Goal: Task Accomplishment & Management: Complete application form

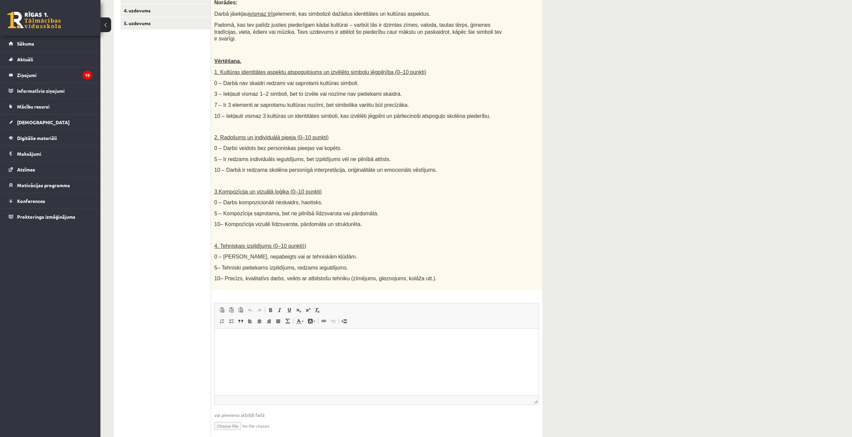
scroll to position [183, 0]
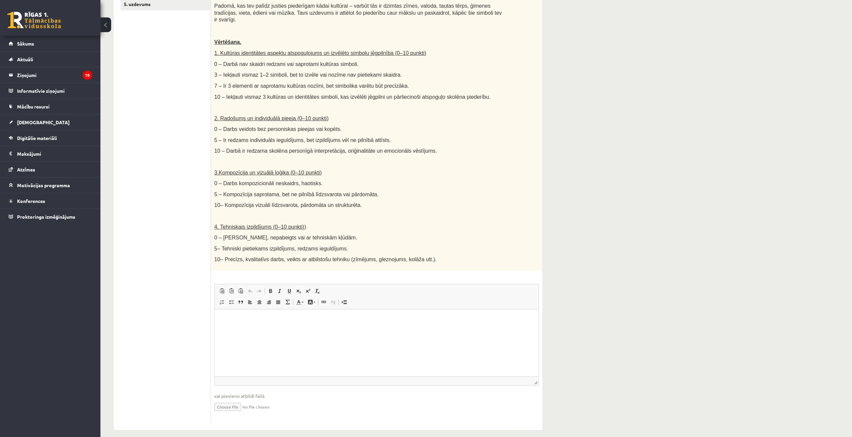
click at [228, 400] on input "file" at bounding box center [376, 407] width 325 height 14
type input "**********"
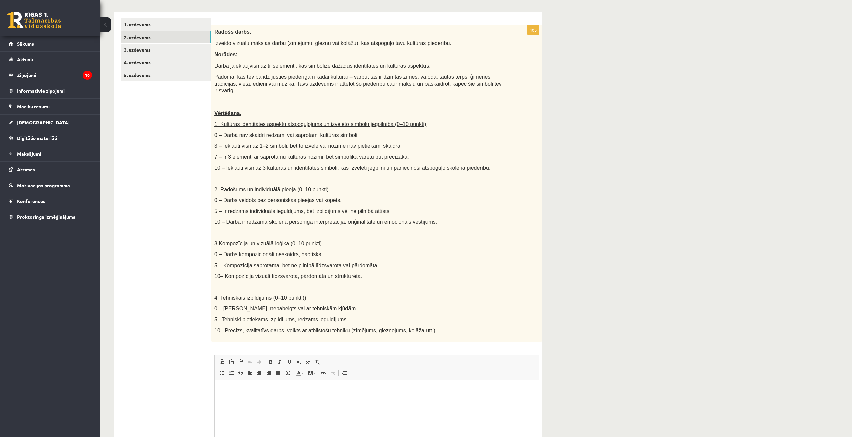
scroll to position [56, 0]
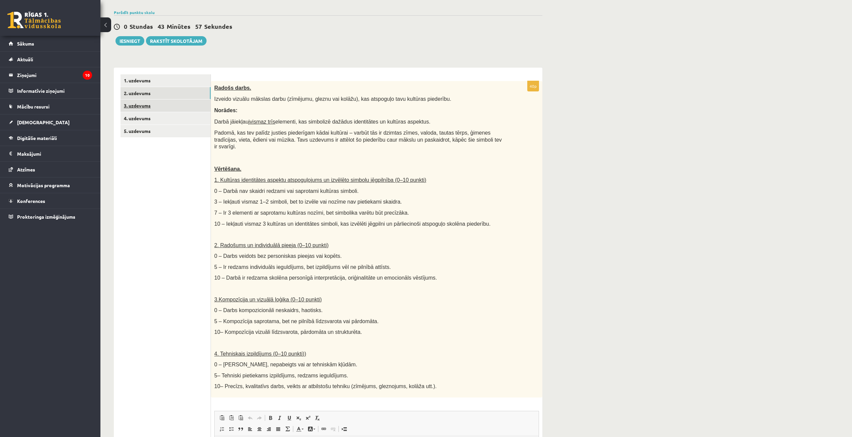
click at [139, 107] on link "3. uzdevums" at bounding box center [166, 105] width 90 height 12
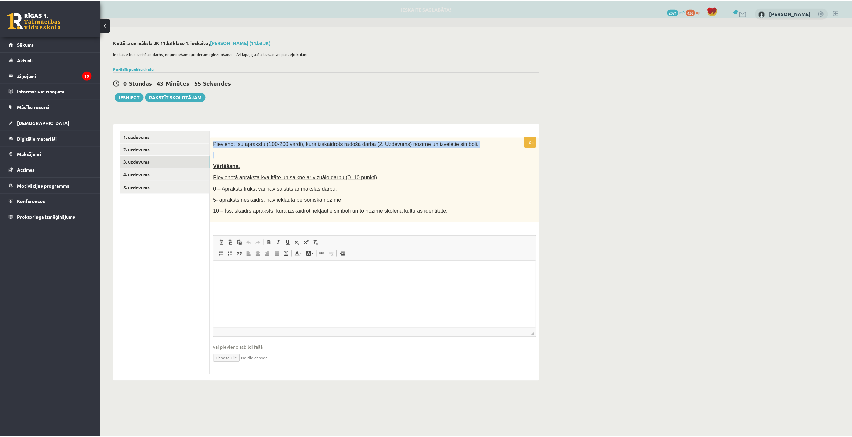
scroll to position [0, 0]
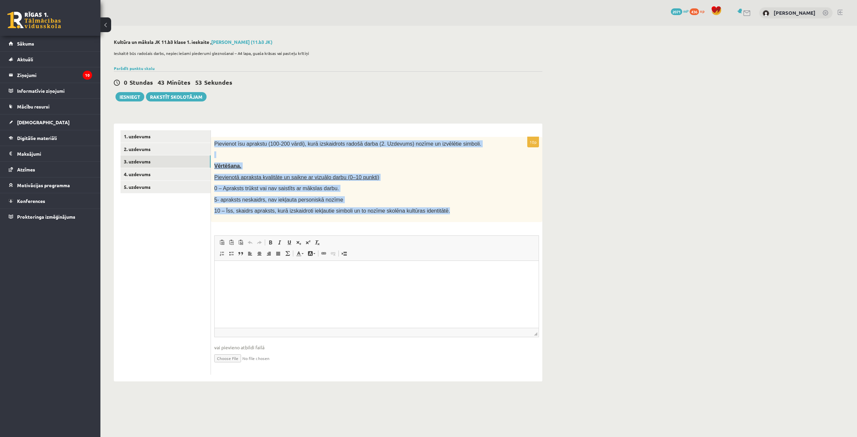
drag, startPoint x: 213, startPoint y: 144, endPoint x: 440, endPoint y: 222, distance: 240.5
click at [440, 222] on div "Pievienot īsu aprakstu (100-200 vārdi), kurā izskaidrots radošā darba (2. Uzdev…" at bounding box center [377, 179] width 332 height 85
copy div "Pievienot īsu aprakstu (100-200 vārdi), kurā izskaidrots radošā darba (2. Uzdev…"
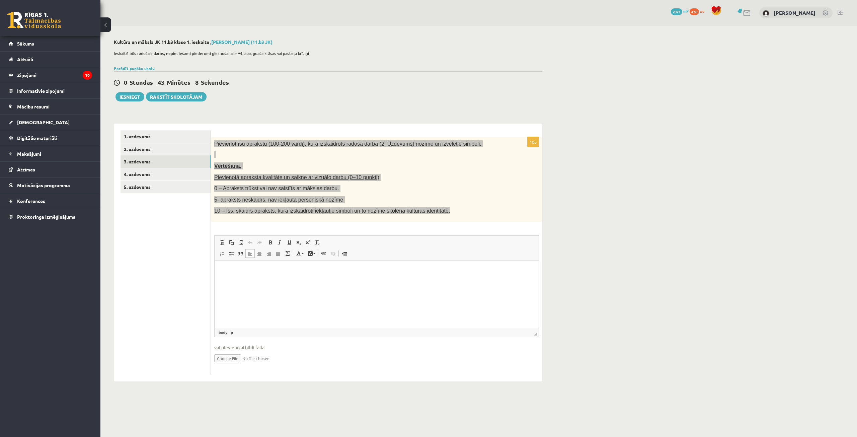
click at [370, 281] on html at bounding box center [377, 271] width 324 height 20
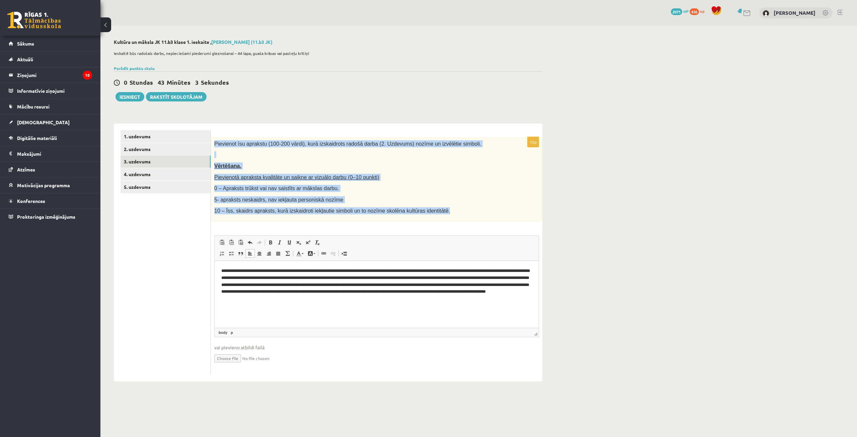
click at [440, 190] on p "0 – Apraksts trūkst vai nav saistīts ar mākslas darbu." at bounding box center [359, 188] width 291 height 7
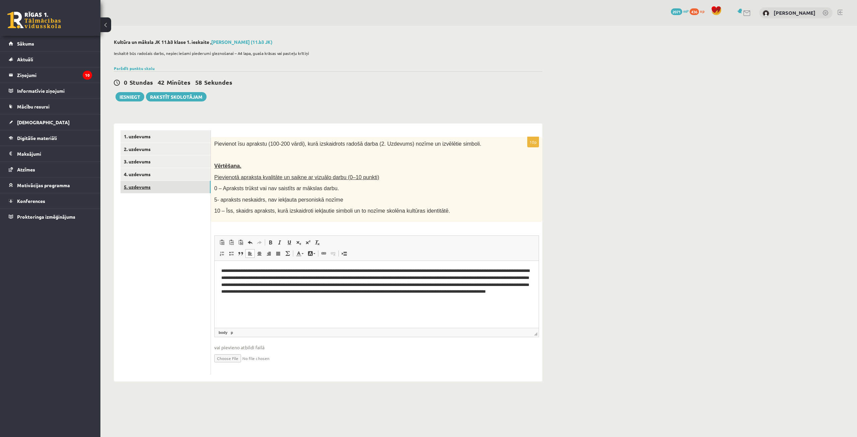
click at [154, 185] on link "5. uzdevums" at bounding box center [166, 187] width 90 height 12
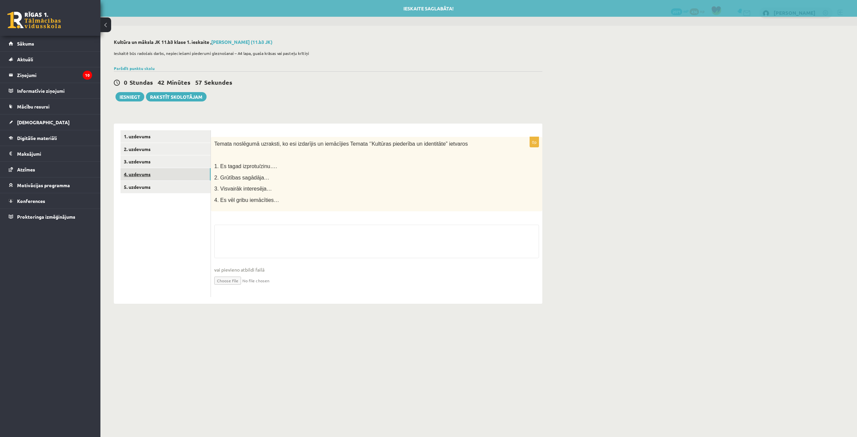
click at [160, 175] on link "4. uzdevums" at bounding box center [166, 174] width 90 height 12
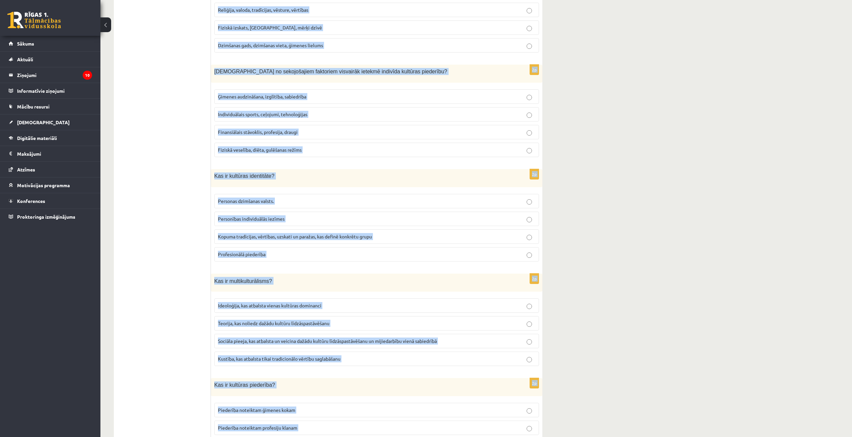
scroll to position [759, 0]
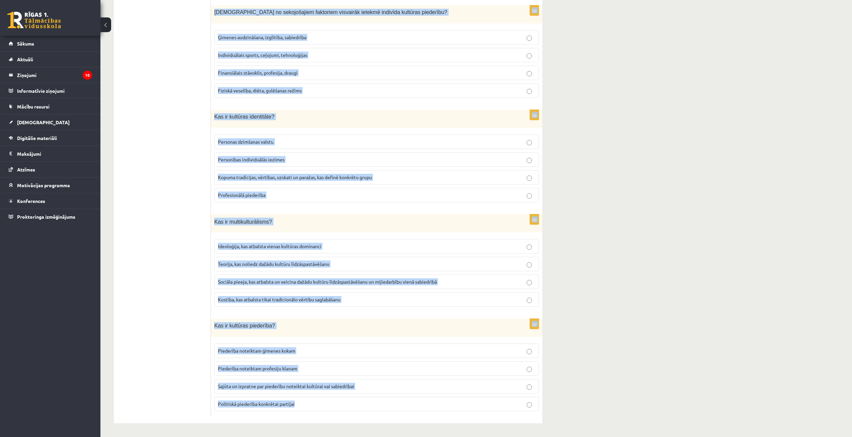
drag, startPoint x: 212, startPoint y: 143, endPoint x: 555, endPoint y: 453, distance: 461.7
copy form "Kā globalizācija var ietekmēt kultūras identitāti? Globalizācija vienmēr saglab…"
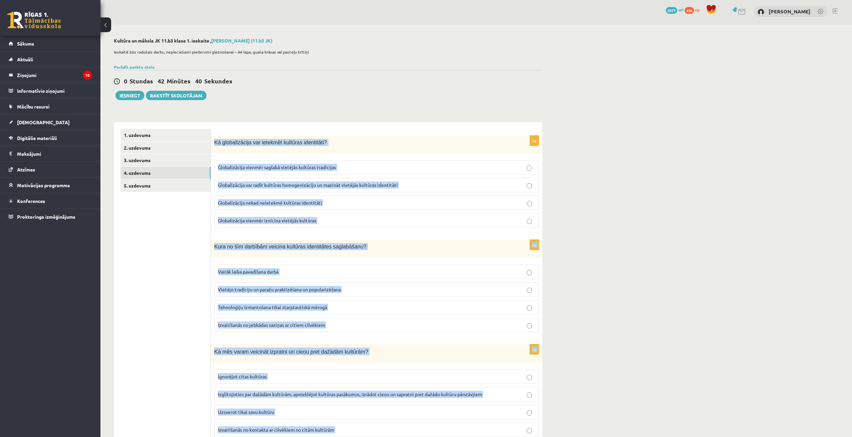
scroll to position [0, 0]
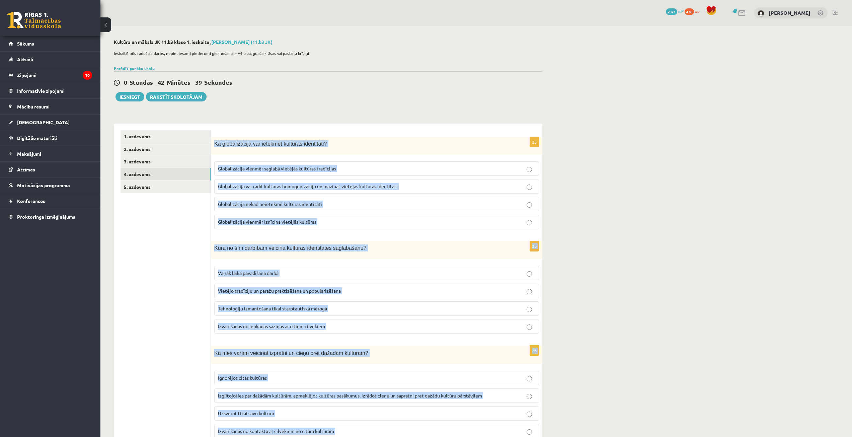
click at [417, 148] on div "Kā globalizācija var ietekmēt kultūras identitāti?" at bounding box center [377, 146] width 332 height 18
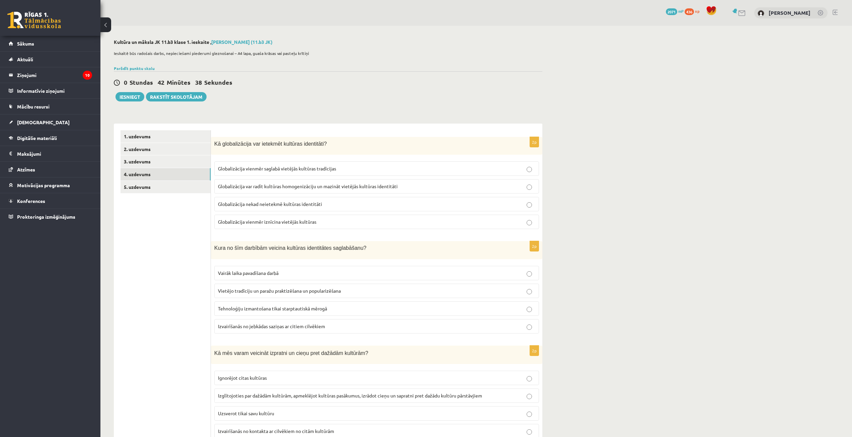
click at [367, 185] on span "Globalizācija var radīt kultūras homogenizāciju un mazināt vietējās kultūras id…" at bounding box center [308, 186] width 180 height 6
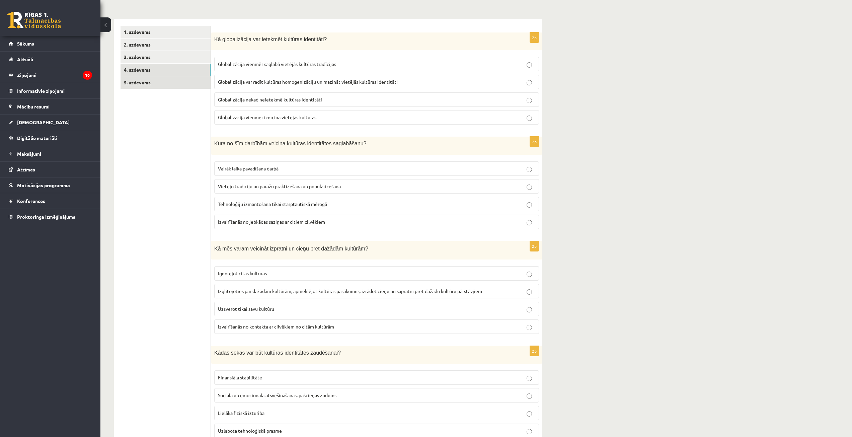
scroll to position [134, 0]
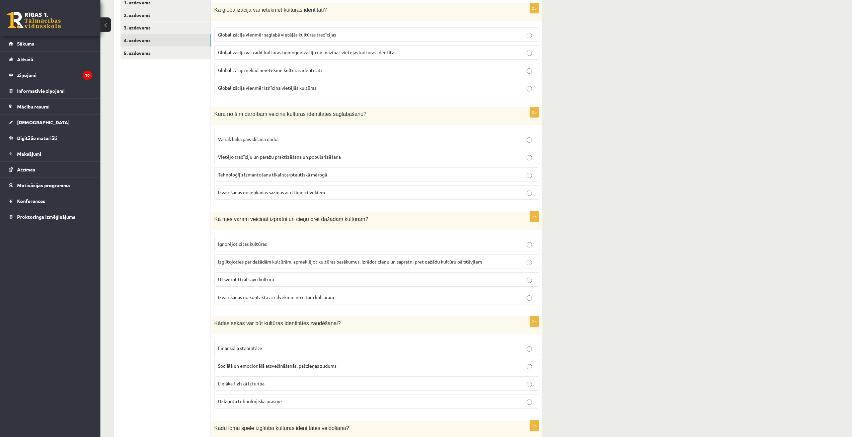
click at [279, 155] on span "Vietējo tradīciju un paražu praktizēšana un popularizēšana" at bounding box center [279, 157] width 123 height 6
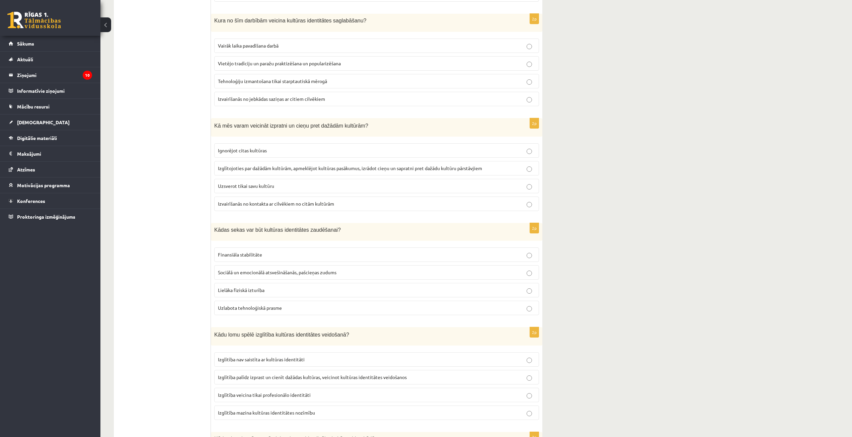
scroll to position [234, 0]
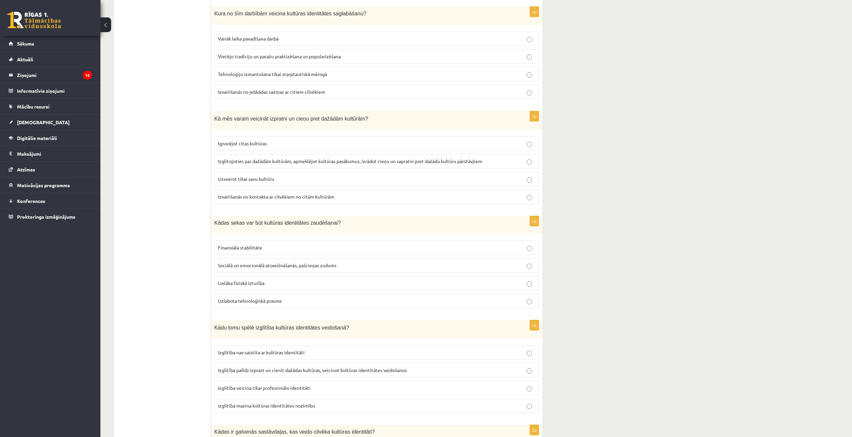
click at [340, 162] on span "Izglītojoties par dažādām kultūrām, apmeklējot kultūras pasākumus, izrādot cieņ…" at bounding box center [350, 161] width 264 height 6
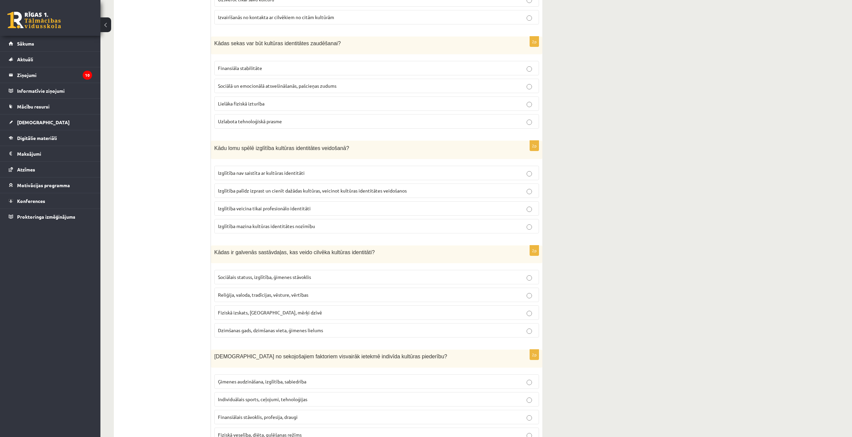
scroll to position [402, 0]
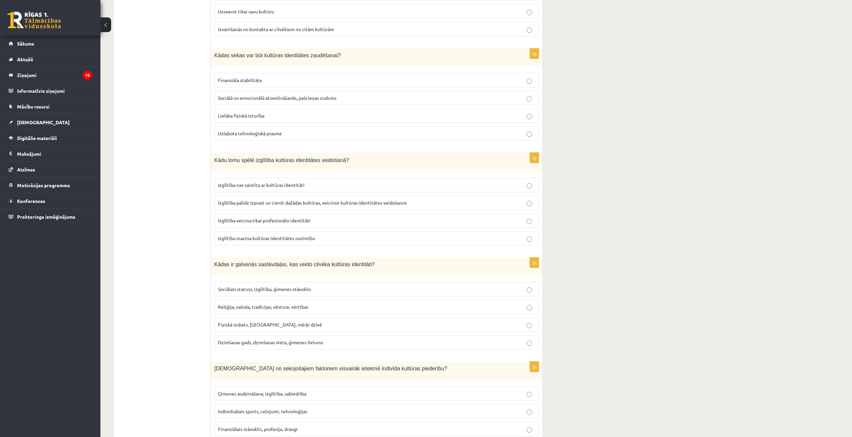
click at [252, 100] on span "Sociālā un emocionālā atsvešināšanās, pašcieņas zudums" at bounding box center [277, 98] width 119 height 6
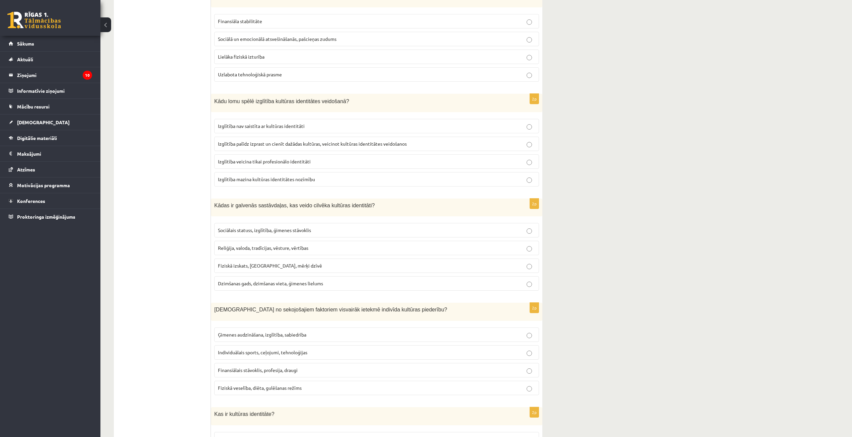
scroll to position [469, 0]
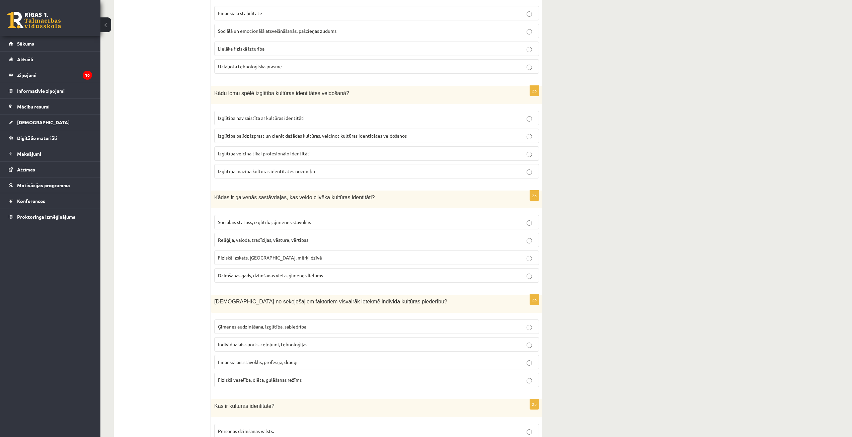
click at [280, 133] on p "Izglītība palīdz izprast un cienīt dažādas kultūras, veicinot kultūras identitā…" at bounding box center [377, 135] width 318 height 7
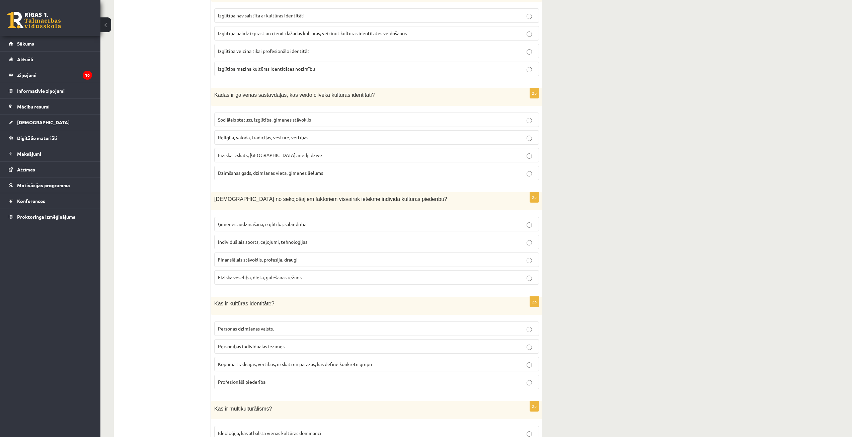
scroll to position [603, 0]
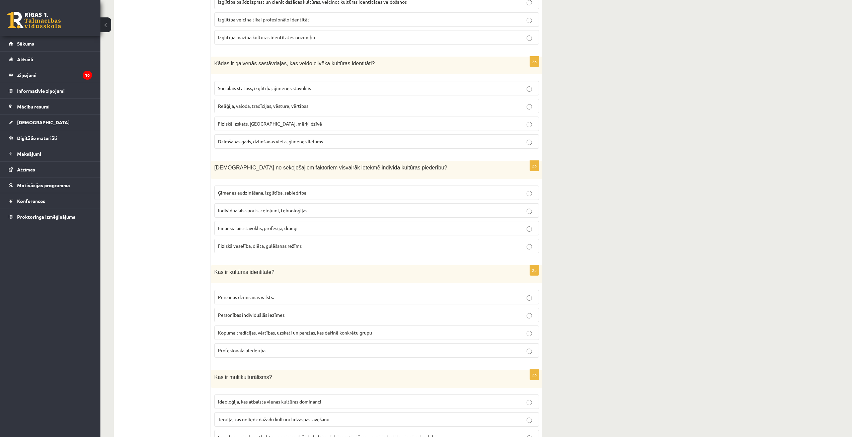
click at [285, 98] on fieldset "Sociālais statuss, izglītība, ģimenes stāvoklis Reliģija, valoda, tradīcijas, v…" at bounding box center [376, 114] width 325 height 73
click at [289, 101] on label "Reliģija, valoda, tradīcijas, vēsture, vērtības" at bounding box center [376, 106] width 325 height 14
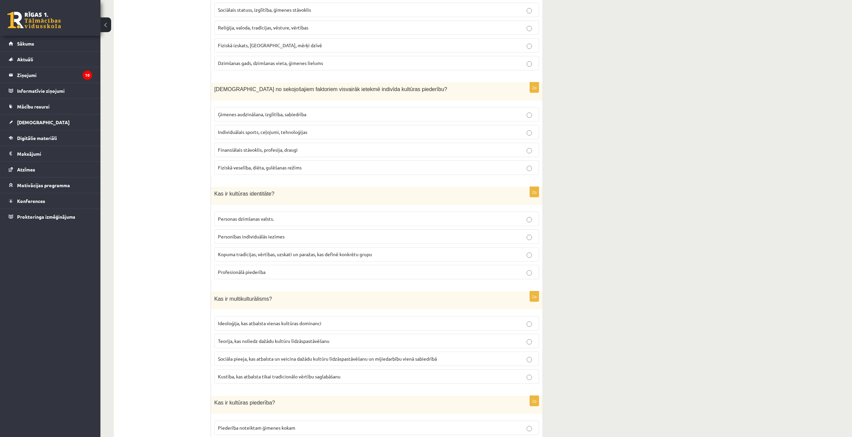
scroll to position [703, 0]
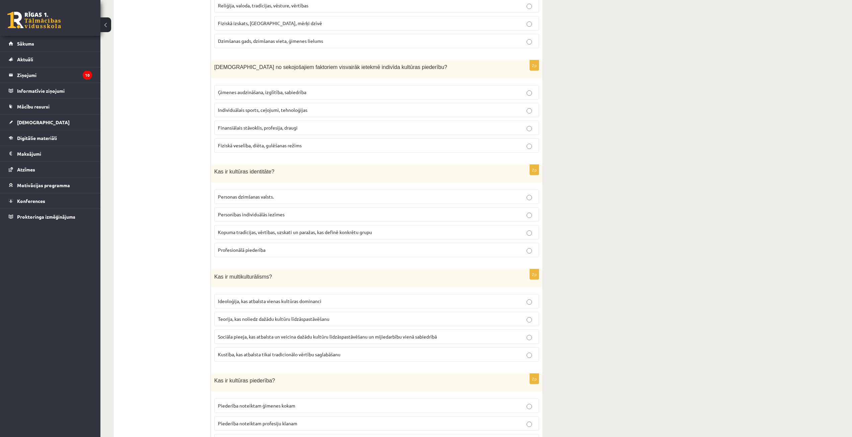
click at [286, 89] on p "Ģimenes audzināšana, izglītība, sabiedrība" at bounding box center [377, 92] width 318 height 7
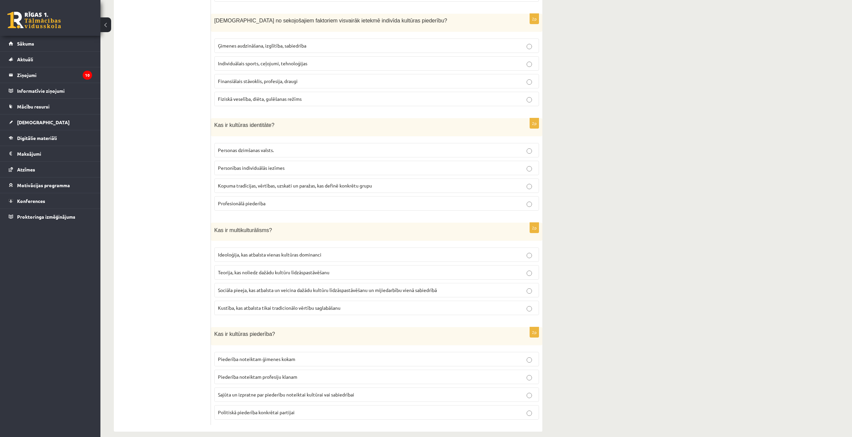
scroll to position [759, 0]
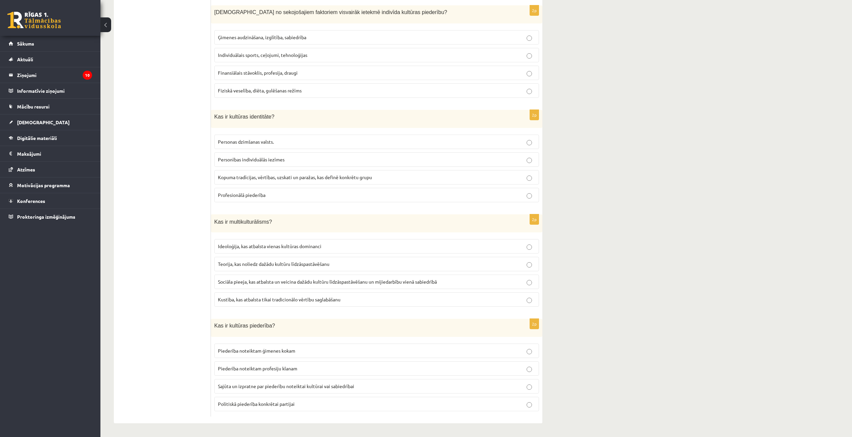
click at [280, 174] on p "Kopuma tradīcijas, vērtības, uzskati un paražas, kas definē konkrētu grupu" at bounding box center [377, 177] width 318 height 7
click at [263, 285] on p "Sociāla pieeja, kas atbalsta un veicina dažādu kultūru līdzāspastāvēšanu un mij…" at bounding box center [377, 281] width 318 height 7
drag, startPoint x: 316, startPoint y: 384, endPoint x: 316, endPoint y: 373, distance: 10.4
click at [316, 383] on span "Sajūta un izpratne par piederību noteiktai kultūrai vai sabiedrībai" at bounding box center [286, 386] width 136 height 6
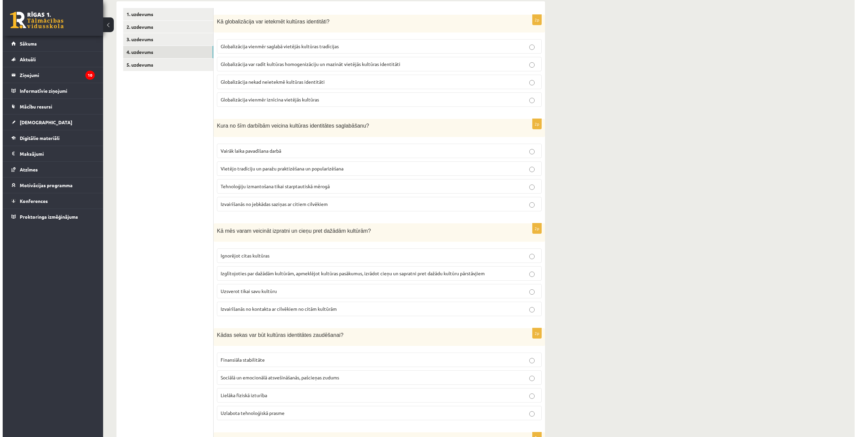
scroll to position [0, 0]
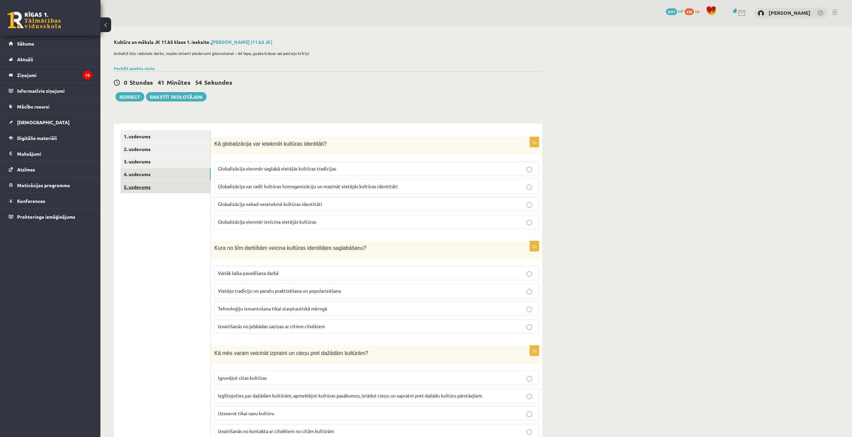
click at [152, 190] on link "5. uzdevums" at bounding box center [166, 187] width 90 height 12
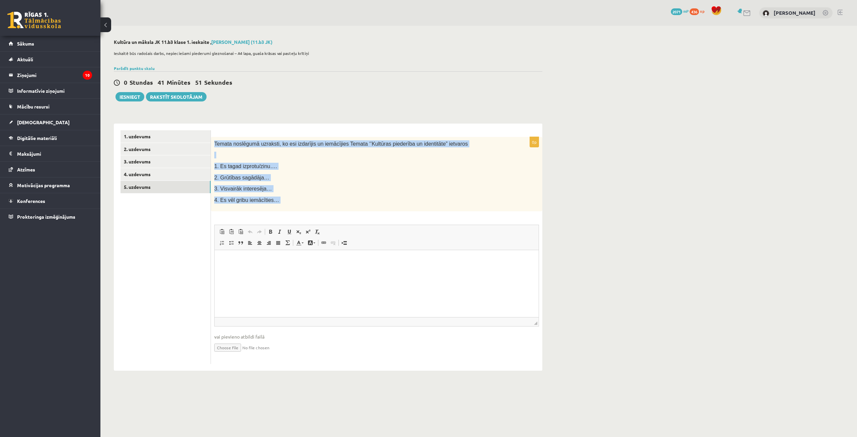
drag, startPoint x: 215, startPoint y: 143, endPoint x: 424, endPoint y: 214, distance: 221.1
click at [424, 214] on div "0p Temata noslēgumā uzraksti, ko esi izdarījis un iemācījies Temata ‘’Kultūras …" at bounding box center [377, 250] width 332 height 227
copy div "Temata noslēgumā uzraksti, ko esi izdarījis un iemācījies Temata ‘’Kultūras pie…"
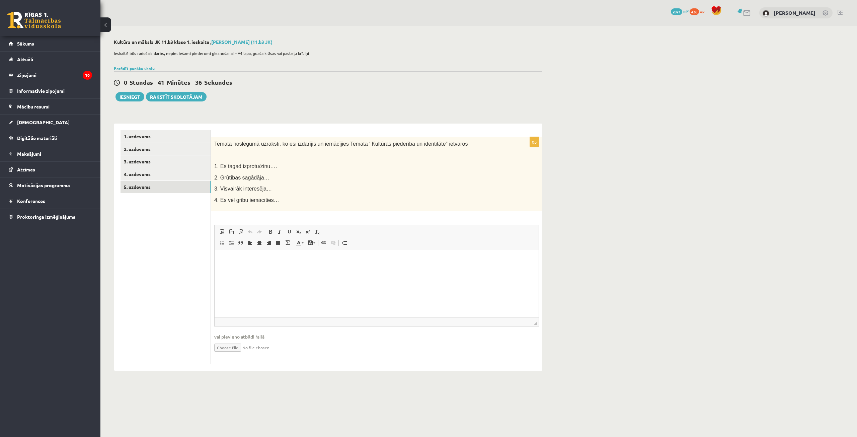
click at [361, 255] on html at bounding box center [377, 260] width 324 height 20
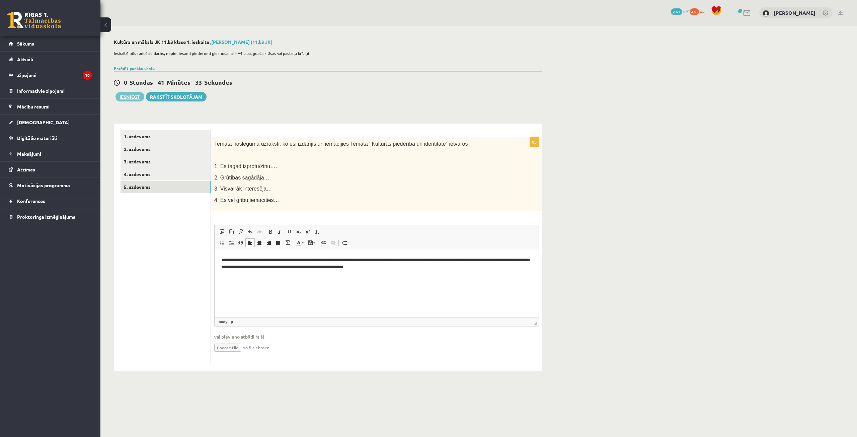
click at [130, 94] on button "Iesniegt" at bounding box center [130, 96] width 29 height 9
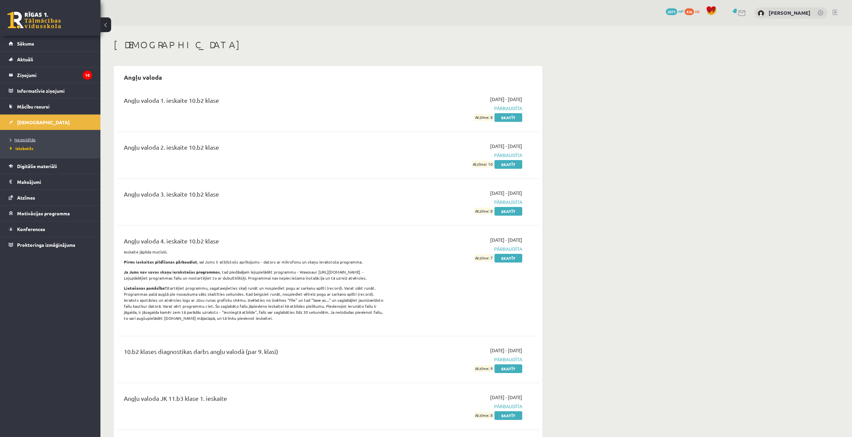
click at [29, 138] on span "Neizpildītās" at bounding box center [22, 139] width 25 height 5
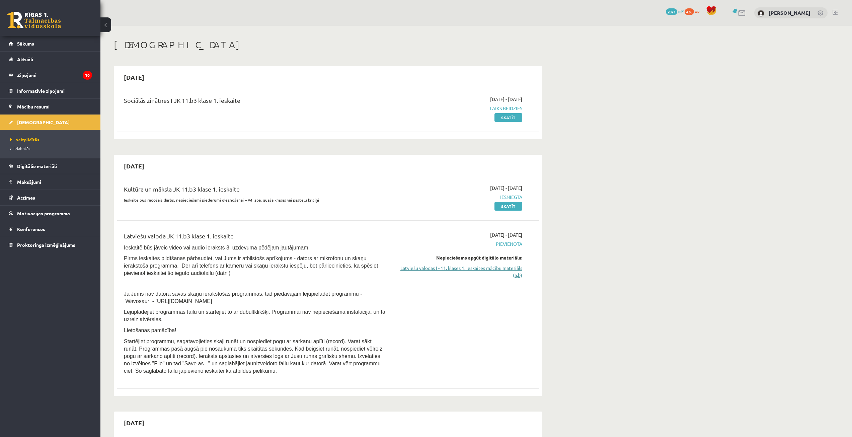
click at [503, 270] on link "Latviešu valodas I - 11. klases 1. ieskaites mācību materiāls (a,b)" at bounding box center [459, 272] width 126 height 14
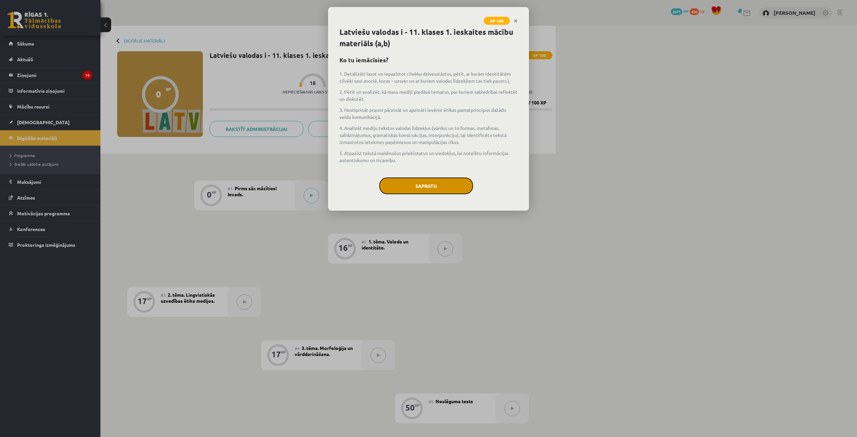
click at [448, 179] on button "Sapratu" at bounding box center [427, 186] width 94 height 17
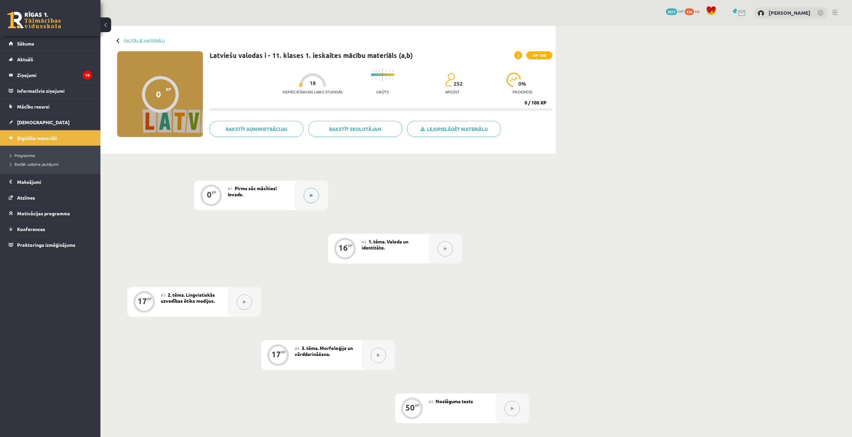
click at [314, 196] on button at bounding box center [311, 195] width 15 height 15
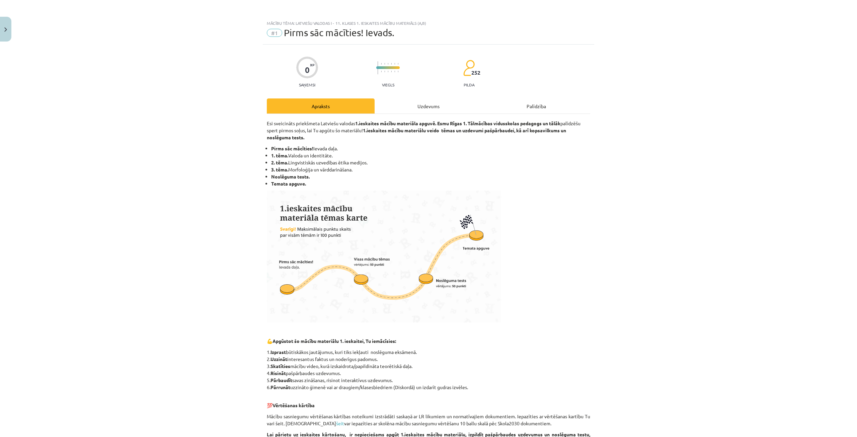
click at [417, 109] on div "Uzdevums" at bounding box center [429, 105] width 108 height 15
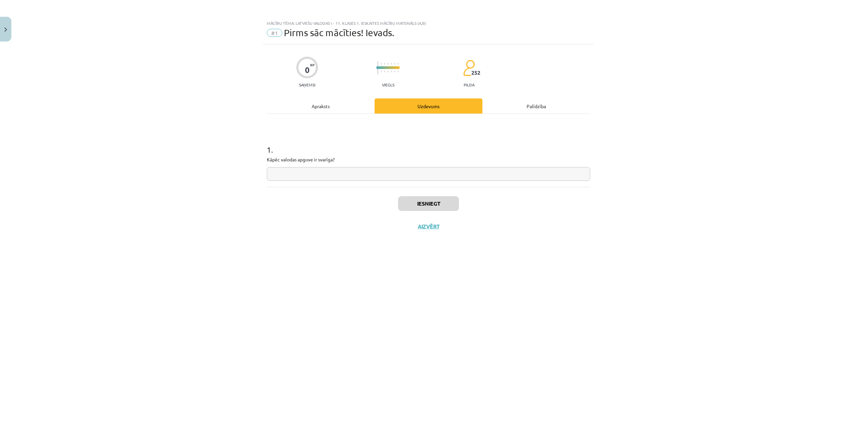
click at [304, 171] on input "text" at bounding box center [429, 174] width 324 height 14
type input "**********"
click at [449, 209] on button "Iesniegt" at bounding box center [428, 203] width 61 height 15
click at [436, 229] on button "Nākamā nodarbība" at bounding box center [429, 230] width 66 height 15
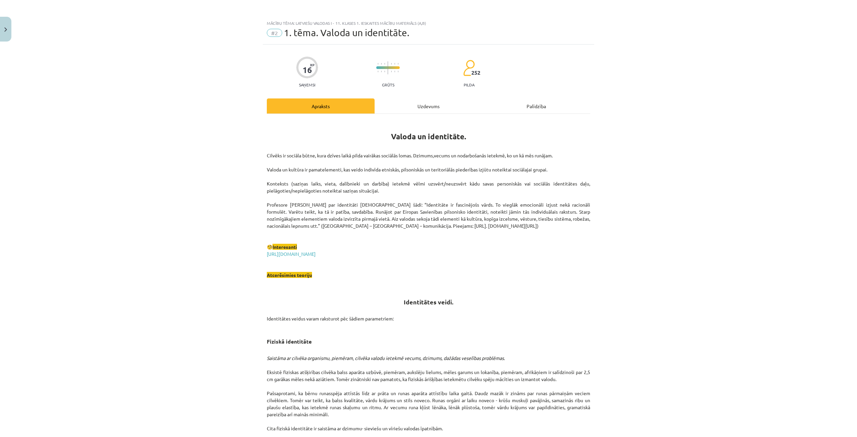
click at [414, 104] on div "Uzdevums" at bounding box center [429, 105] width 108 height 15
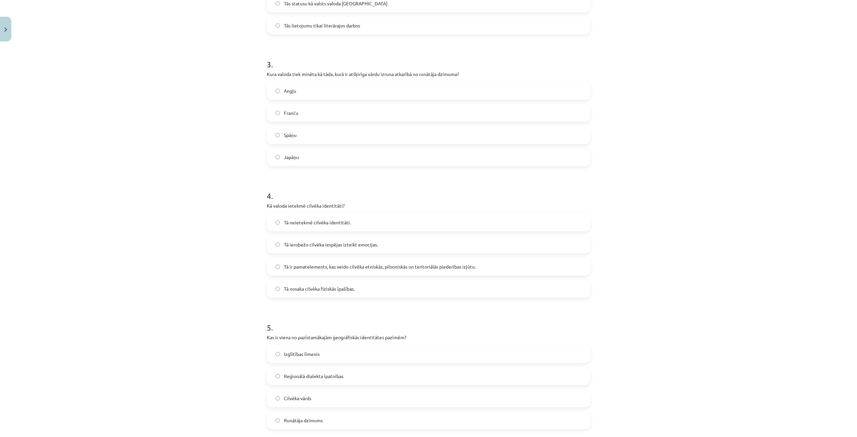
scroll to position [419, 0]
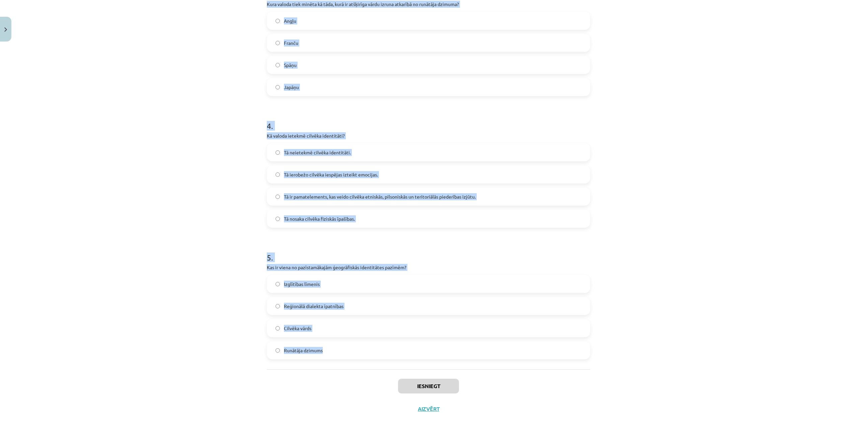
drag, startPoint x: 273, startPoint y: 133, endPoint x: 410, endPoint y: 341, distance: 249.1
click at [412, 348] on div "16 XP Saņemsi Grūts 252 pilda Apraksts Uzdevums Palīdzība 1 . Ko nozīmē etnokul…" at bounding box center [429, 23] width 332 height 795
copy form "1 . Ko nozīmē etnokultūras identitāte? Atsvešināšanos no jebkādas kultūras Pied…"
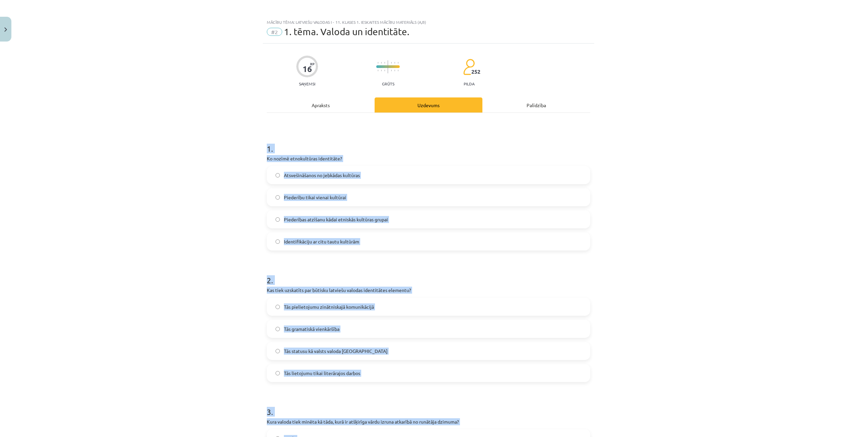
scroll to position [0, 0]
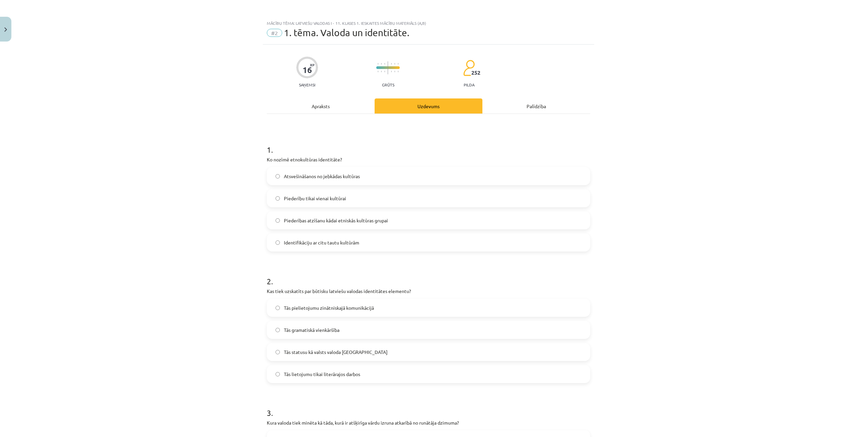
click at [344, 214] on label "Piederības atzīšanu kādai etniskās kultūras grupai" at bounding box center [429, 220] width 322 height 17
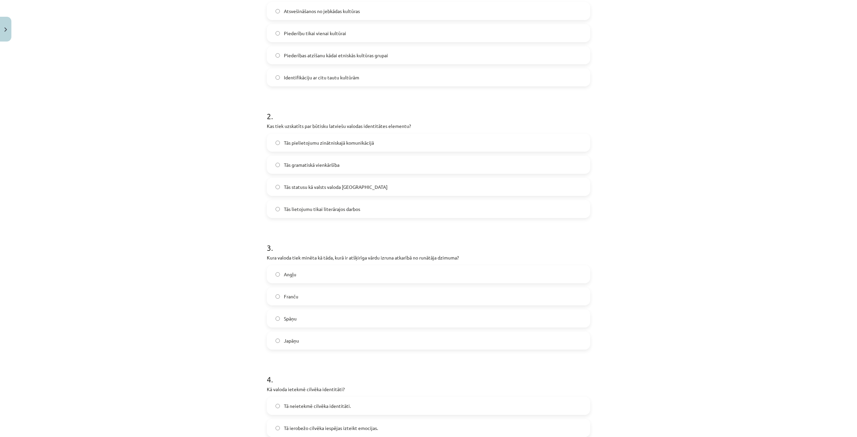
scroll to position [201, 0]
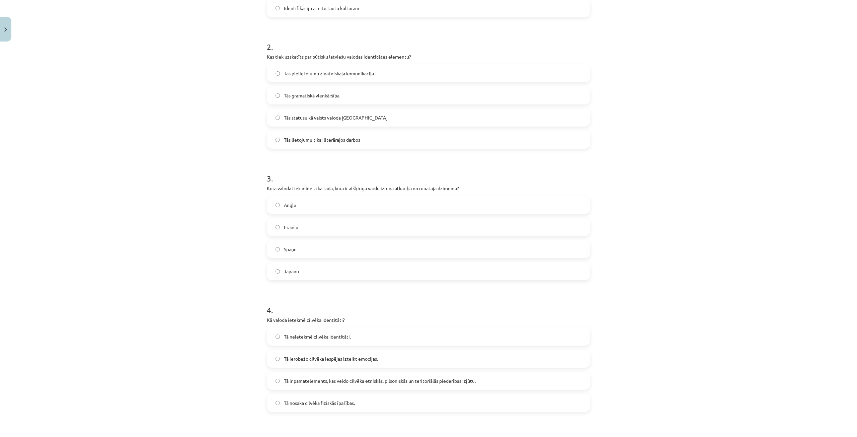
click at [317, 116] on span "Tās statusu kā valsts valoda Latvijā" at bounding box center [336, 117] width 104 height 7
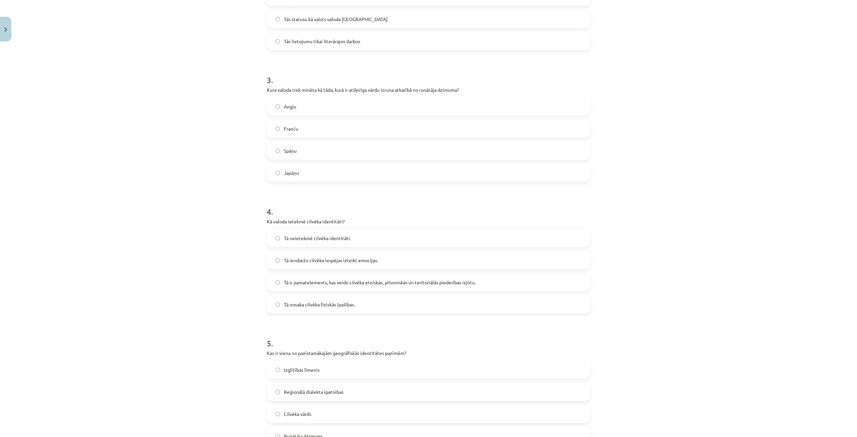
scroll to position [368, 0]
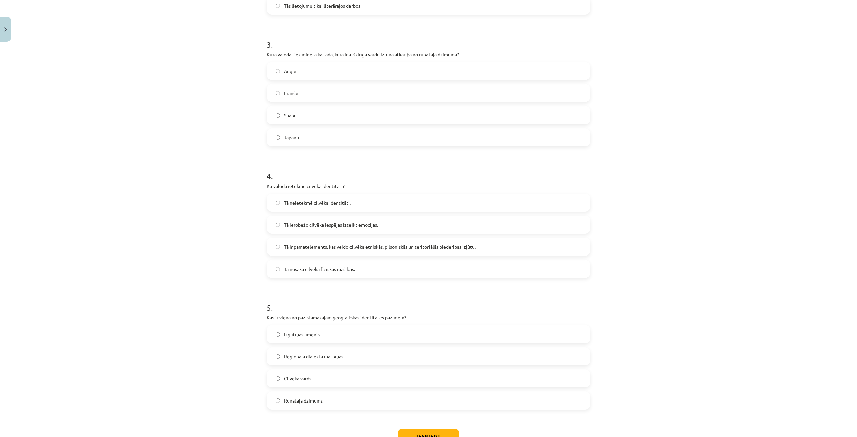
click at [297, 141] on label "Japāņu" at bounding box center [429, 137] width 322 height 17
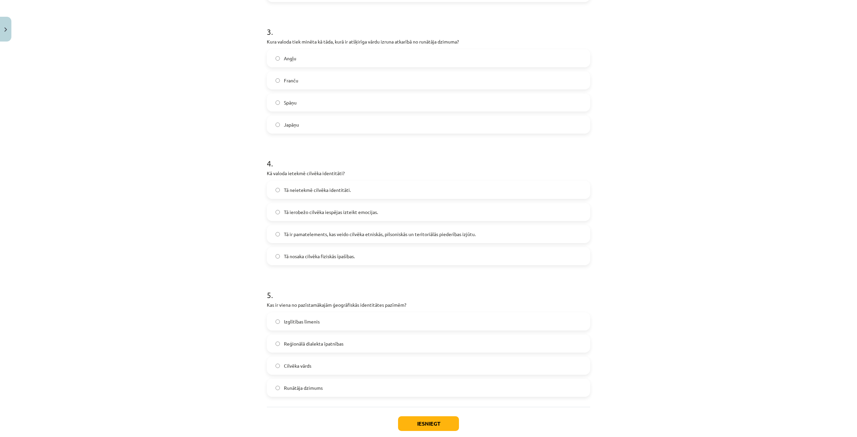
scroll to position [419, 0]
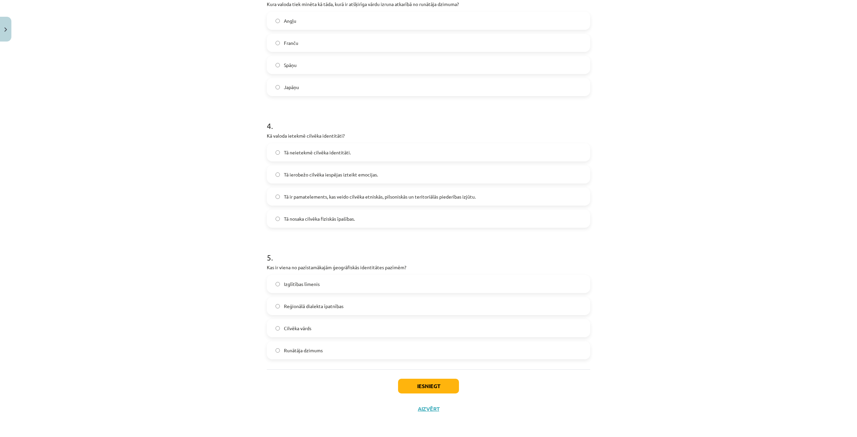
click at [368, 196] on span "Tā ir pamatelements, kas veido cilvēka etniskās, pilsoniskās un teritoriālās pi…" at bounding box center [380, 196] width 192 height 7
click at [322, 308] on span "Reģionālā dialekta īpatnības" at bounding box center [314, 306] width 60 height 7
click at [422, 385] on button "Iesniegt" at bounding box center [428, 386] width 61 height 15
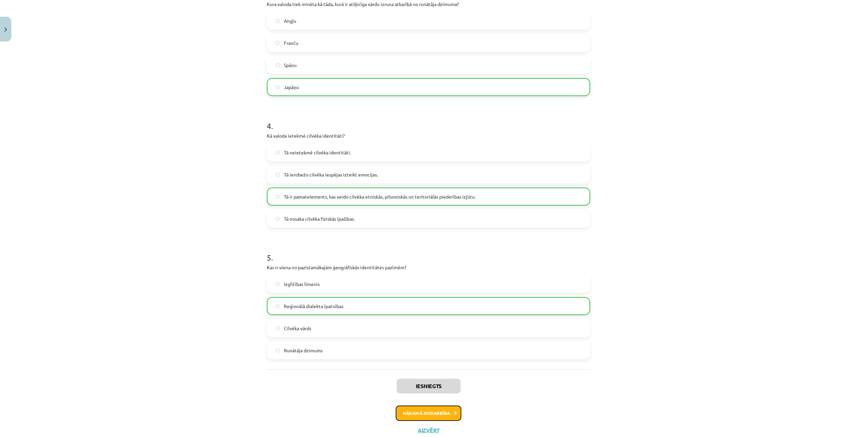
click at [448, 414] on button "Nākamā nodarbība" at bounding box center [429, 413] width 66 height 15
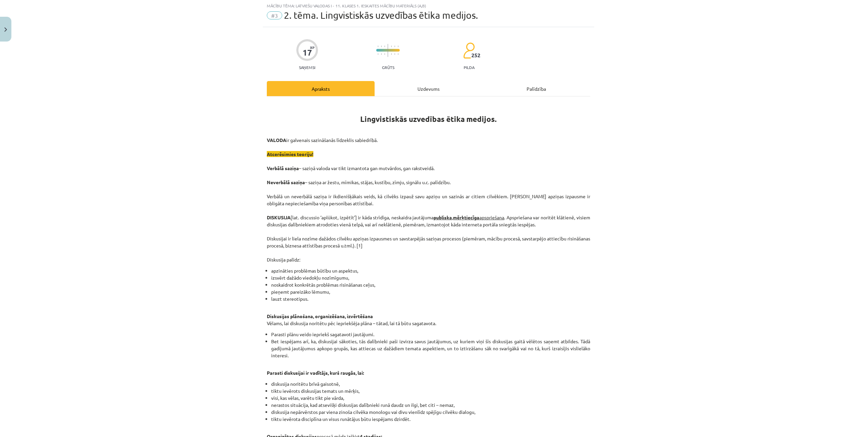
scroll to position [17, 0]
click at [436, 88] on div "Uzdevums" at bounding box center [429, 89] width 108 height 15
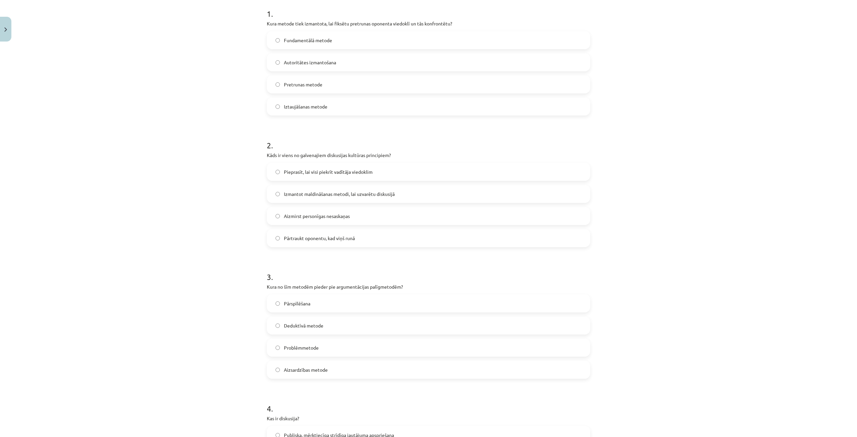
scroll to position [419, 0]
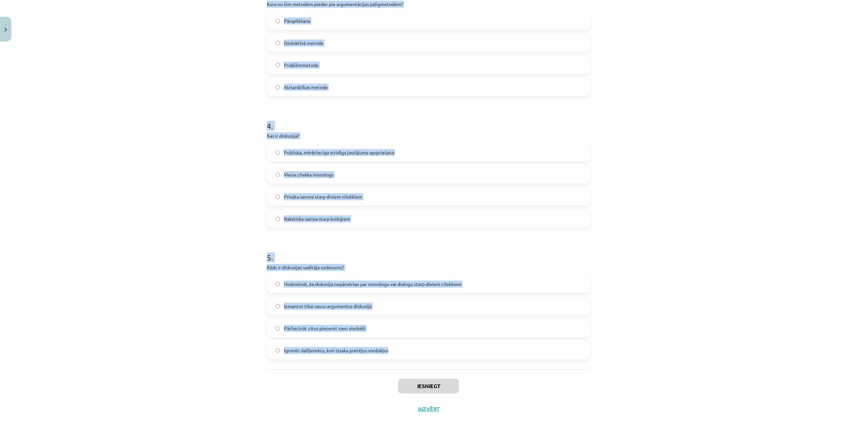
drag, startPoint x: 262, startPoint y: 132, endPoint x: 508, endPoint y: 364, distance: 339.1
click at [508, 364] on div "17 XP Saņemsi Grūts 252 pilda Apraksts Uzdevums Palīdzība 1 . Kura metode tiek …" at bounding box center [429, 23] width 332 height 795
copy form "1 . Kura metode tiek izmantota, lai fiksētu pretrunas oponenta viedoklī un tās …"
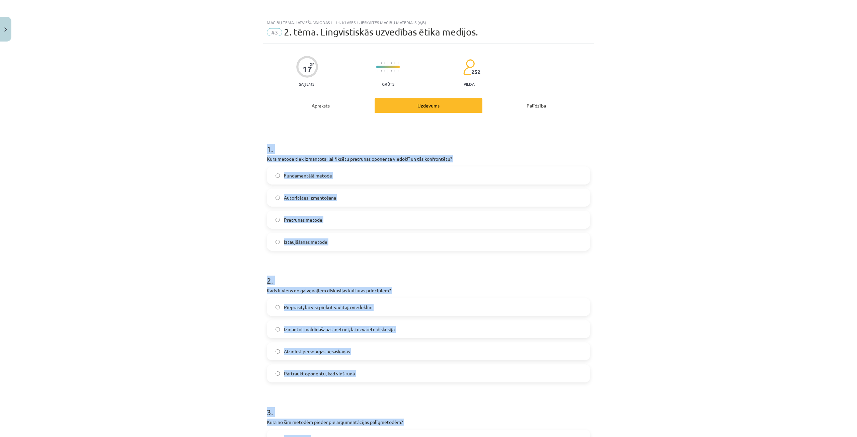
scroll to position [0, 0]
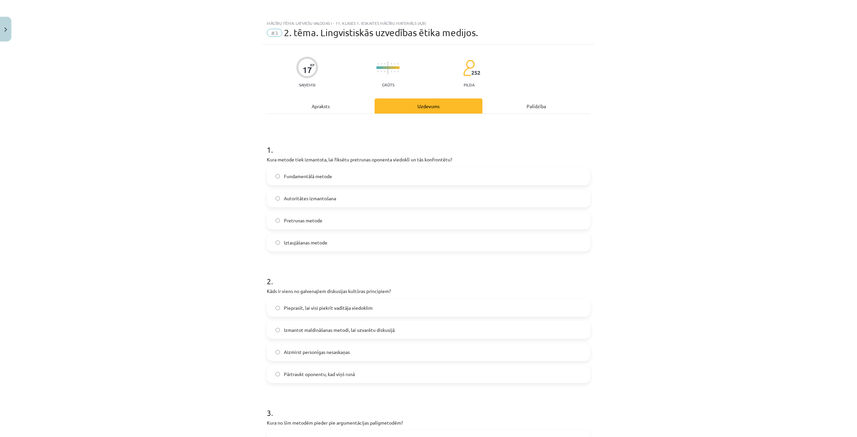
click at [330, 112] on div "Apraksts" at bounding box center [321, 105] width 108 height 15
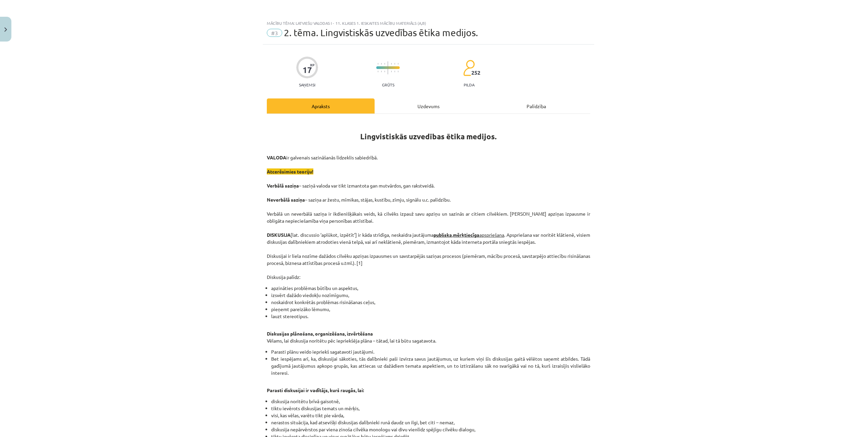
scroll to position [17, 0]
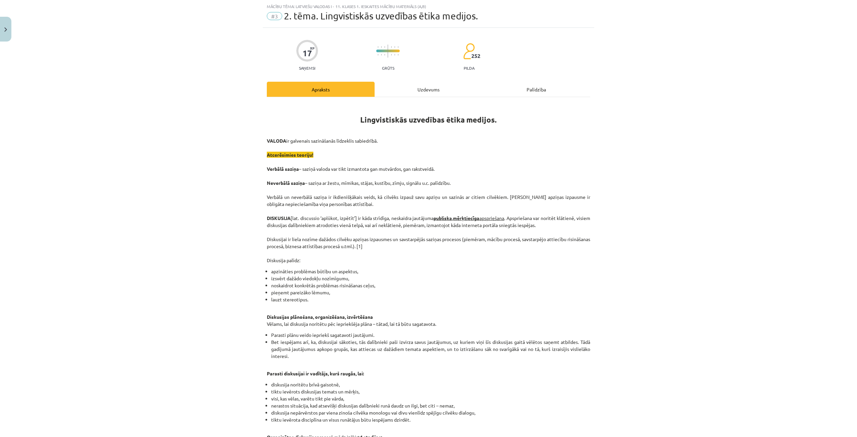
click at [408, 91] on div "Uzdevums" at bounding box center [429, 89] width 108 height 15
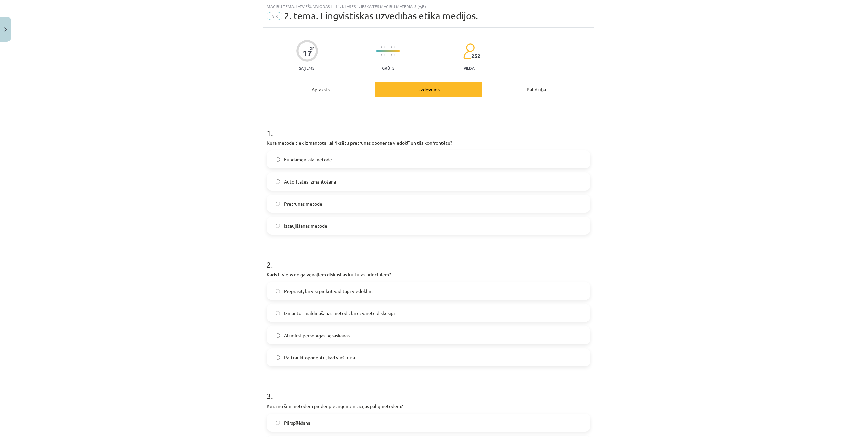
click at [319, 207] on span "Pretrunas metode" at bounding box center [303, 203] width 39 height 7
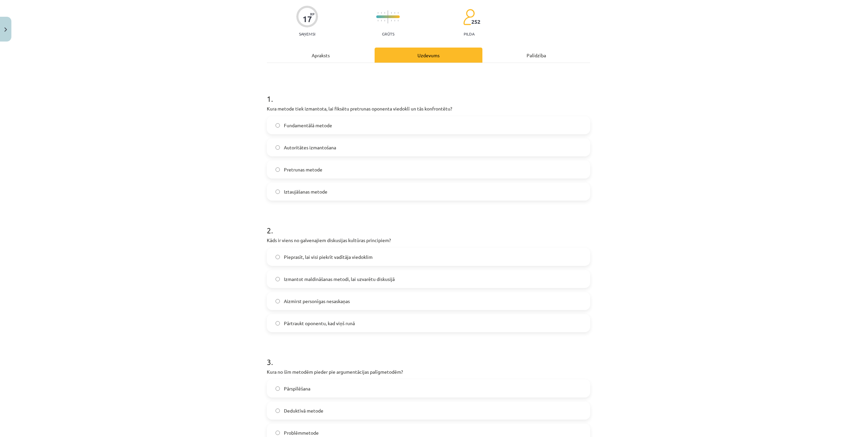
scroll to position [151, 0]
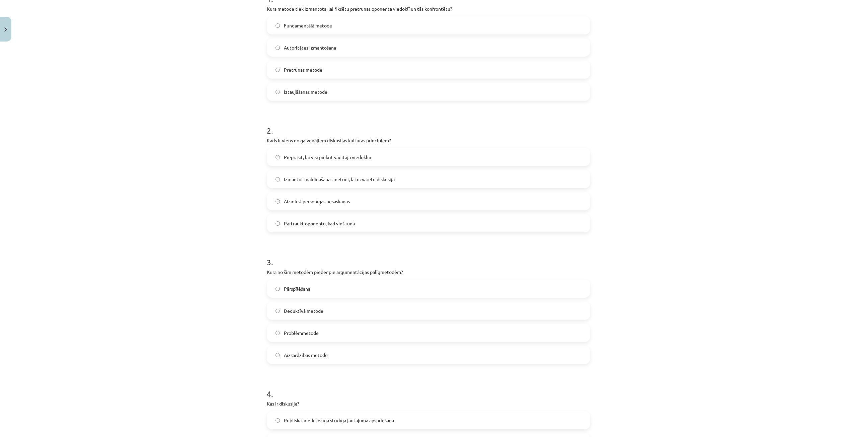
click at [331, 202] on span "Aizmirst personīgas nesaskaņas" at bounding box center [317, 201] width 66 height 7
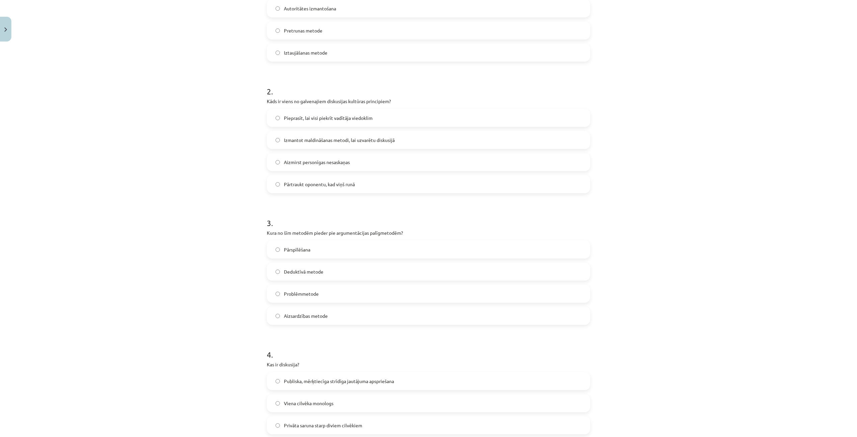
scroll to position [285, 0]
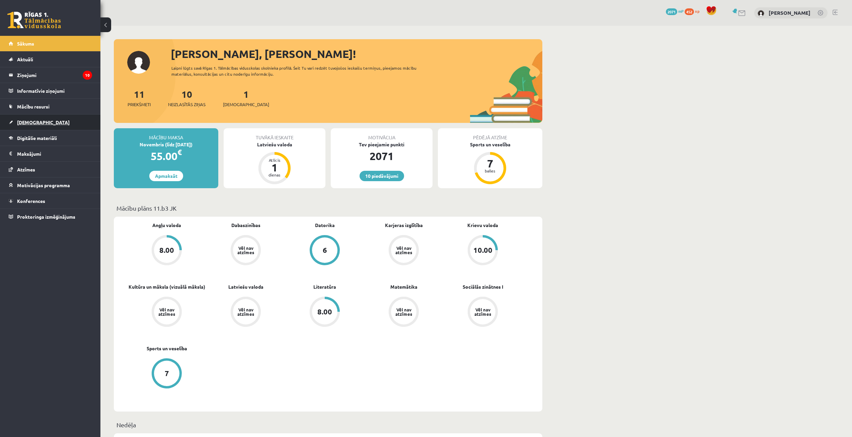
click at [34, 123] on span "[DEMOGRAPHIC_DATA]" at bounding box center [43, 122] width 53 height 6
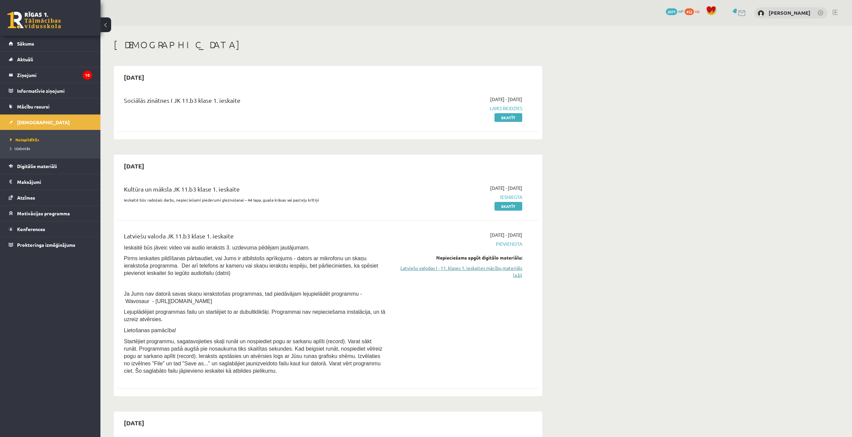
click at [495, 268] on link "Latviešu valodas I - 11. klases 1. ieskaites mācību materiāls (a,b)" at bounding box center [459, 272] width 126 height 14
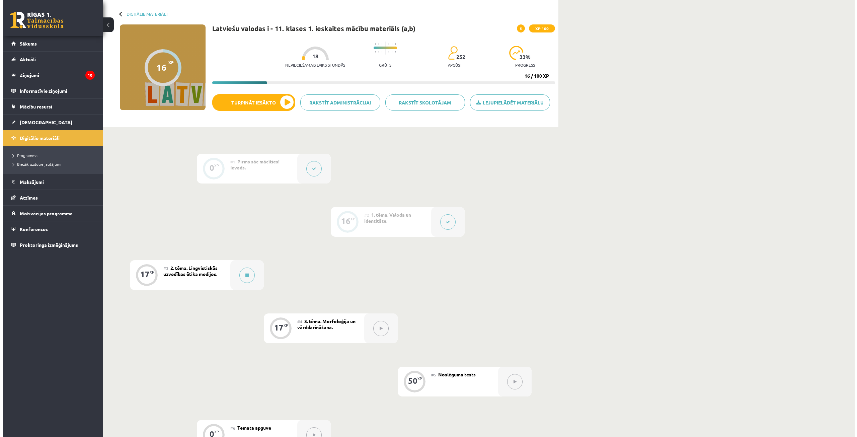
scroll to position [134, 0]
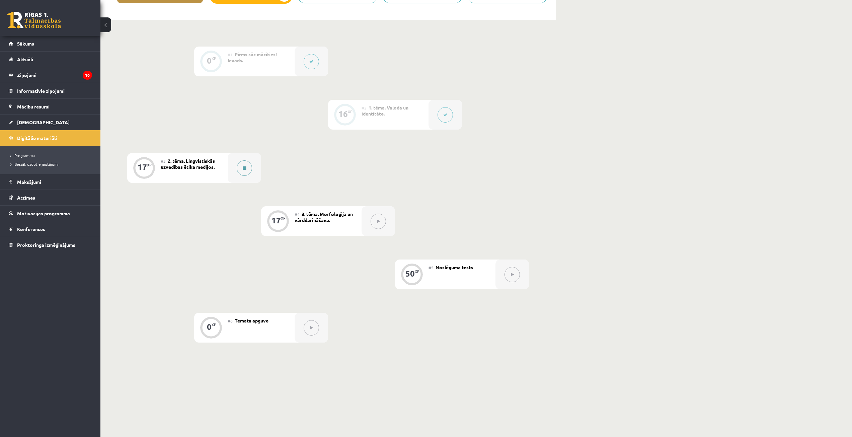
click at [251, 171] on button at bounding box center [244, 167] width 15 height 15
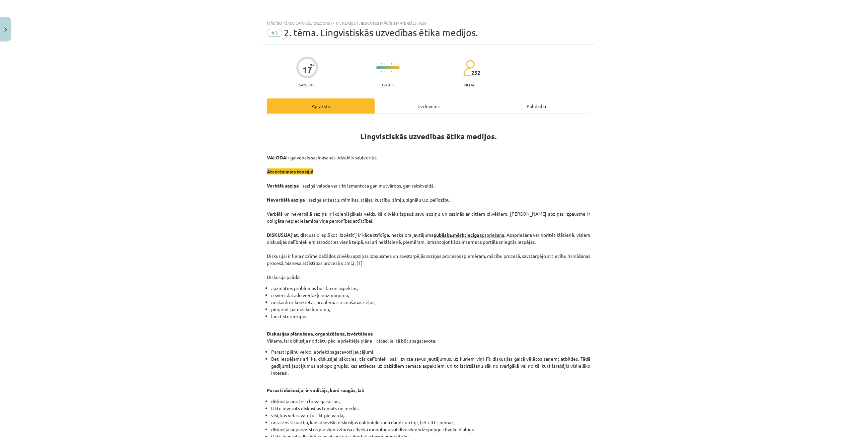
click at [414, 104] on div "Uzdevums" at bounding box center [429, 105] width 108 height 15
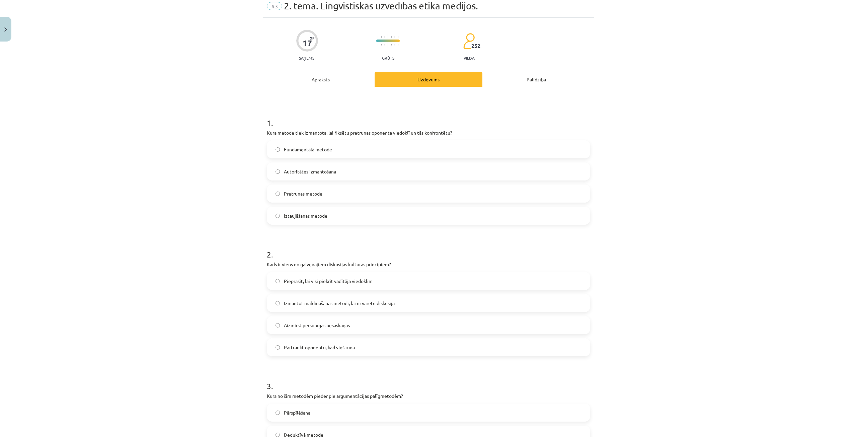
scroll to position [17, 0]
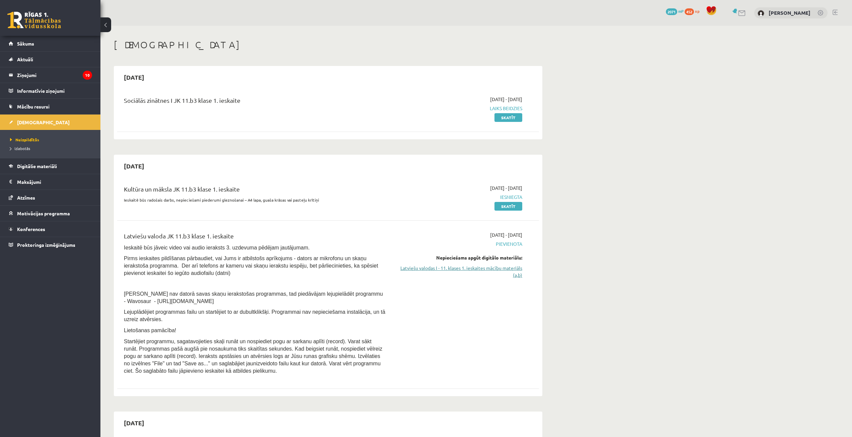
click at [511, 268] on link "Latviešu valodas I - 11. klases 1. ieskaites mācību materiāls (a,b)" at bounding box center [459, 272] width 126 height 14
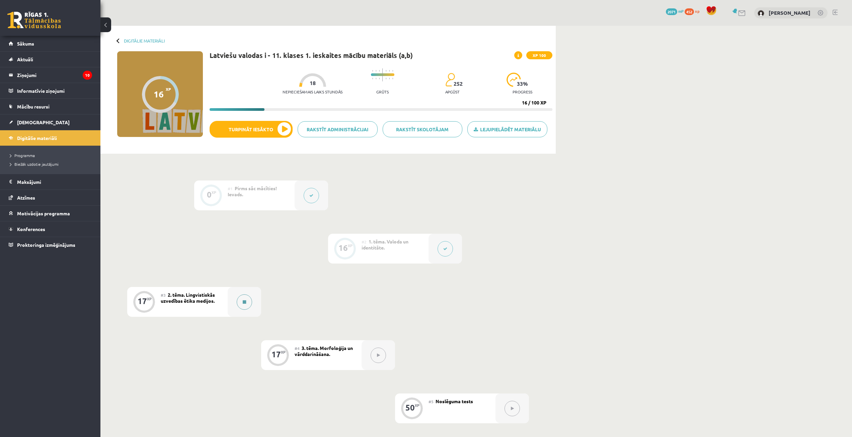
click at [243, 304] on button at bounding box center [244, 301] width 15 height 15
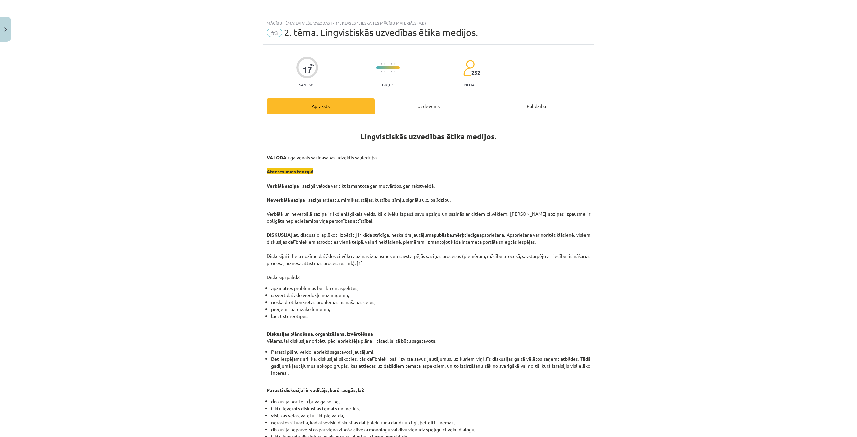
click at [409, 113] on div "Uzdevums" at bounding box center [429, 105] width 108 height 15
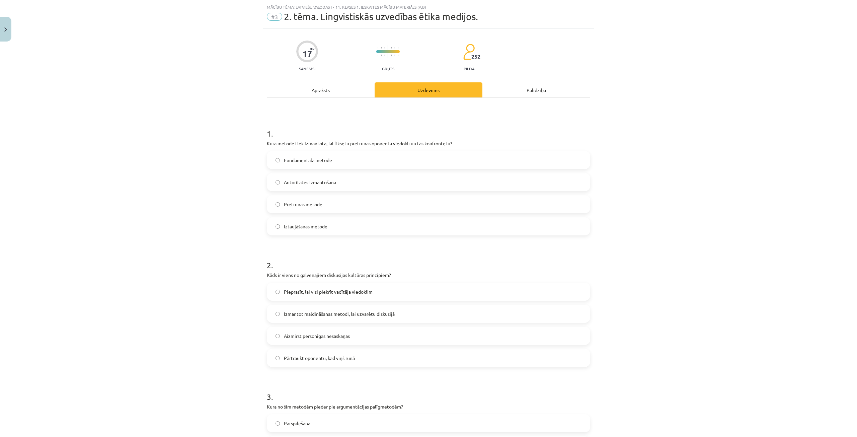
scroll to position [17, 0]
click at [303, 210] on label "Pretrunas metode" at bounding box center [429, 203] width 322 height 17
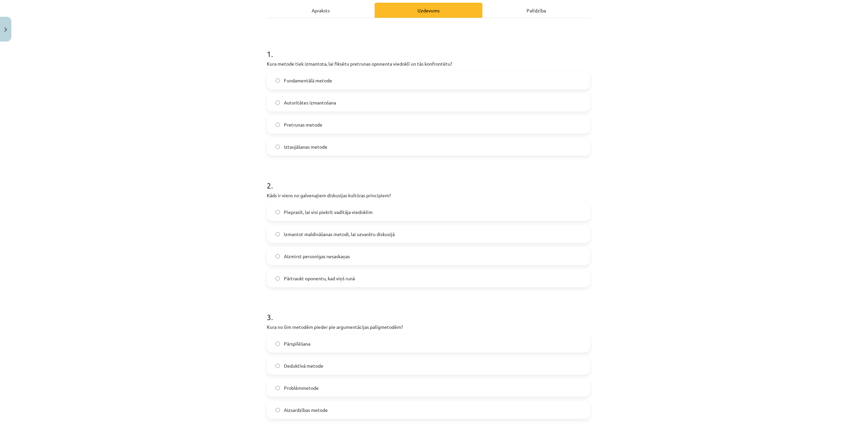
scroll to position [117, 0]
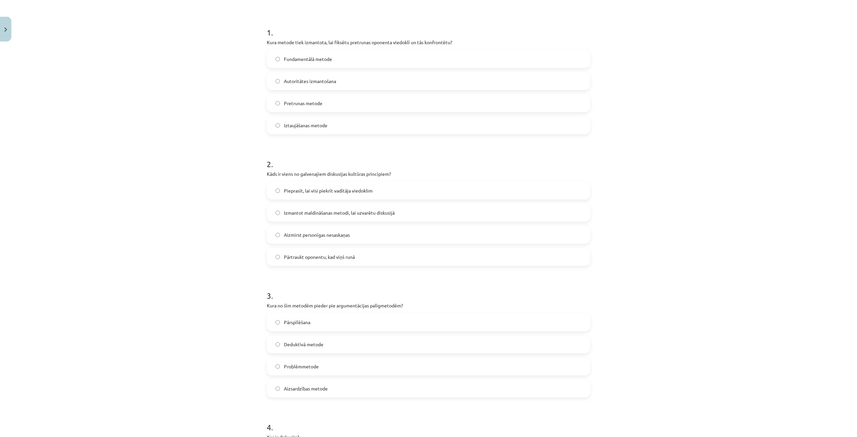
click at [326, 235] on span "Aizmirst personīgas nesaskaņas" at bounding box center [317, 234] width 66 height 7
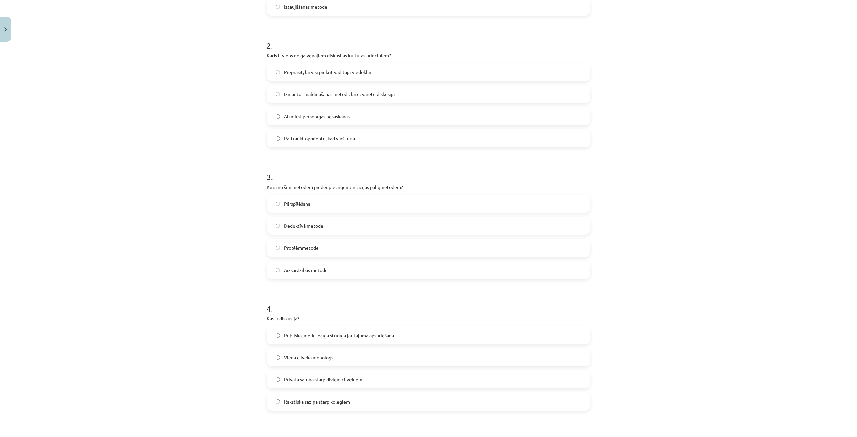
scroll to position [318, 0]
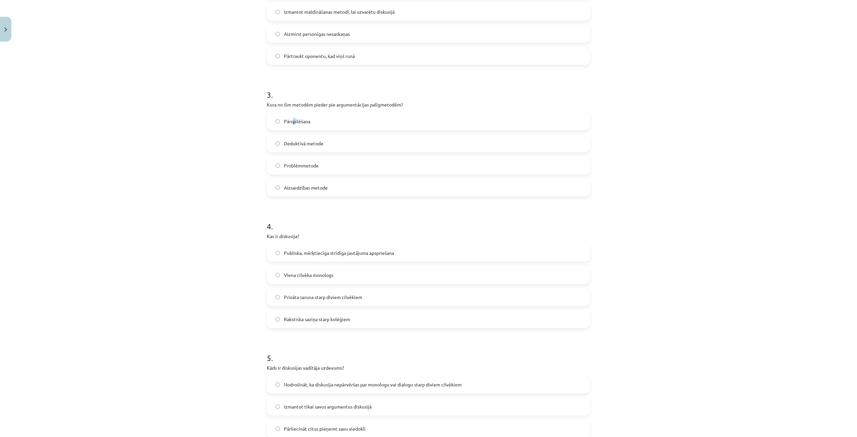
click at [293, 119] on span "Pārspīlēšana" at bounding box center [297, 121] width 26 height 7
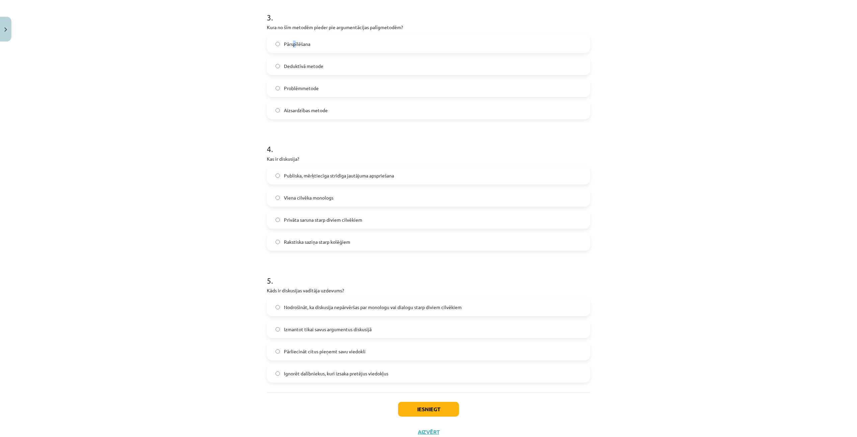
scroll to position [419, 0]
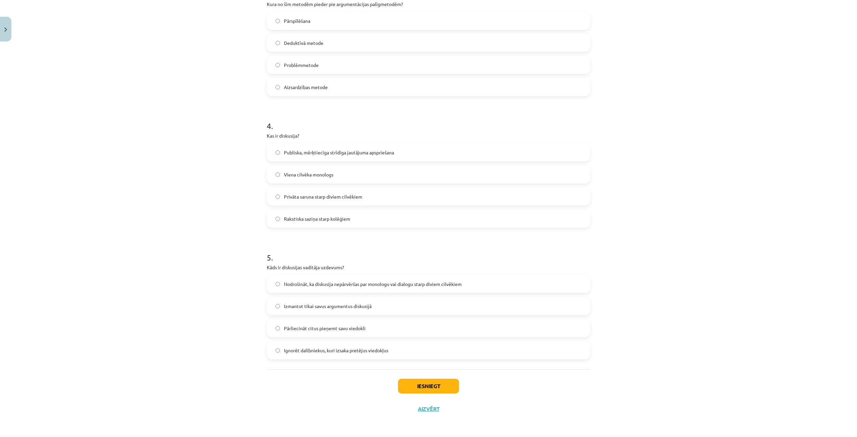
click at [323, 149] on span "Publiska, mērķtiecīga strīdīga jautājuma apspriešana" at bounding box center [339, 152] width 110 height 7
click at [366, 282] on span "Nodrošināt, ka diskusija nepārvēršas par monologu vai dialogu starp diviem cilv…" at bounding box center [373, 284] width 178 height 7
click at [454, 382] on button "Iesniegt" at bounding box center [428, 386] width 61 height 15
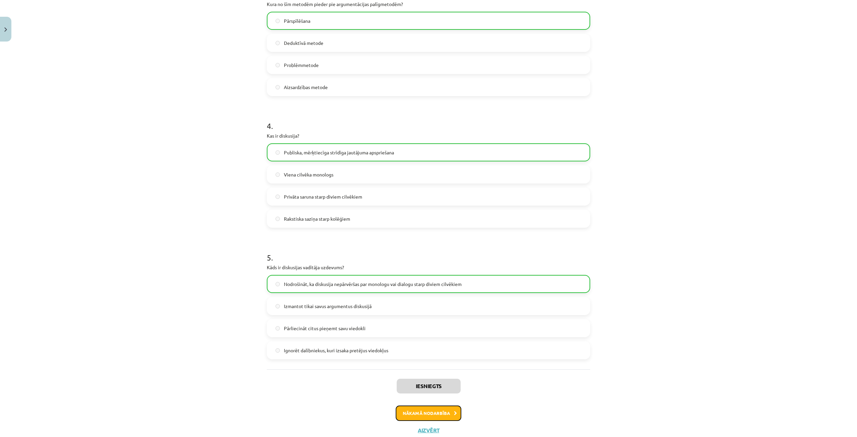
click at [443, 415] on button "Nākamā nodarbība" at bounding box center [429, 413] width 66 height 15
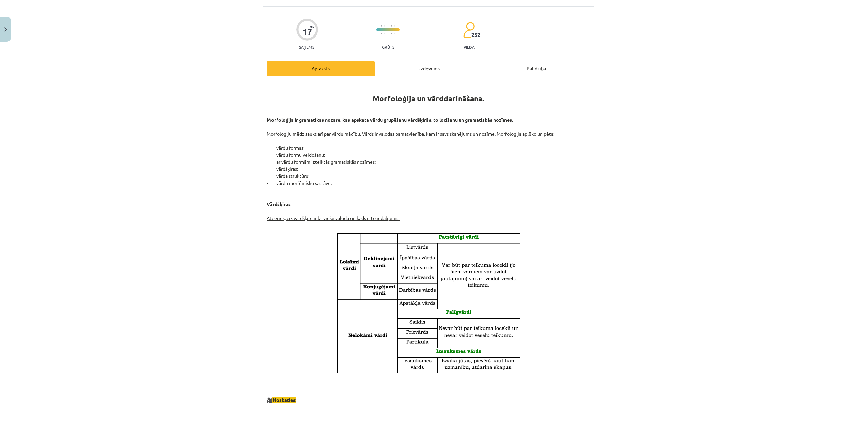
scroll to position [17, 0]
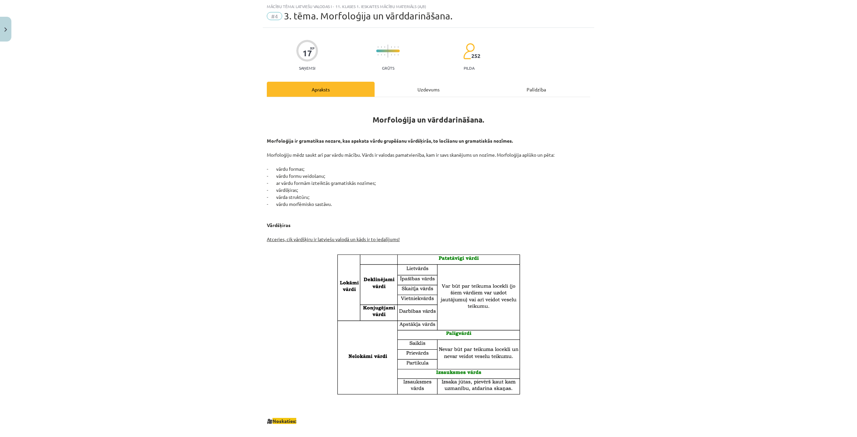
click at [426, 92] on div "Uzdevums" at bounding box center [429, 89] width 108 height 15
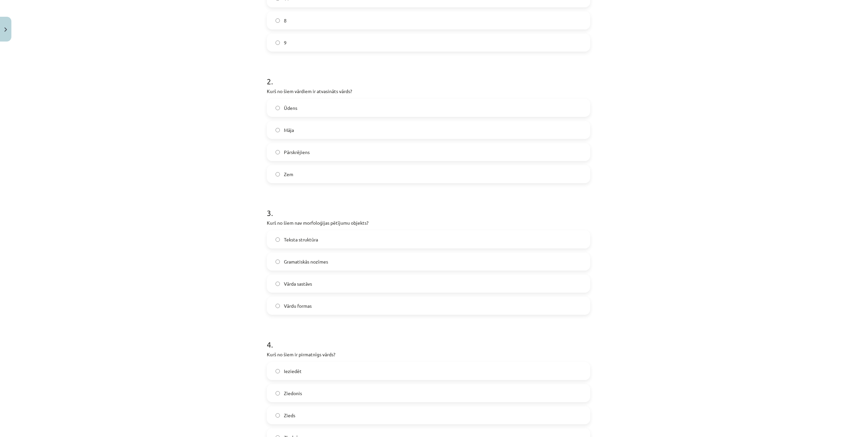
scroll to position [419, 0]
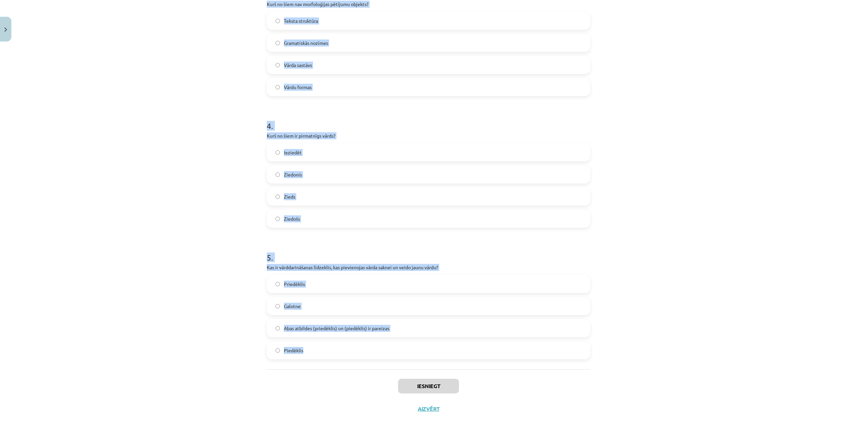
drag, startPoint x: 259, startPoint y: 128, endPoint x: 402, endPoint y: 367, distance: 278.7
click at [402, 367] on div "Mācību tēma: Latviešu valodas i - 11. klases 1. ieskaites mācību materiāls (a,b…" at bounding box center [428, 218] width 857 height 437
copy form "1 . Cik vārdšķiru ir latviešu valodā? 10 11 8 9 2 . Kurš no šiem vārdiem ir atv…"
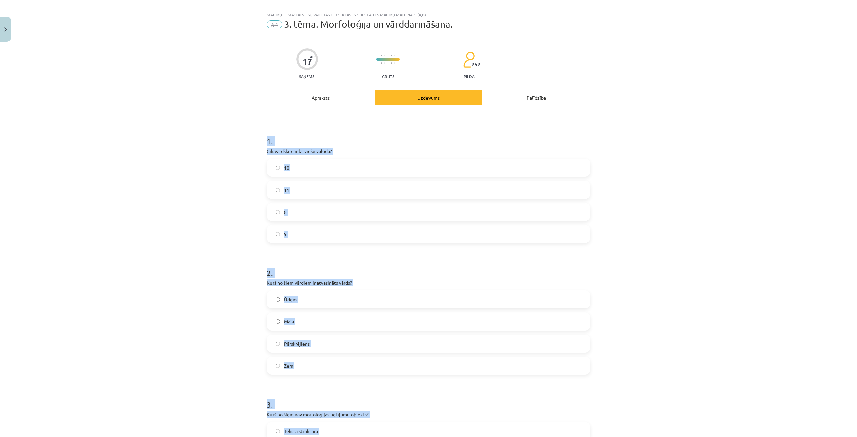
scroll to position [0, 0]
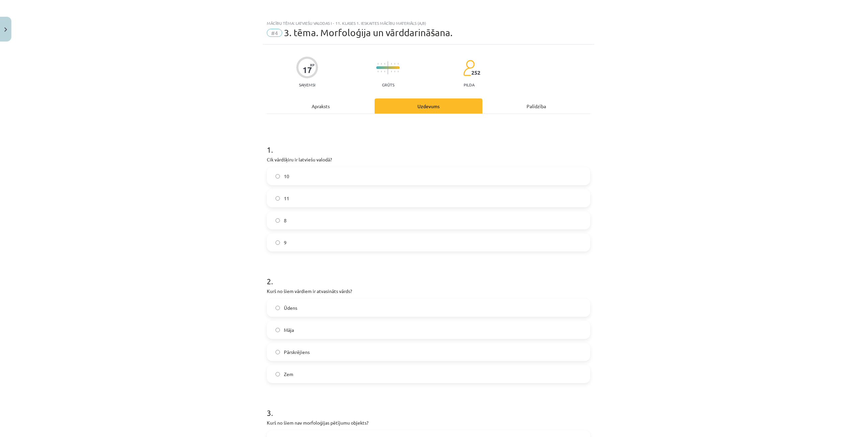
click at [290, 109] on div "Apraksts" at bounding box center [321, 105] width 108 height 15
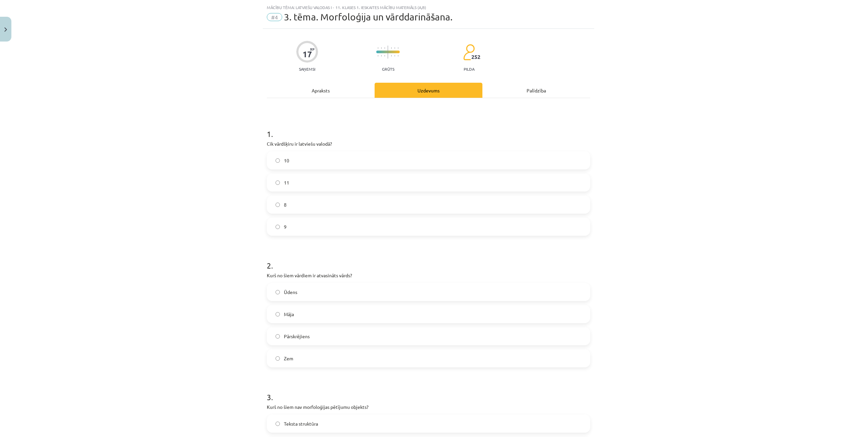
scroll to position [17, 0]
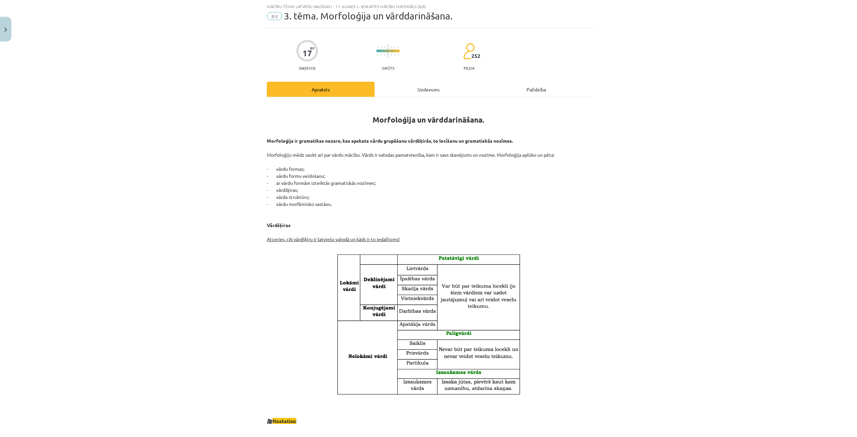
click at [433, 92] on div "Uzdevums" at bounding box center [429, 89] width 108 height 15
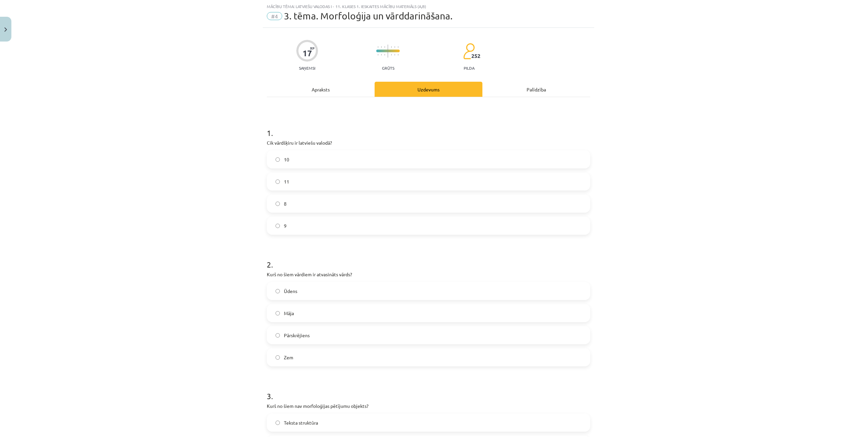
click at [337, 158] on label "10" at bounding box center [429, 159] width 322 height 17
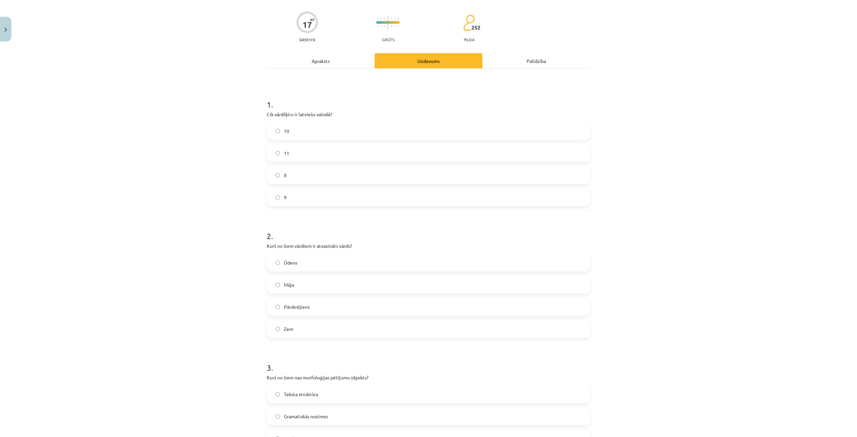
scroll to position [151, 0]
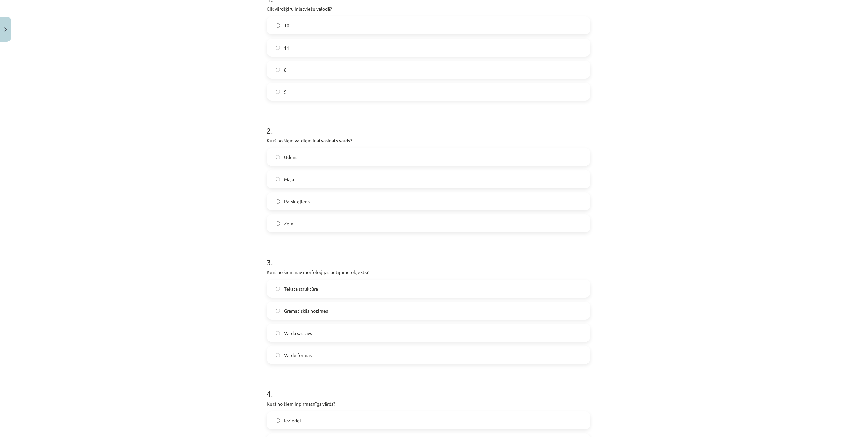
click at [316, 200] on label "Pārskrējiens" at bounding box center [429, 201] width 322 height 17
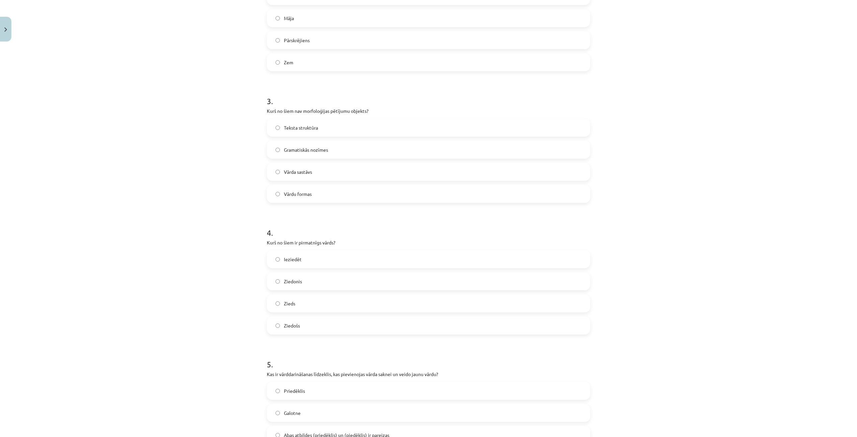
scroll to position [318, 0]
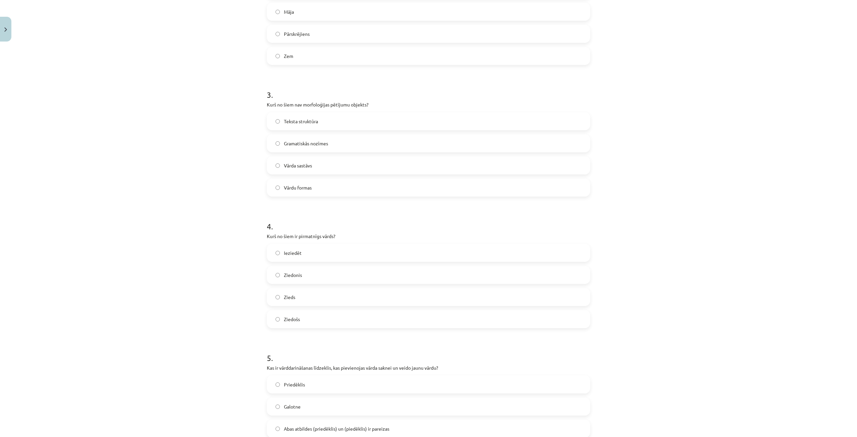
click at [318, 117] on label "Teksta struktūra" at bounding box center [429, 121] width 322 height 17
click at [312, 295] on label "Zieds" at bounding box center [429, 297] width 322 height 17
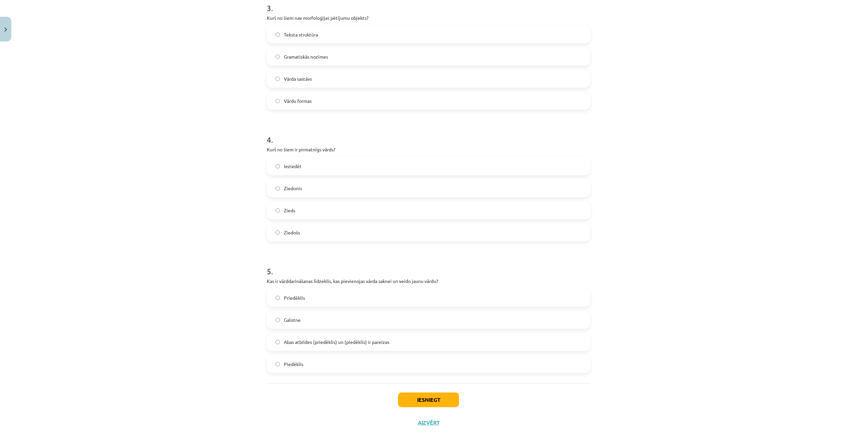
scroll to position [419, 0]
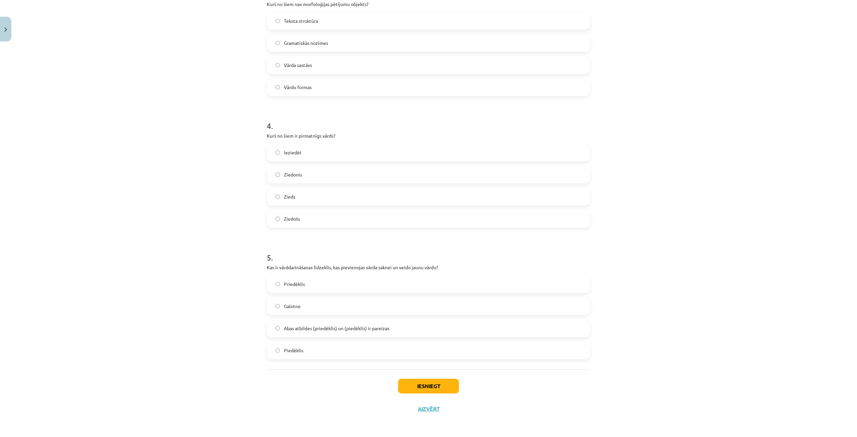
click at [389, 323] on label "Abas atbildes (priedēklis) un (piedēklis) ir pareizas" at bounding box center [429, 328] width 322 height 17
click at [435, 387] on button "Iesniegt" at bounding box center [428, 386] width 61 height 15
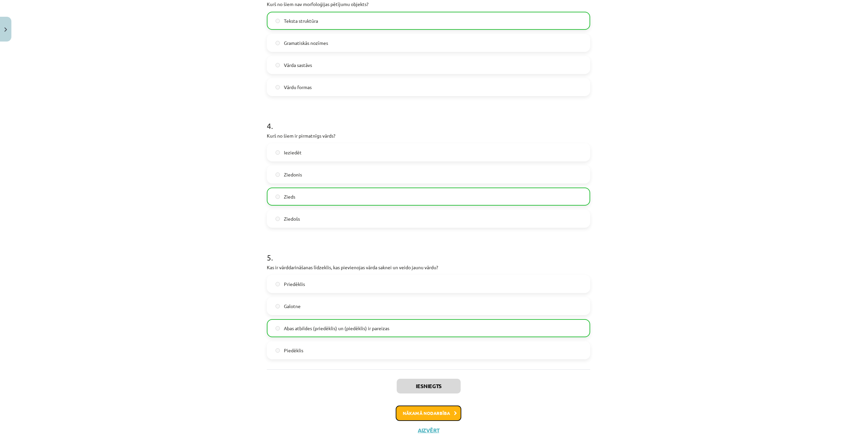
click at [445, 416] on button "Nākamā nodarbība" at bounding box center [429, 413] width 66 height 15
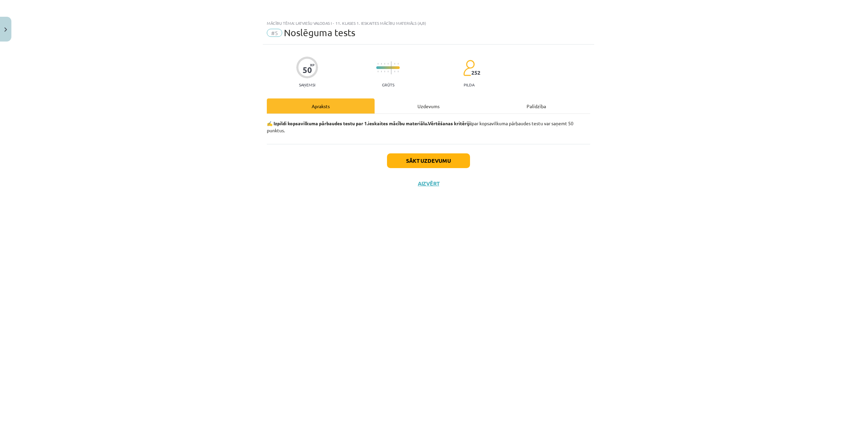
scroll to position [0, 0]
click at [426, 107] on div "Uzdevums" at bounding box center [429, 105] width 108 height 15
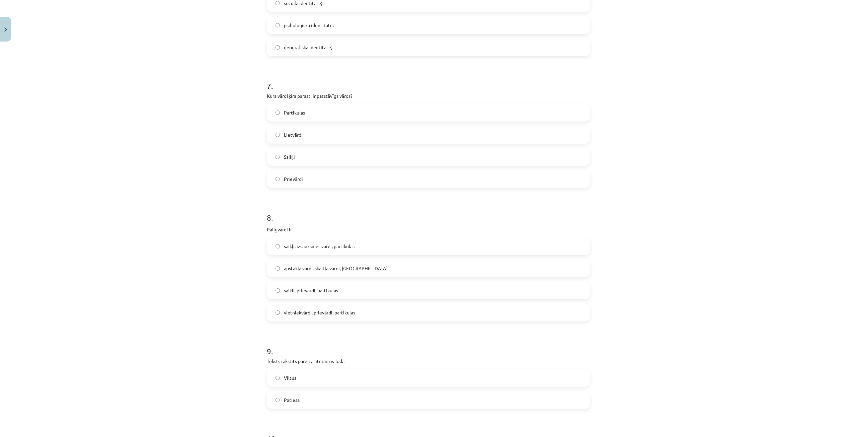
scroll to position [972, 0]
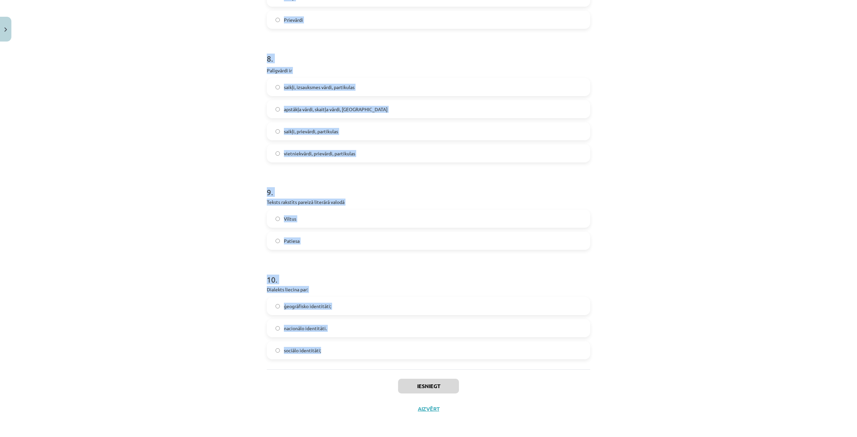
drag, startPoint x: 260, startPoint y: 149, endPoint x: 428, endPoint y: 365, distance: 273.3
copy form "1 . “Jaunieši mūsdienās ir atkarīgi no interneta.” Tas ir… …labs ziņas virsraks…"
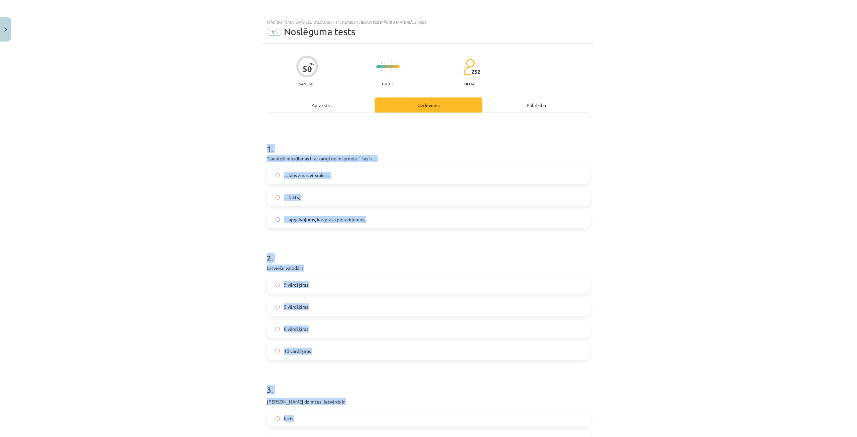
click at [333, 220] on span "…apgalvojums, kas prasa pierādījumus;" at bounding box center [324, 219] width 81 height 7
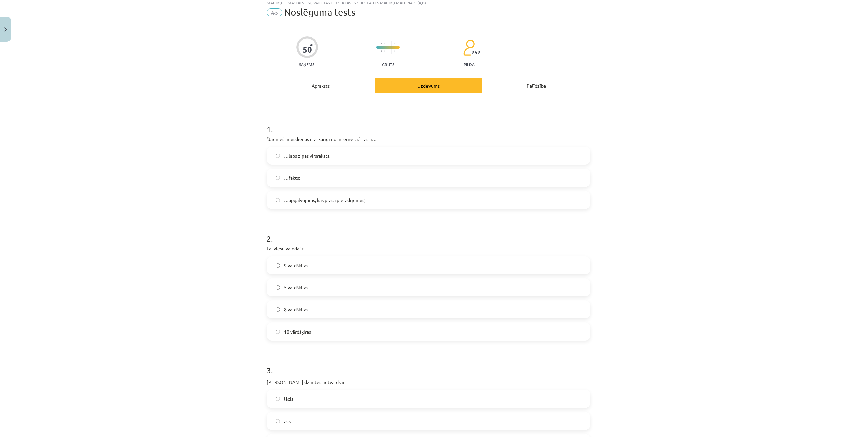
scroll to position [135, 0]
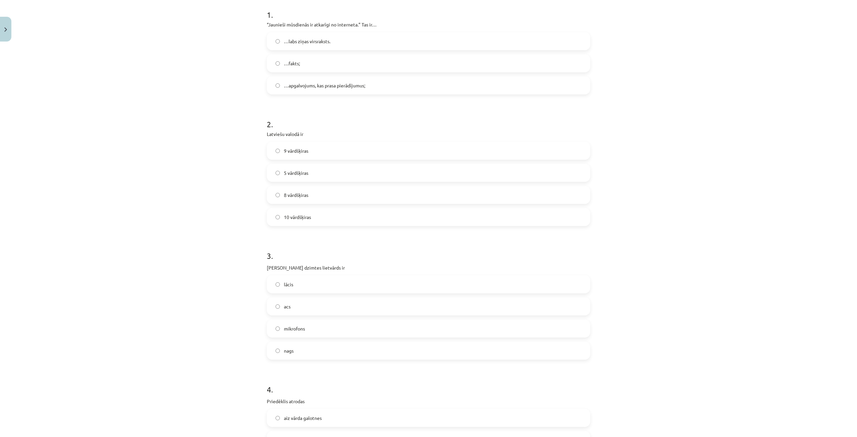
click at [307, 220] on span "10 vārdšķiras" at bounding box center [297, 217] width 27 height 7
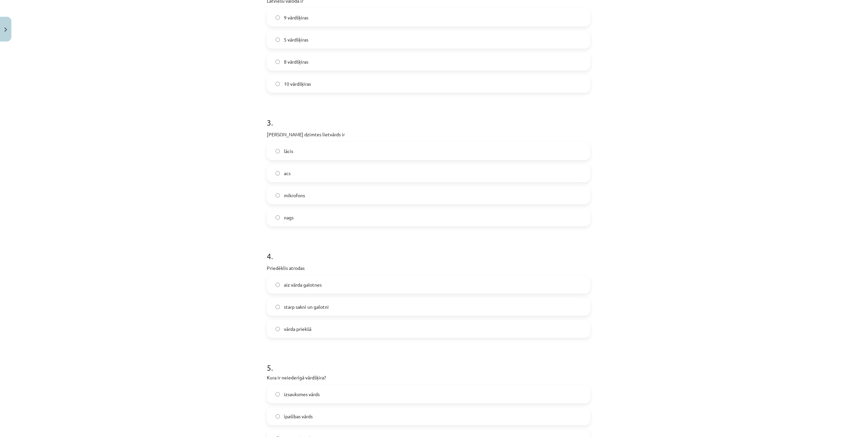
scroll to position [269, 0]
click at [312, 176] on label "acs" at bounding box center [429, 172] width 322 height 17
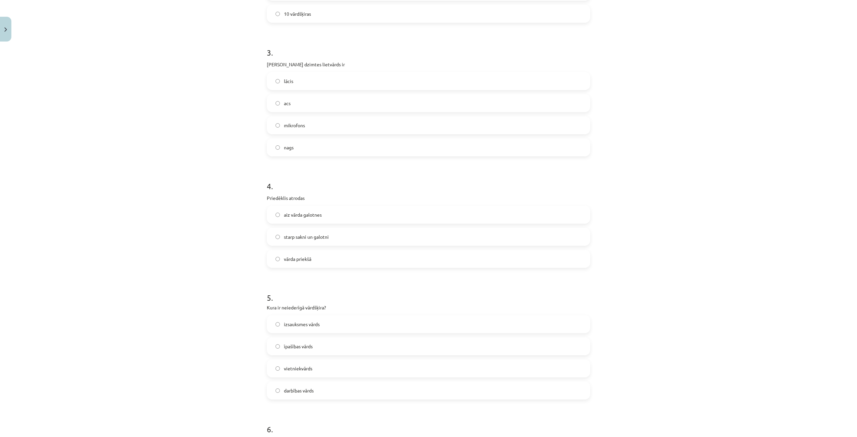
scroll to position [369, 0]
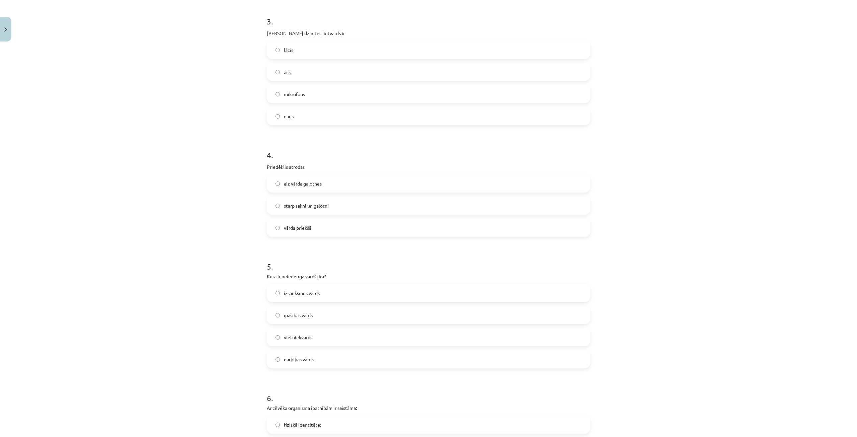
click at [288, 224] on span "vārda priekšā" at bounding box center [297, 227] width 27 height 7
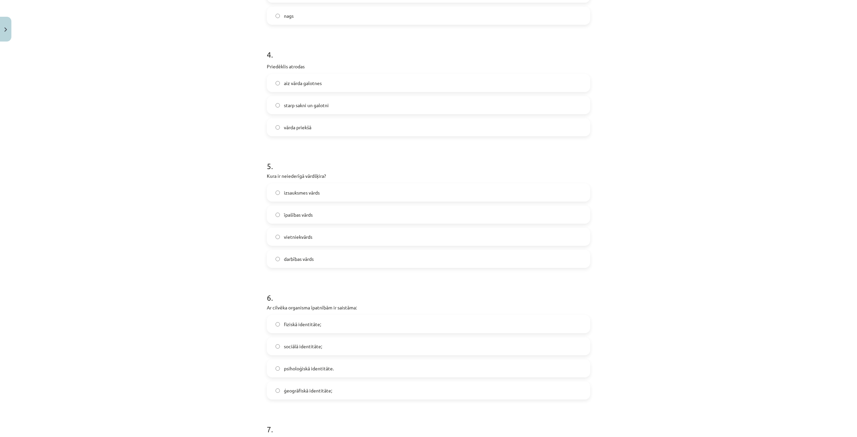
click at [299, 195] on span "izsauksmes vārds" at bounding box center [302, 192] width 36 height 7
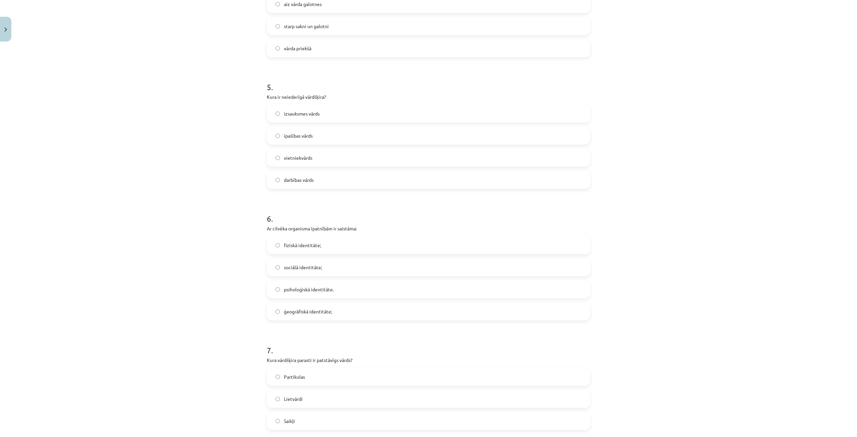
scroll to position [570, 0]
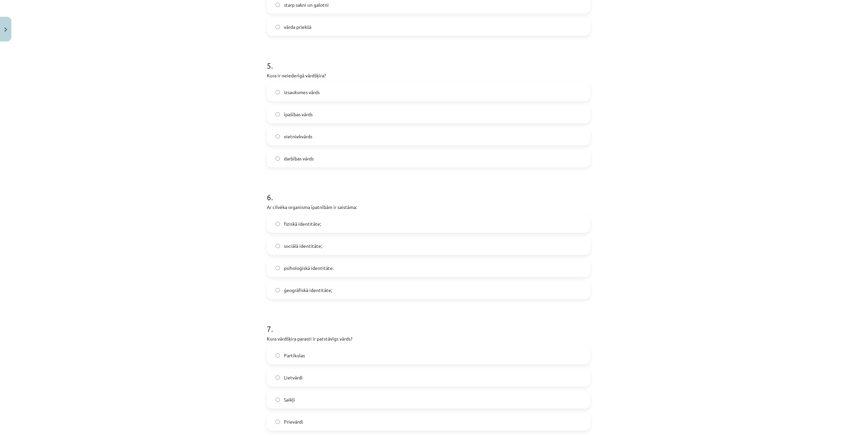
click at [338, 221] on label "fiziskā identitāte;" at bounding box center [429, 223] width 322 height 17
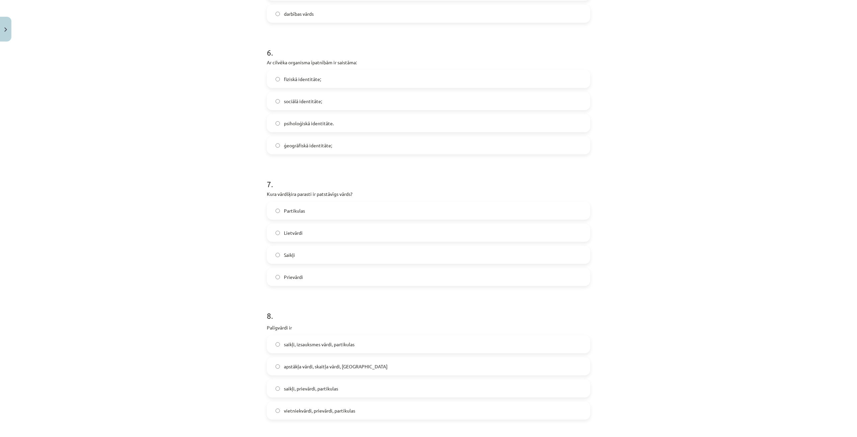
scroll to position [738, 0]
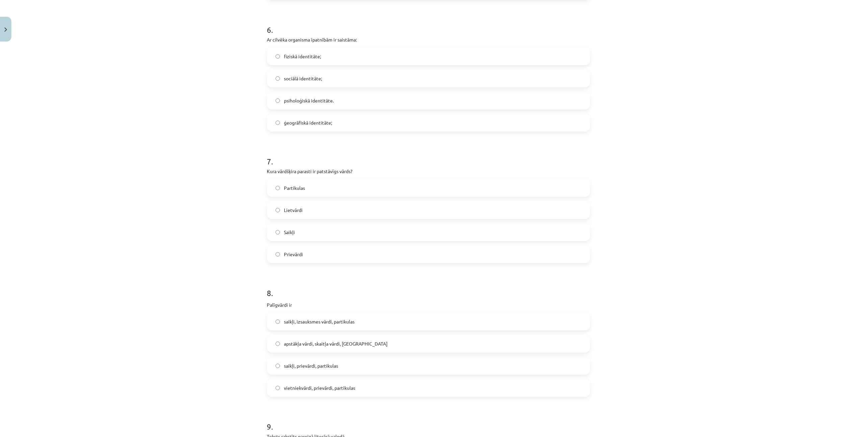
click at [311, 215] on label "Lietvārdi" at bounding box center [429, 210] width 322 height 17
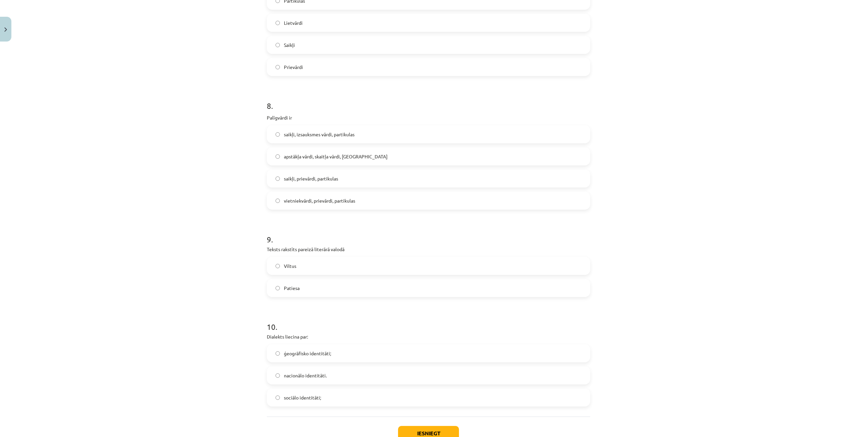
scroll to position [939, 0]
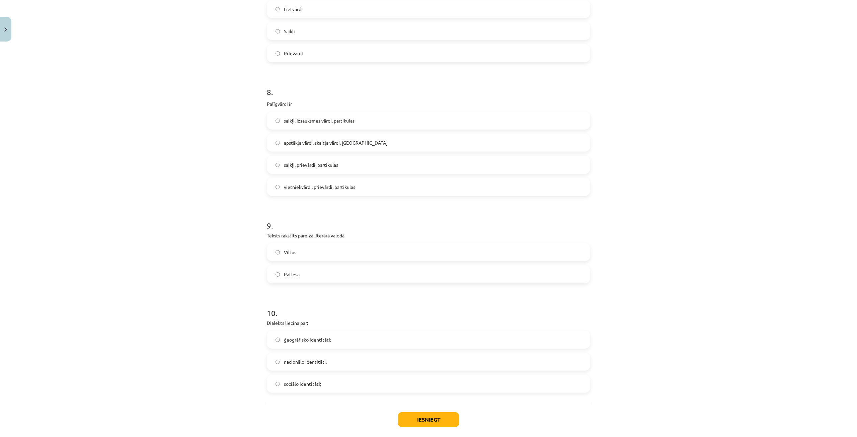
click at [340, 159] on label "saikļi, prievārdi, partikulas" at bounding box center [429, 164] width 322 height 17
click at [309, 273] on label "Patiesa" at bounding box center [429, 274] width 322 height 17
click at [311, 340] on span "ģeogrāfisko identitāti;" at bounding box center [307, 339] width 47 height 7
click at [433, 418] on button "Iesniegt" at bounding box center [428, 419] width 61 height 15
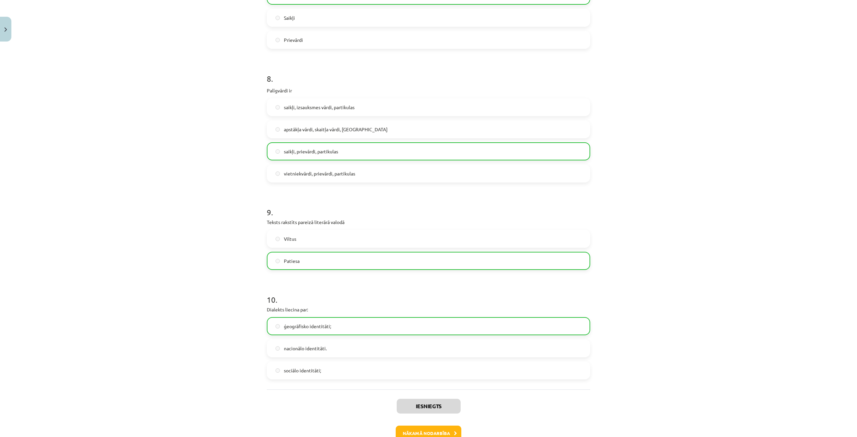
scroll to position [994, 0]
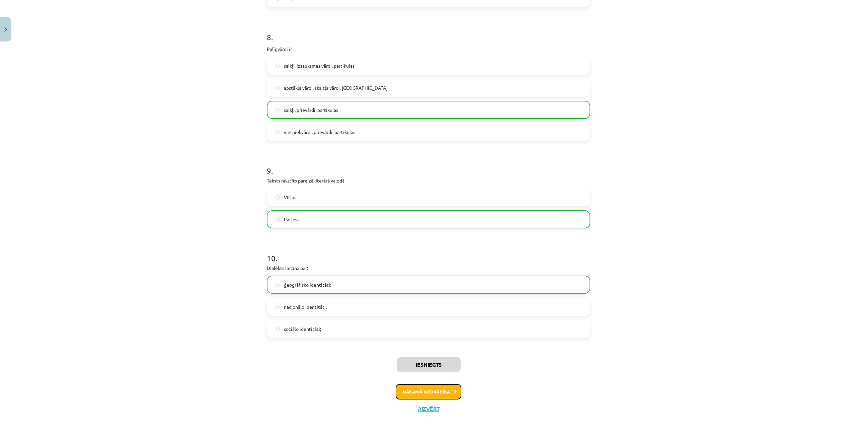
click at [441, 396] on button "Nākamā nodarbība" at bounding box center [429, 391] width 66 height 15
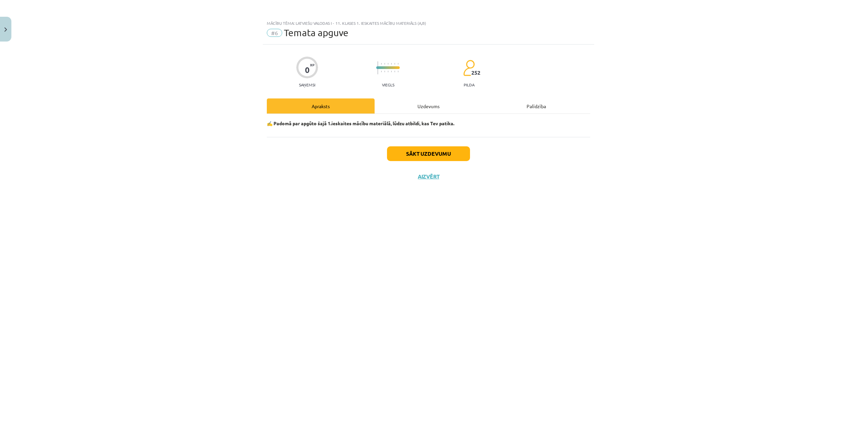
click at [432, 105] on div "Uzdevums" at bounding box center [429, 105] width 108 height 15
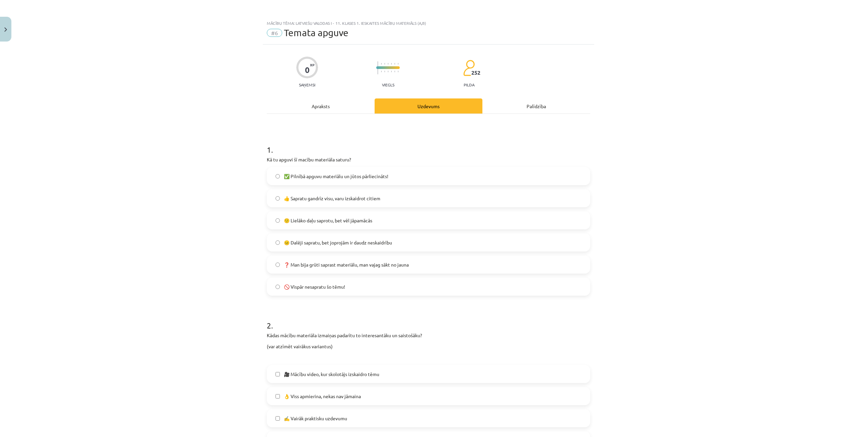
click at [353, 177] on span "✅ Pilnībā apguvu materiālu un jūtos pārliecināts!" at bounding box center [336, 176] width 105 height 7
click at [337, 202] on label "👍 Sapratu gandrīz visu, varu izskaidrot citiem" at bounding box center [429, 198] width 322 height 17
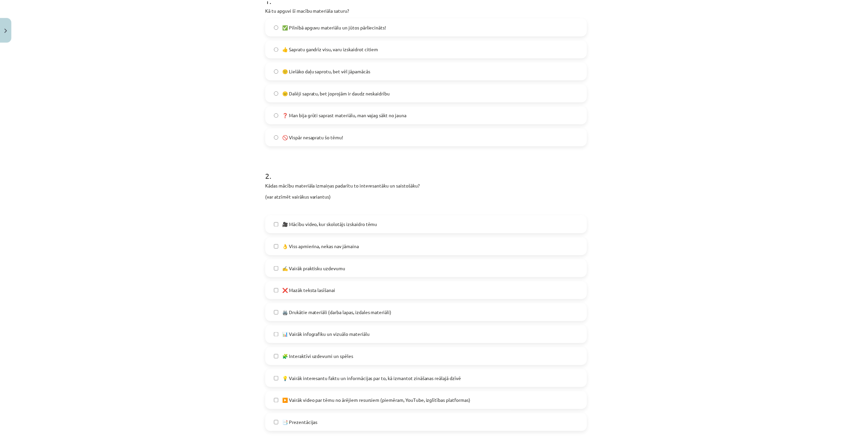
scroll to position [223, 0]
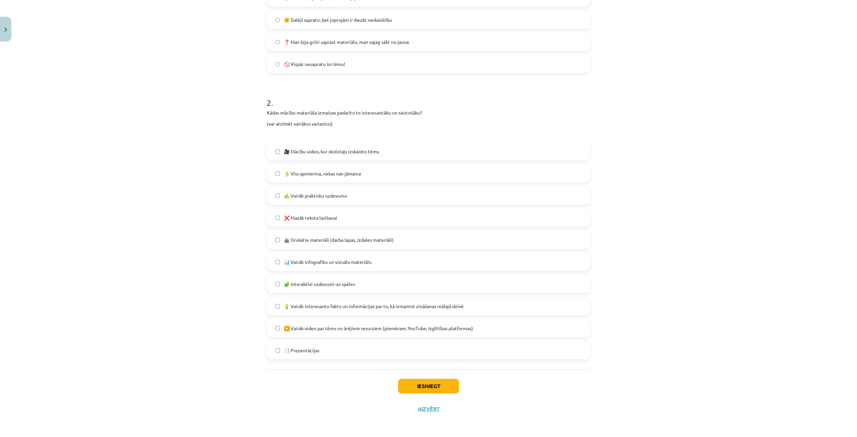
click at [370, 202] on label "✍️ Vairāk praktisku uzdevumu" at bounding box center [429, 195] width 322 height 17
click at [333, 174] on span "👌 Viss apmierina, nekas nav jāmaina" at bounding box center [322, 173] width 77 height 7
click at [342, 201] on label "✍️ Vairāk praktisku uzdevumu" at bounding box center [429, 195] width 322 height 17
click at [428, 377] on div "Iesniegt Aizvērt" at bounding box center [429, 392] width 324 height 47
click at [433, 381] on button "Iesniegt" at bounding box center [428, 386] width 61 height 15
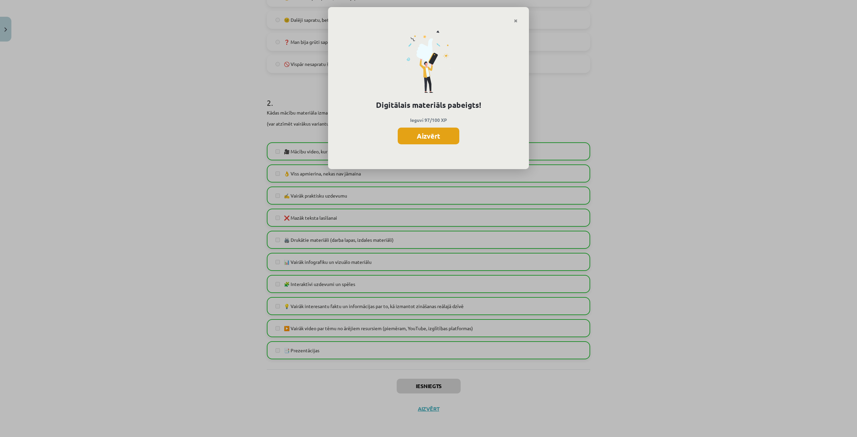
click at [422, 137] on button "Aizvērt" at bounding box center [429, 136] width 62 height 17
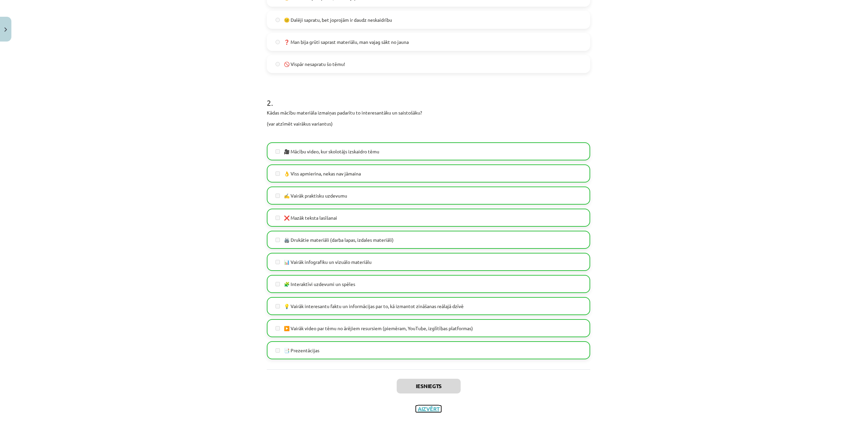
click at [426, 408] on button "Aizvērt" at bounding box center [428, 409] width 25 height 7
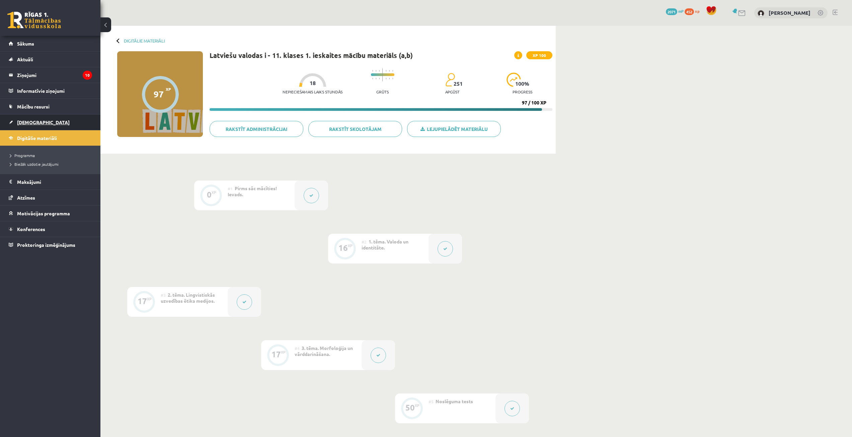
click at [39, 127] on link "[DEMOGRAPHIC_DATA]" at bounding box center [50, 122] width 83 height 15
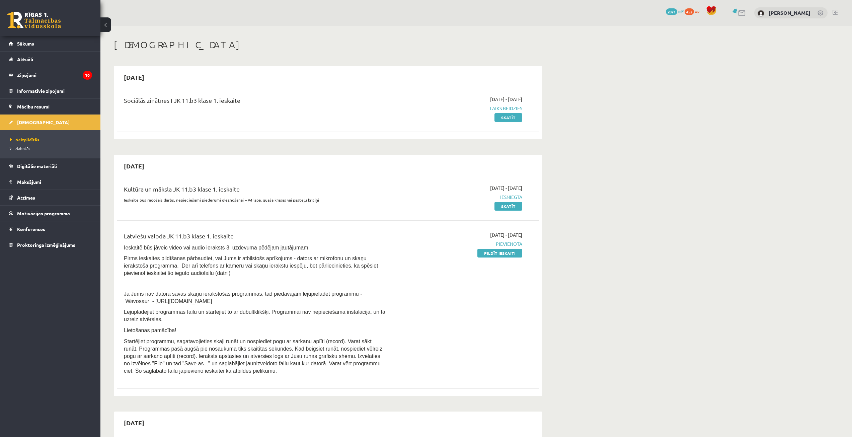
drag, startPoint x: 486, startPoint y: 255, endPoint x: 453, endPoint y: 32, distance: 225.5
click at [486, 255] on link "Pildīt ieskaiti" at bounding box center [500, 253] width 45 height 9
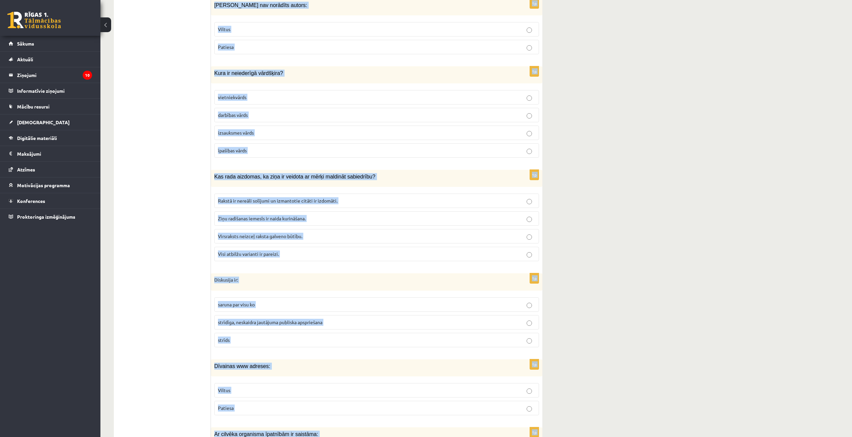
scroll to position [3033, 0]
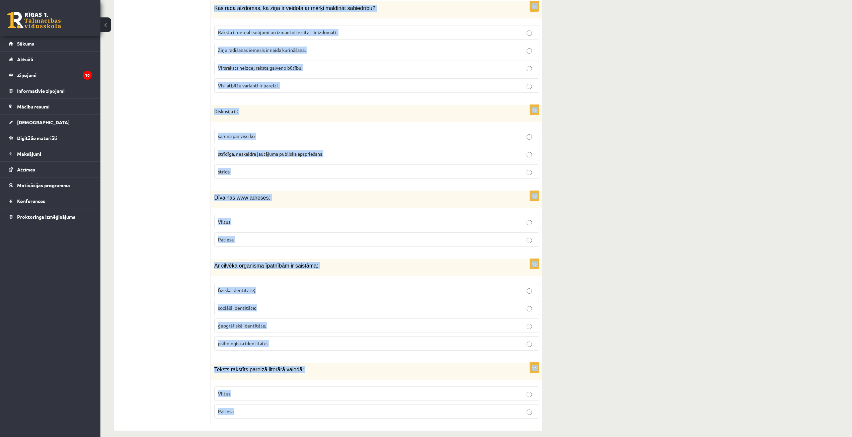
drag, startPoint x: 214, startPoint y: 97, endPoint x: 431, endPoint y: 450, distance: 413.9
copy form "Īpašības vārds SMAGĀKAIS ir pārākajā pakāpē pamata pakāpē vispārākajā pakāpē ci…"
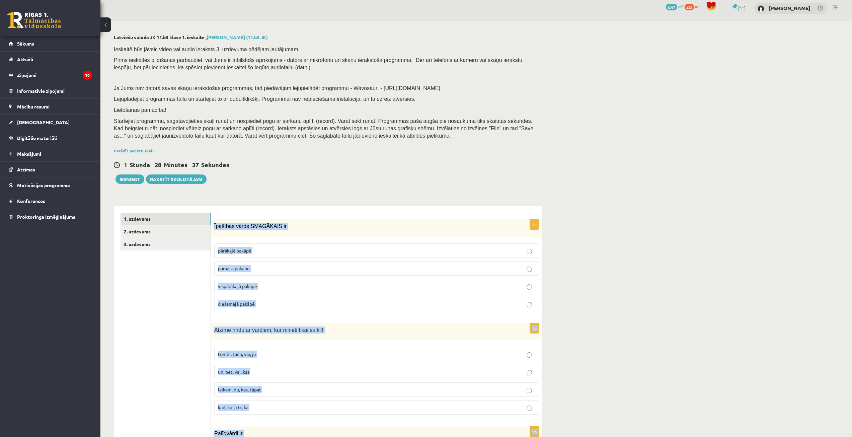
scroll to position [0, 0]
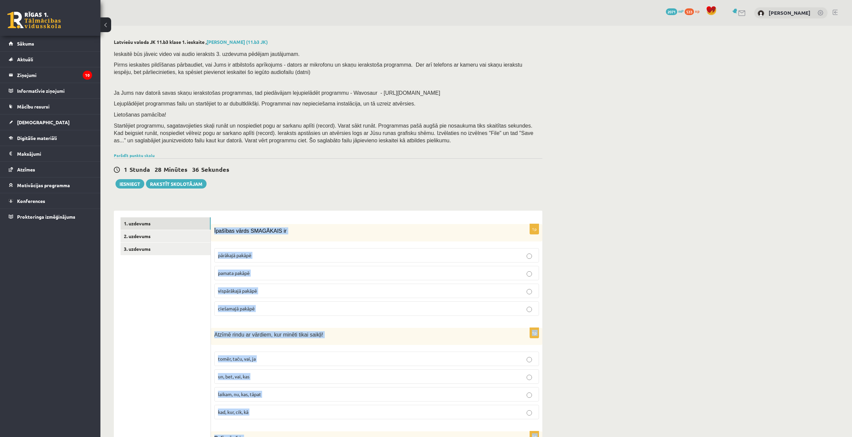
click at [387, 231] on p "Īpašības vārds SMAGĀKAIS ir" at bounding box center [359, 230] width 291 height 7
click at [245, 233] on span "Īpašības vārds SMAGĀKAIS ir" at bounding box center [250, 231] width 72 height 6
click at [253, 231] on span "Īpašības vārds SMAGĀKAIS ir" at bounding box center [250, 231] width 72 height 6
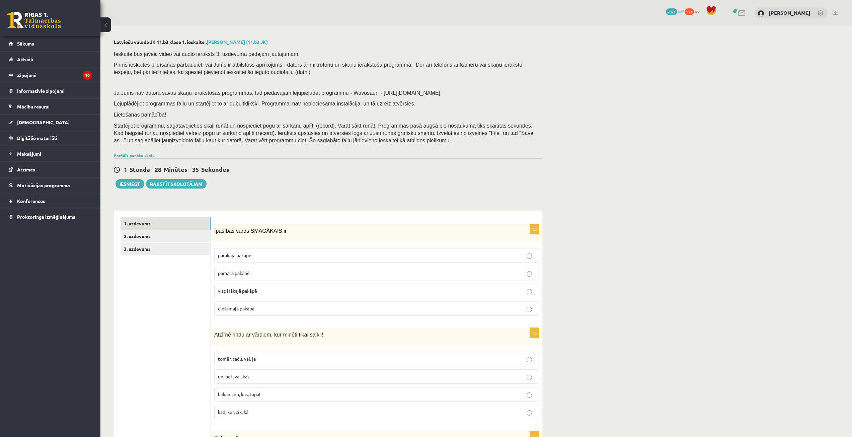
click at [257, 289] on span "vispārākajā pakāpē" at bounding box center [237, 291] width 39 height 6
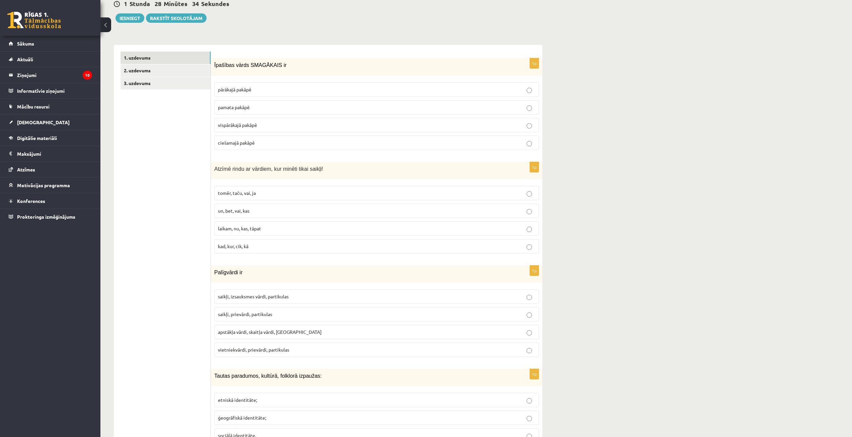
scroll to position [167, 0]
click at [265, 186] on label "tomēr, taču, vai, ja" at bounding box center [376, 191] width 325 height 14
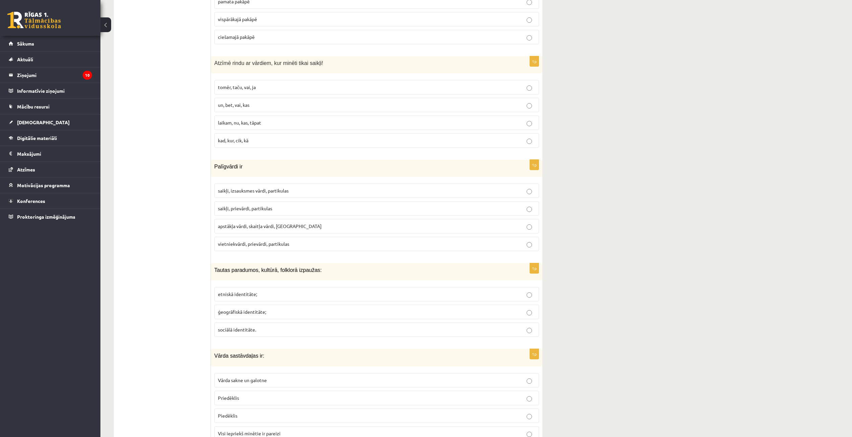
scroll to position [301, 0]
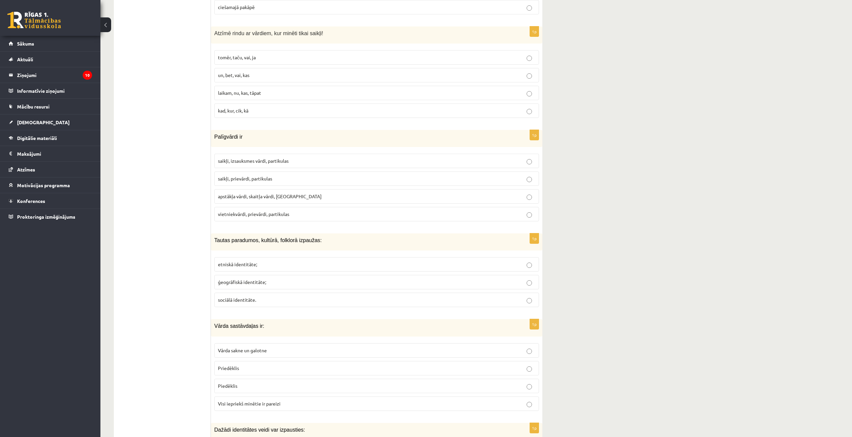
click at [274, 176] on p "saikļi, prievārdi, partikulas" at bounding box center [377, 178] width 318 height 7
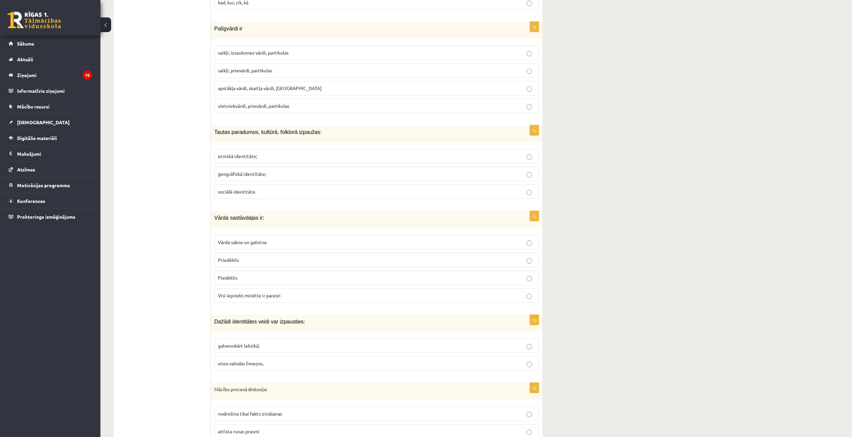
scroll to position [435, 0]
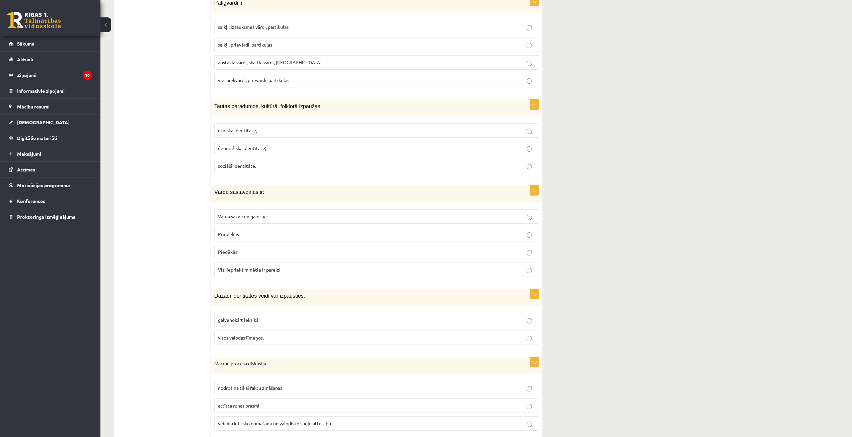
click at [242, 129] on span "etniskā identitāte;" at bounding box center [237, 130] width 39 height 6
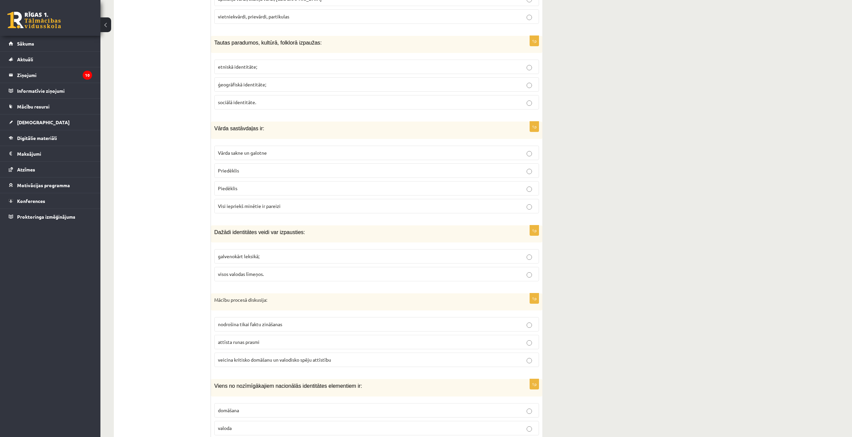
scroll to position [502, 0]
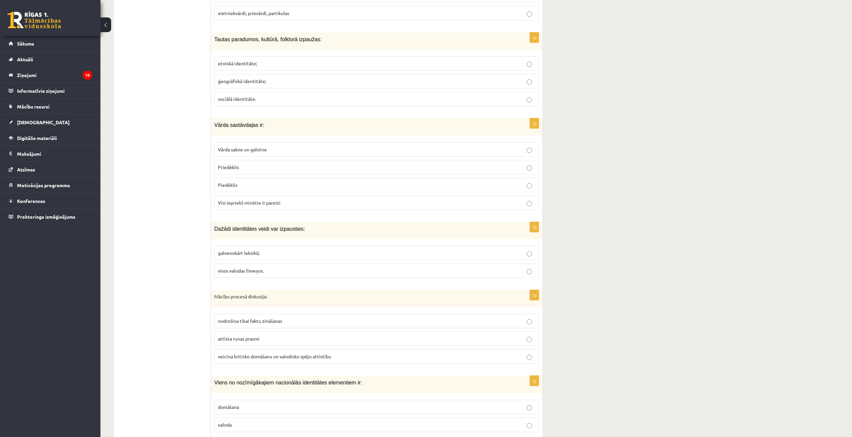
click at [260, 207] on label "Visi iepriekš minētie ir pareizi" at bounding box center [376, 203] width 325 height 14
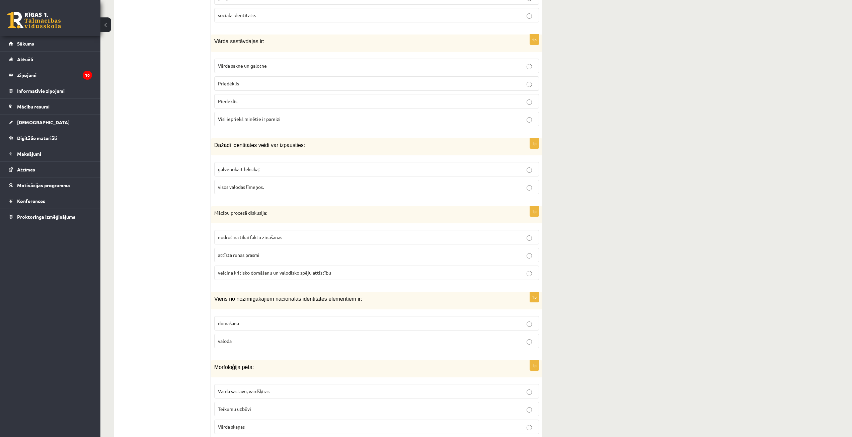
scroll to position [636, 0]
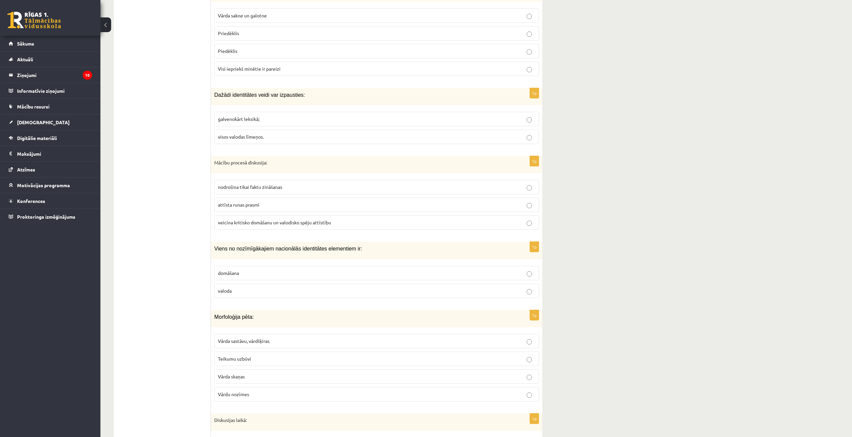
click at [302, 139] on p "visos valodas līmeņos." at bounding box center [377, 136] width 318 height 7
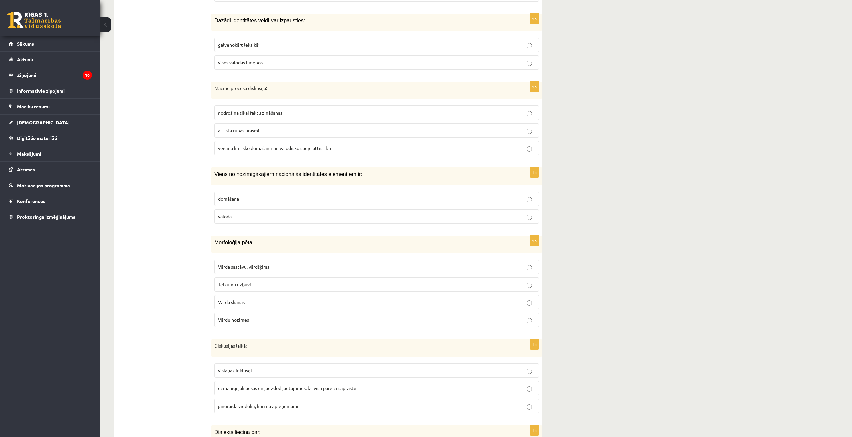
scroll to position [737, 0]
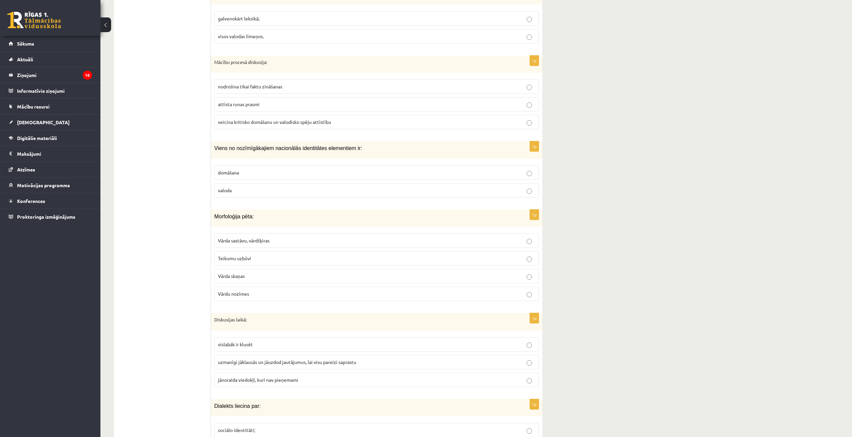
click at [267, 123] on span "veicina kritisko domāšanu un valodisko spēju attīstību" at bounding box center [274, 122] width 113 height 6
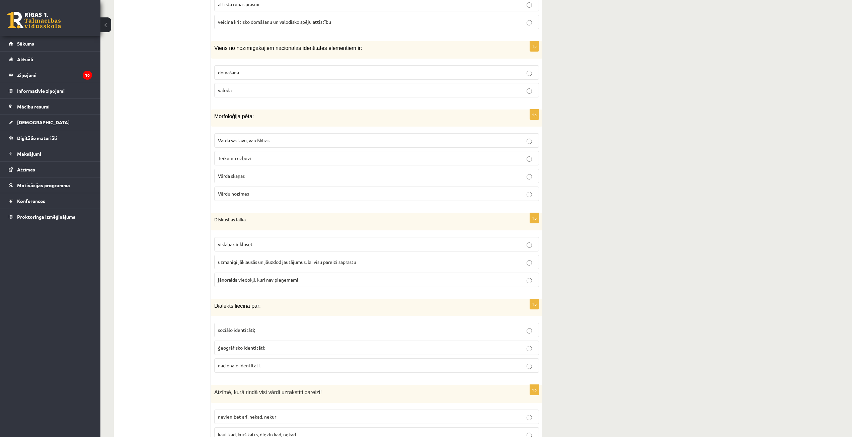
scroll to position [837, 0]
click at [283, 95] on label "valoda" at bounding box center [376, 90] width 325 height 14
click at [279, 139] on p "Vārda sastāvu, vārdšķiras" at bounding box center [377, 140] width 318 height 7
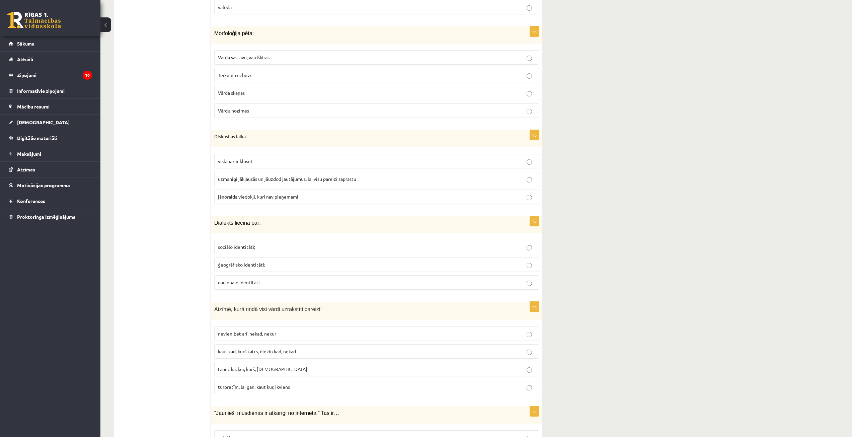
scroll to position [938, 0]
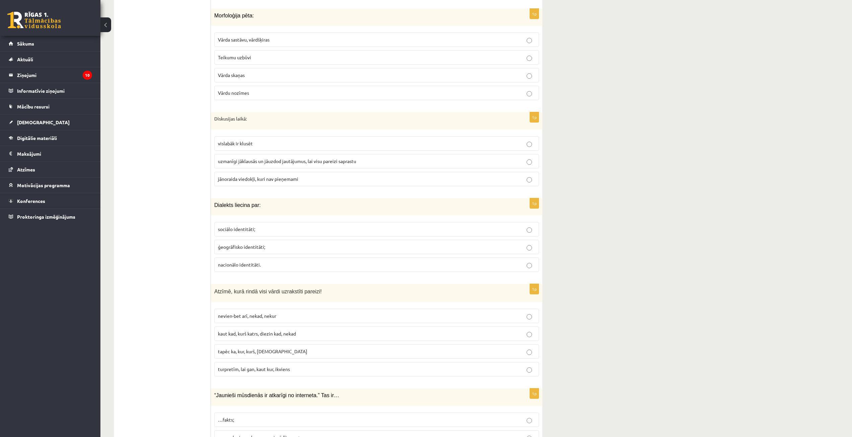
click at [296, 160] on span "uzmanīgi jāklausās un jāuzdod jautājumus, lai visu pareizi saprastu" at bounding box center [287, 161] width 138 height 6
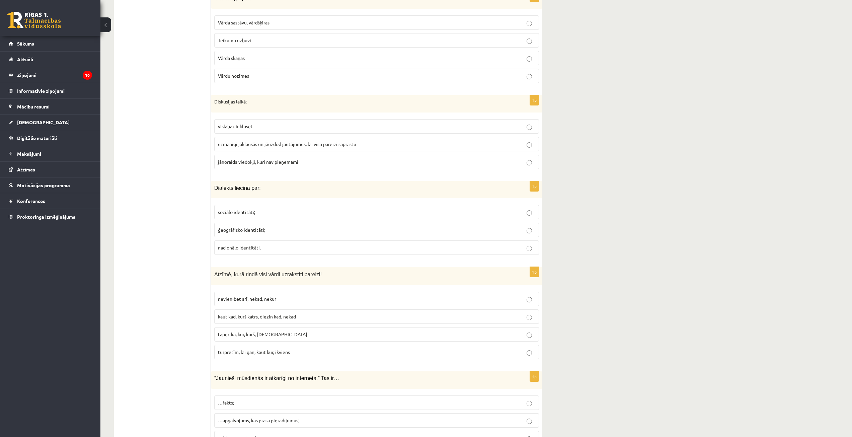
scroll to position [1072, 0]
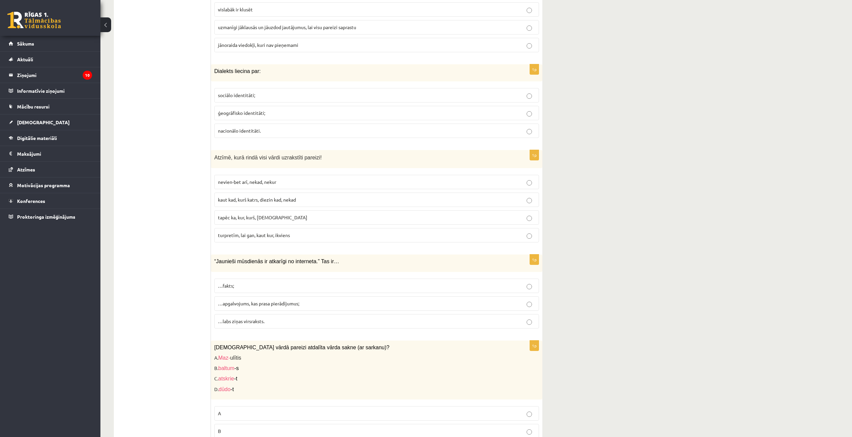
click at [278, 112] on p "ģeogrāfisko identitāti;" at bounding box center [377, 113] width 318 height 7
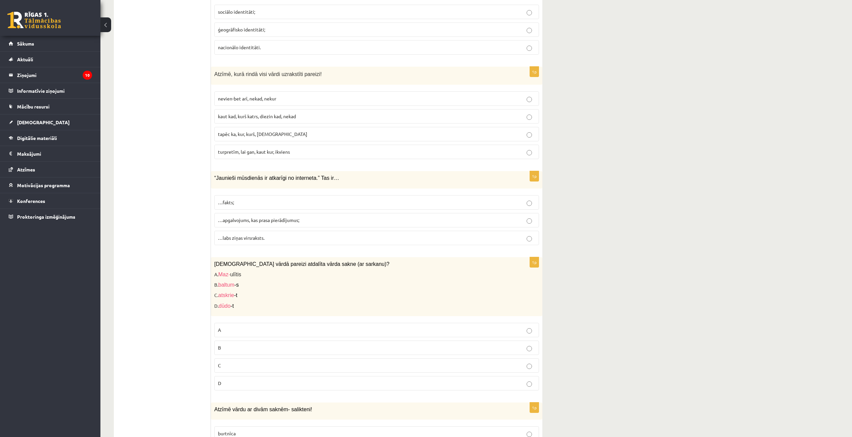
scroll to position [1172, 0]
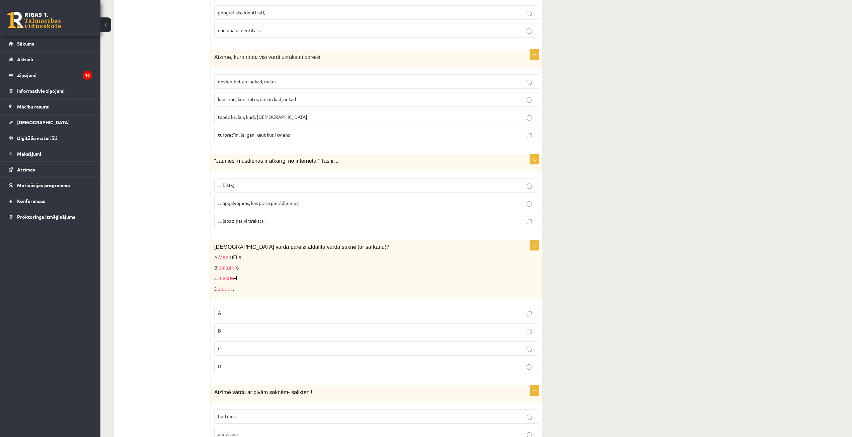
click at [258, 135] on span "turpretīm, lai gan, kaut kur, ikviens" at bounding box center [254, 135] width 72 height 6
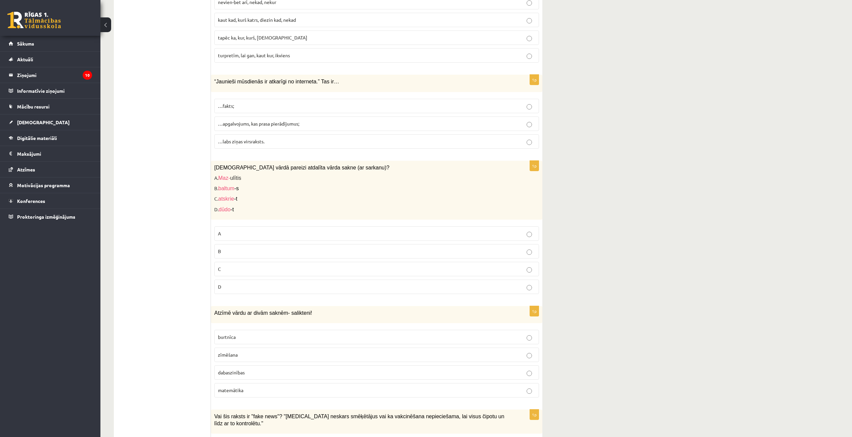
scroll to position [1273, 0]
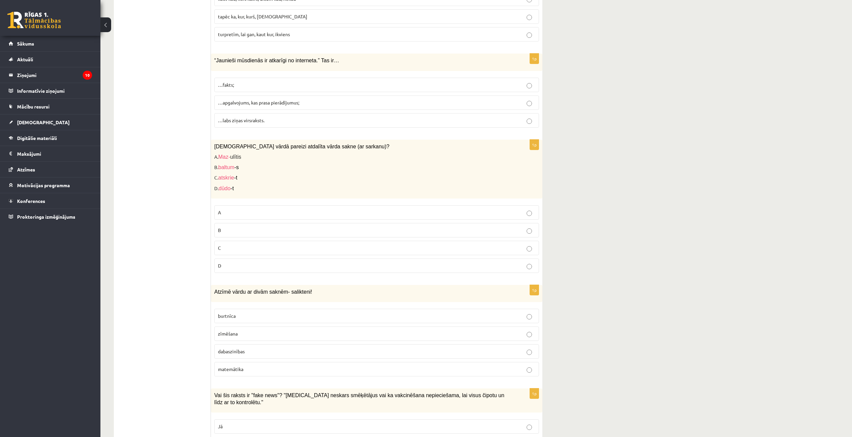
click at [280, 99] on p "…apgalvojums, kas prasa pierādījumus;" at bounding box center [377, 102] width 318 height 7
click at [228, 249] on p "C" at bounding box center [377, 248] width 318 height 7
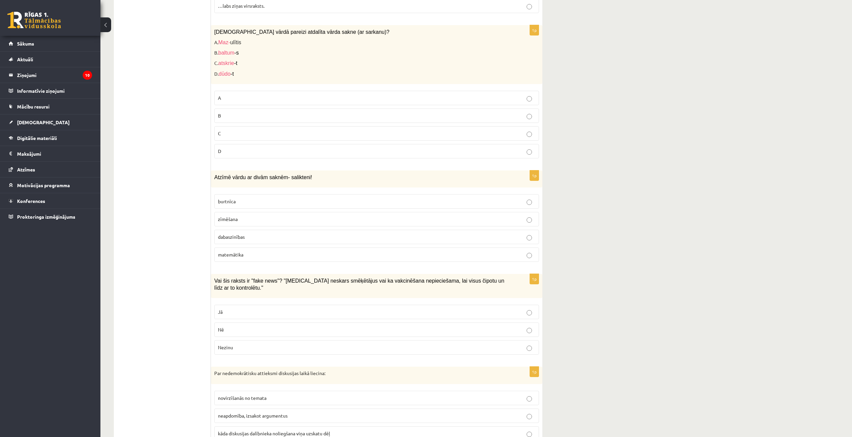
scroll to position [1440, 0]
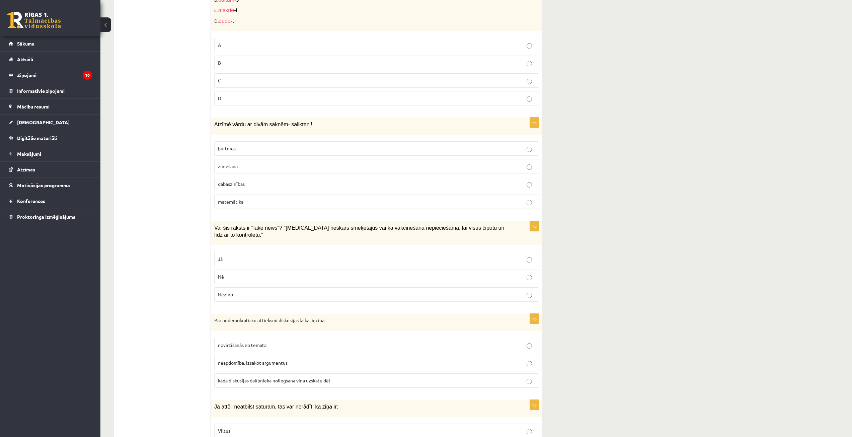
click at [243, 180] on label "dabaszinības" at bounding box center [376, 184] width 325 height 14
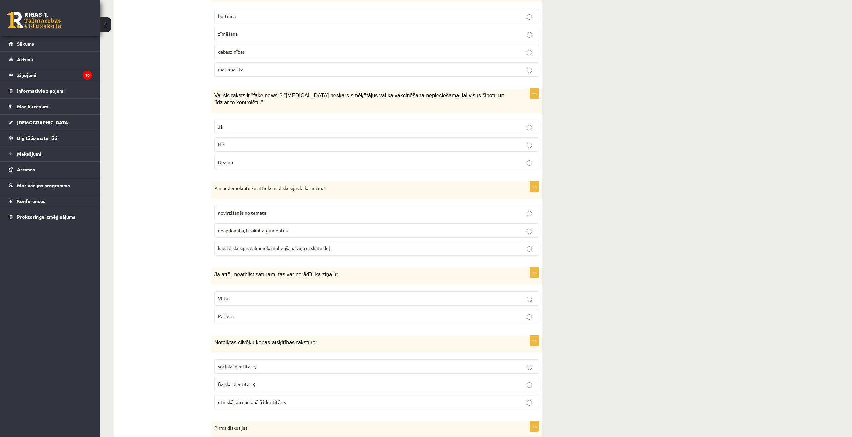
scroll to position [1574, 0]
click at [234, 122] on p "Jā" at bounding box center [377, 125] width 318 height 7
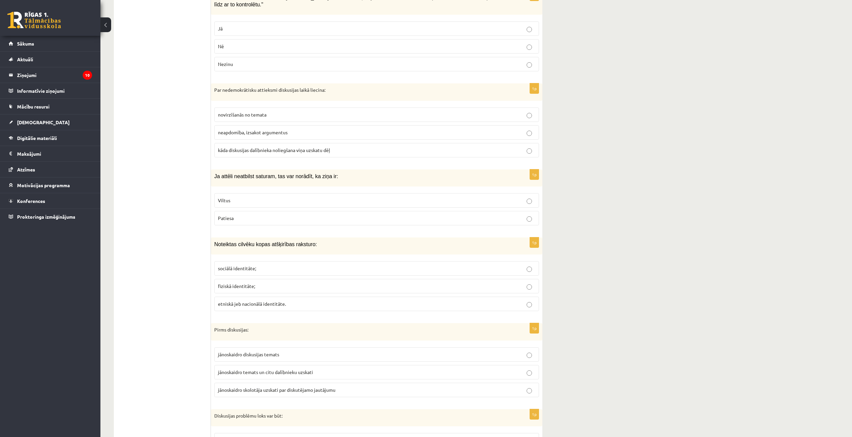
scroll to position [1675, 0]
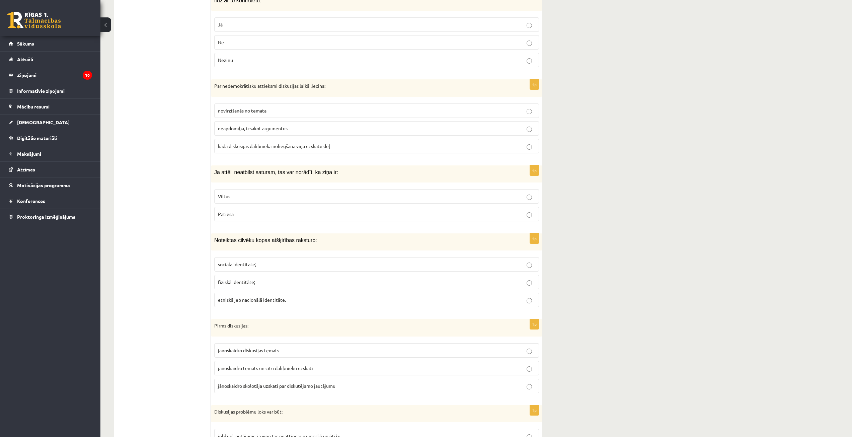
click at [275, 143] on span "kāda diskusijas dalībnieka noliegšana viņa uzskatu dēļ" at bounding box center [274, 146] width 112 height 6
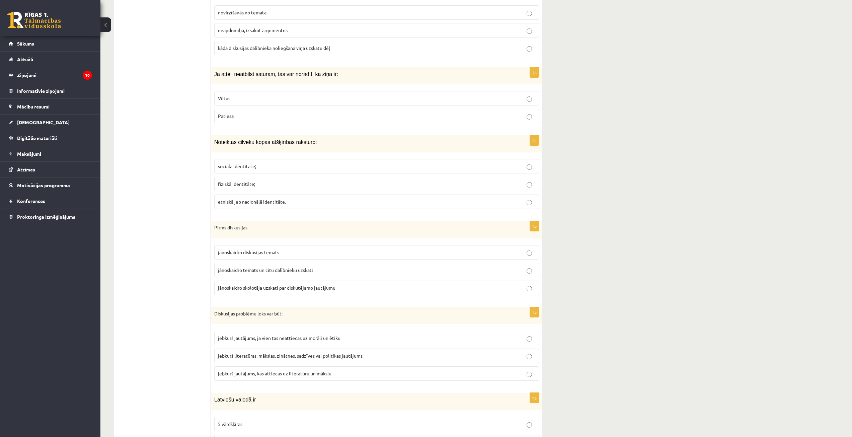
scroll to position [1775, 0]
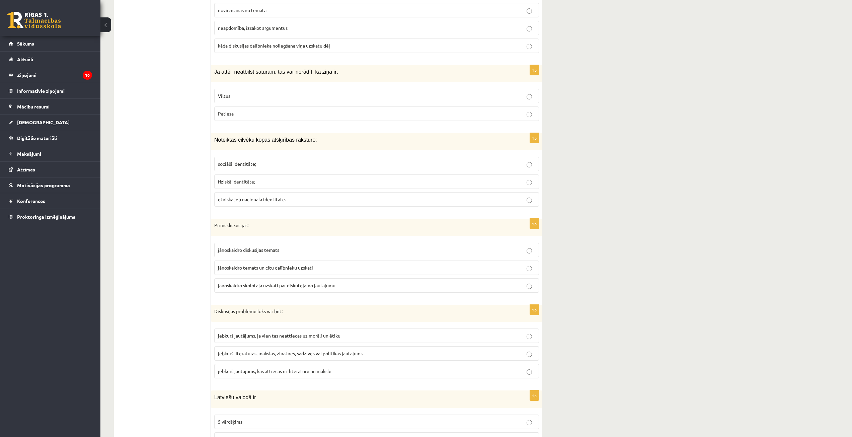
click at [264, 92] on p "Viltus" at bounding box center [377, 95] width 318 height 7
click at [276, 160] on p "sociālā identitāte;" at bounding box center [377, 163] width 318 height 7
click at [261, 243] on label "jānoskaidro diskusijas temats" at bounding box center [376, 250] width 325 height 14
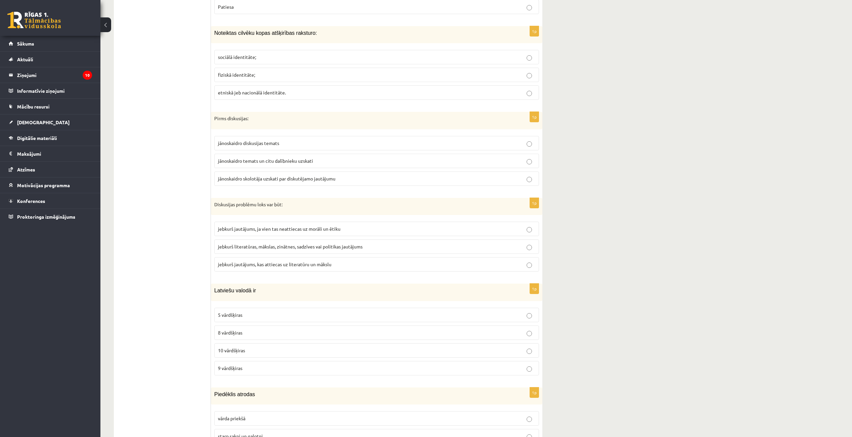
scroll to position [1876, 0]
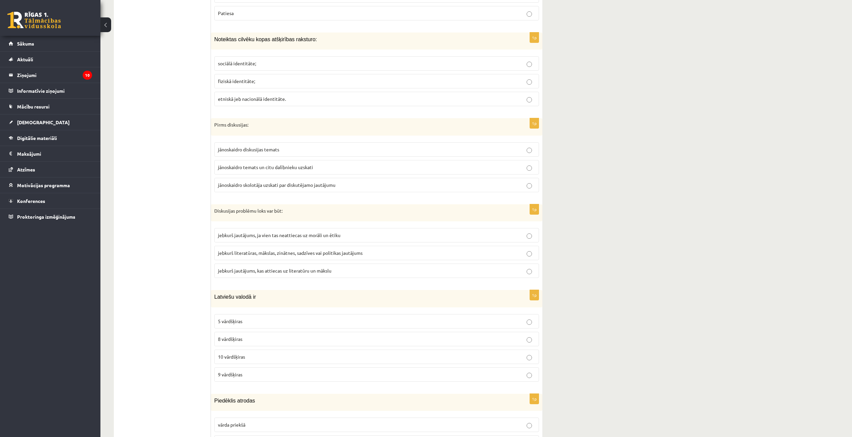
click at [284, 164] on span "jānoskaidro temats un citu dalībnieku uzskati" at bounding box center [265, 167] width 95 height 6
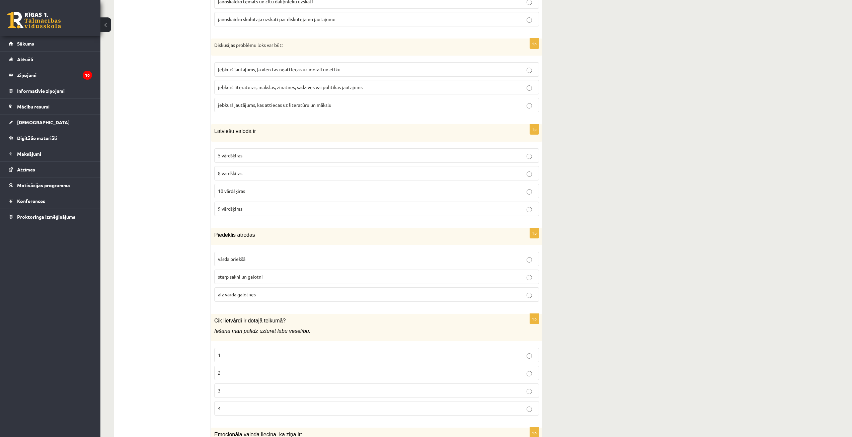
scroll to position [2043, 0]
click at [274, 82] on span "jebkurš literatūras, mākslas, zinātnes, sadzīves vai politikas jautājums" at bounding box center [290, 85] width 145 height 6
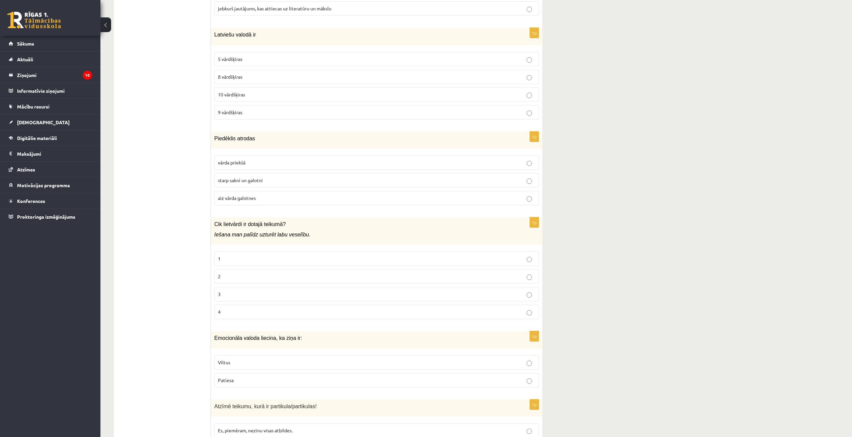
scroll to position [2144, 0]
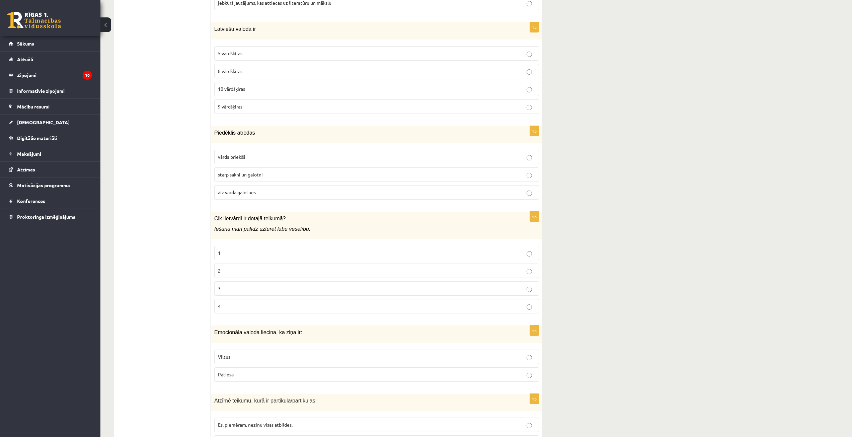
click at [271, 89] on label "10 vārdšķiras" at bounding box center [376, 89] width 325 height 14
click at [249, 189] on span "aiz vārda galotnes" at bounding box center [237, 192] width 38 height 6
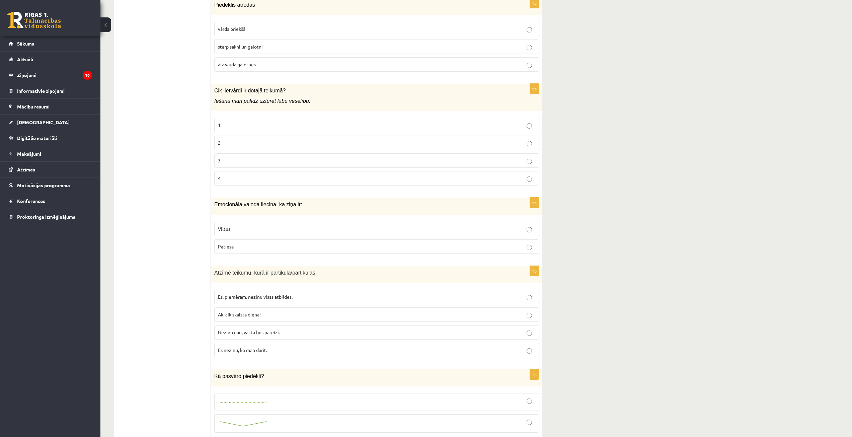
scroll to position [2278, 0]
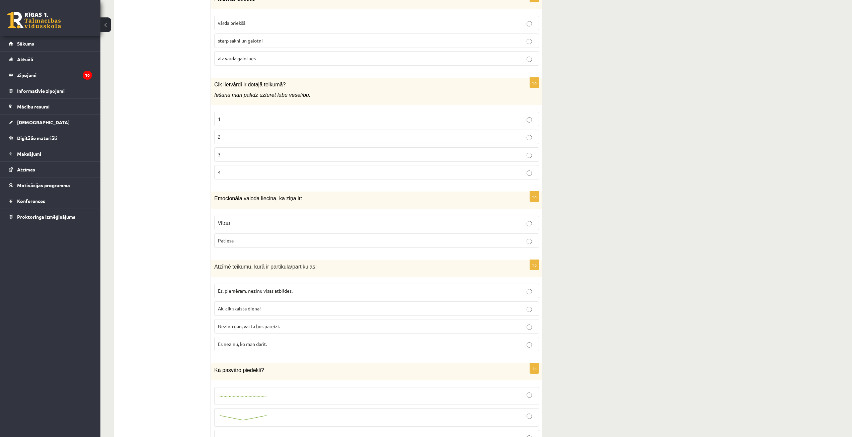
click at [234, 151] on p "3" at bounding box center [377, 154] width 318 height 7
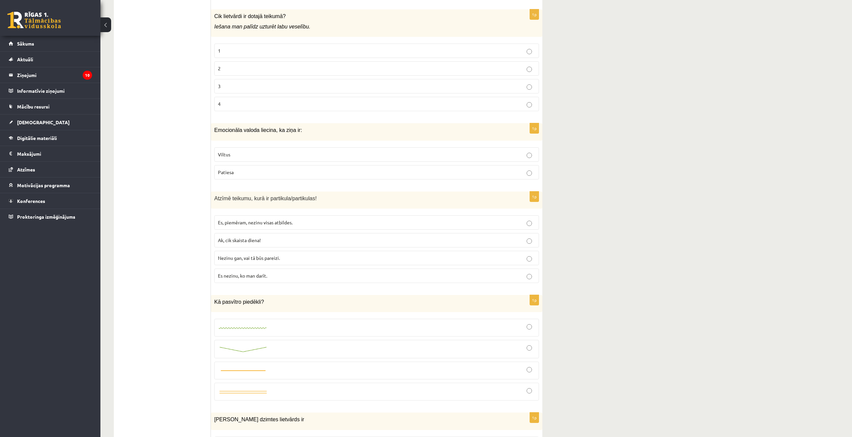
scroll to position [2378, 0]
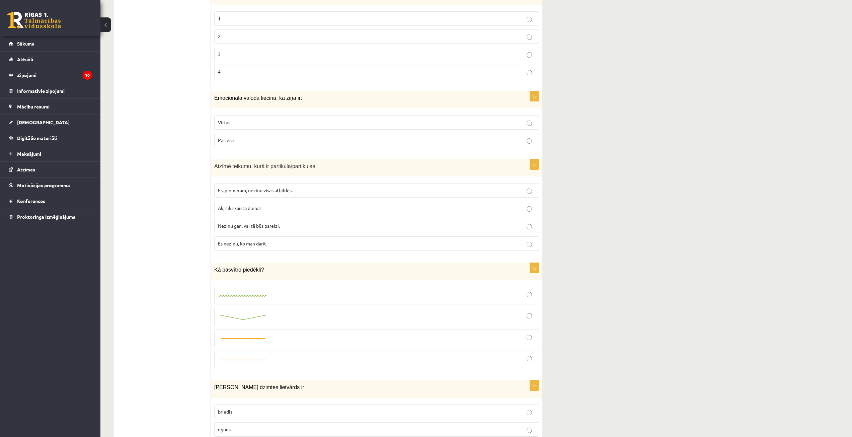
click at [231, 119] on p "Viltus" at bounding box center [377, 122] width 318 height 7
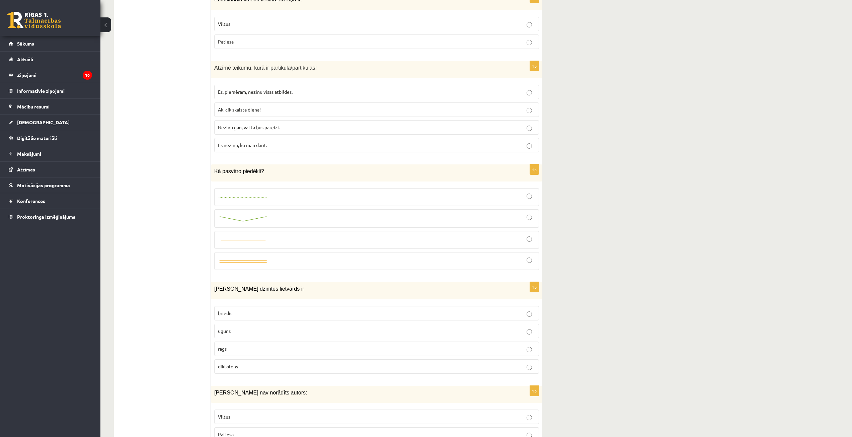
scroll to position [2479, 0]
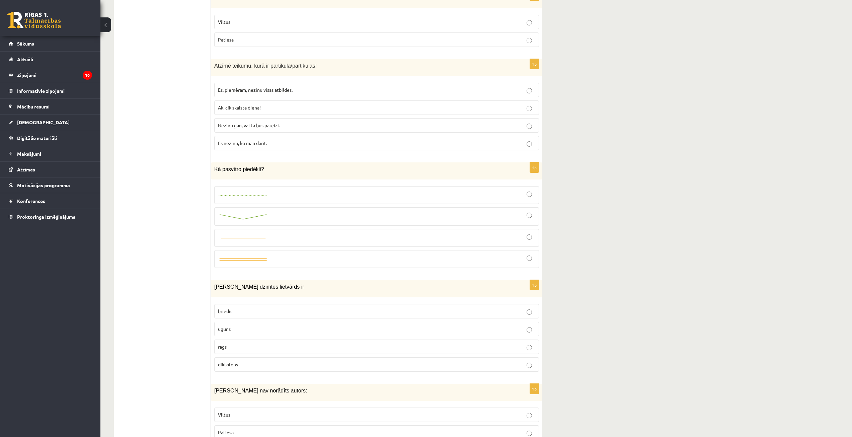
click at [268, 83] on label "Es, piemēram, nezinu visas atbildes." at bounding box center [376, 90] width 325 height 14
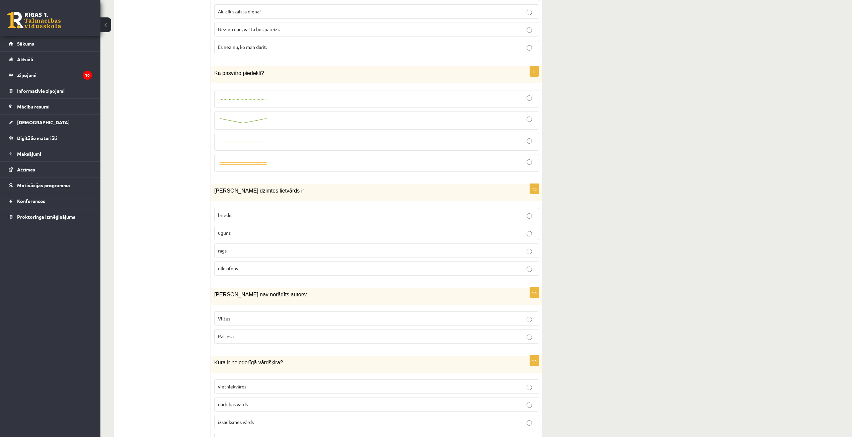
scroll to position [2579, 0]
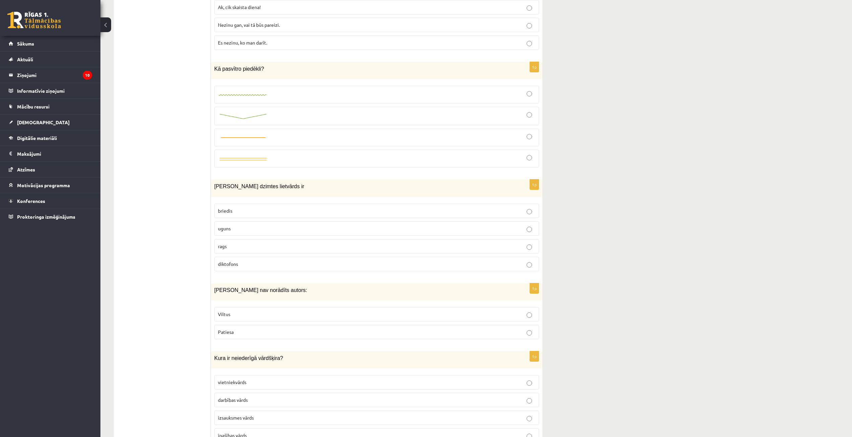
click at [270, 111] on div at bounding box center [377, 116] width 318 height 11
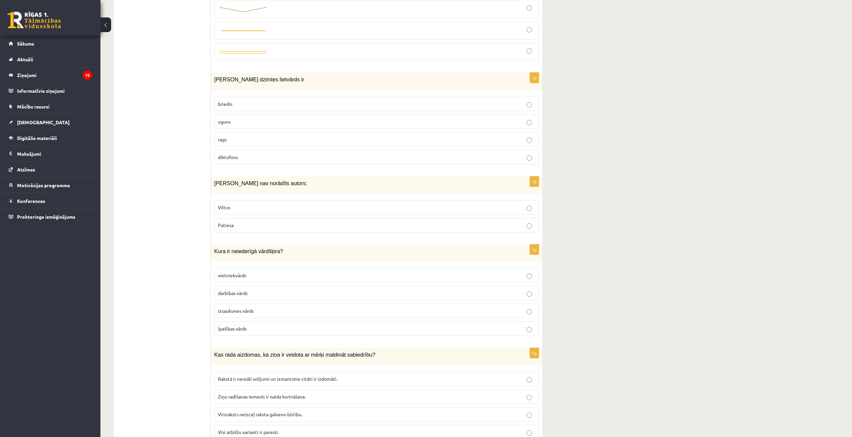
scroll to position [2713, 0]
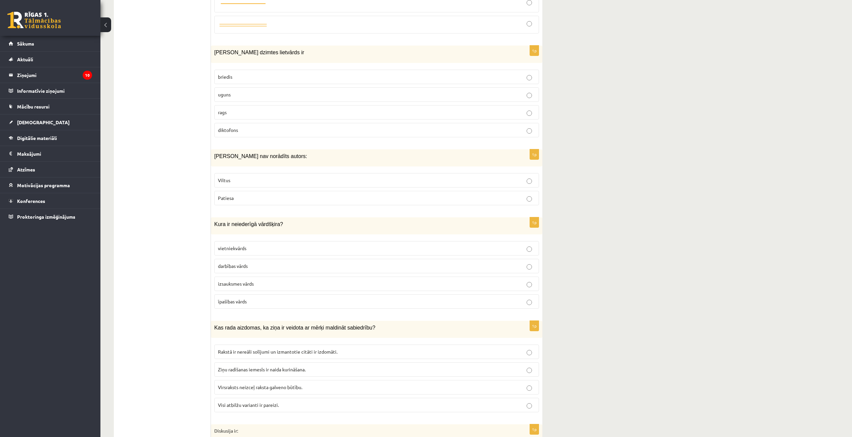
click at [238, 91] on p "uguns" at bounding box center [377, 94] width 318 height 7
click at [235, 177] on p "Viltus" at bounding box center [377, 180] width 318 height 7
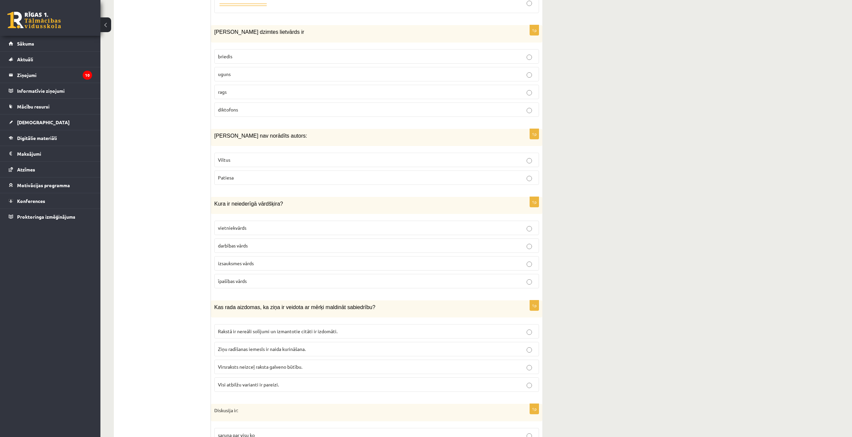
scroll to position [2847, 0]
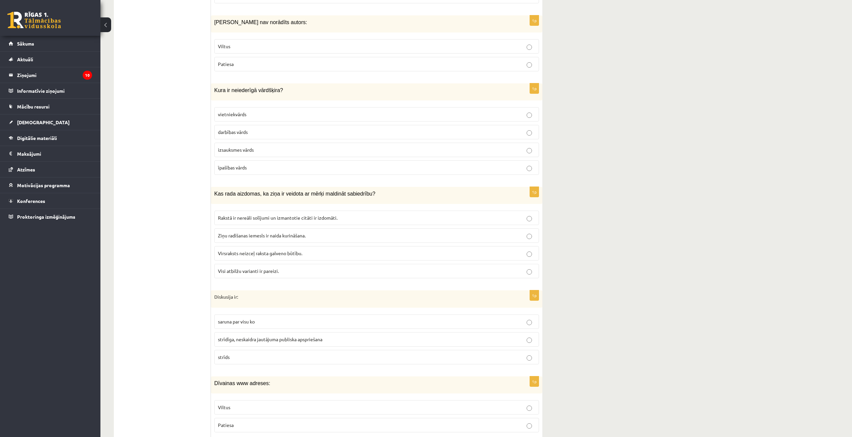
click at [252, 147] on span "izsauksmes vārds" at bounding box center [236, 150] width 36 height 6
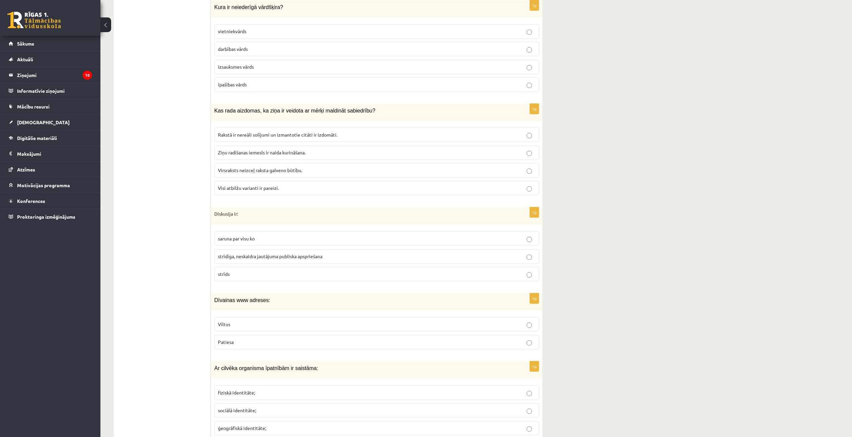
scroll to position [2948, 0]
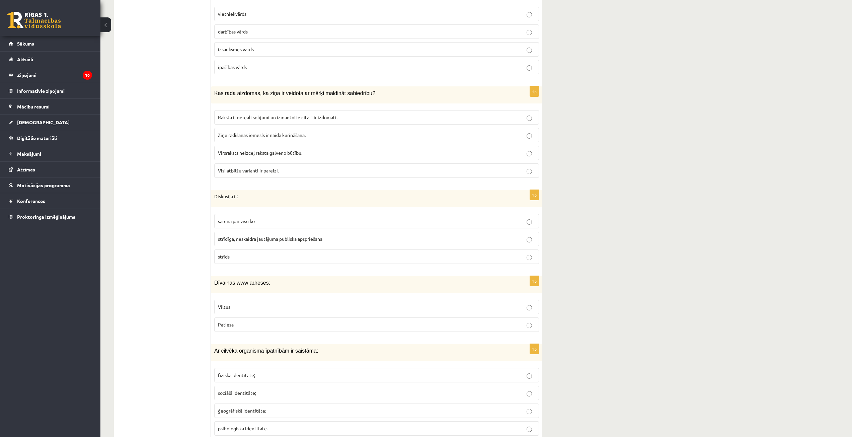
click at [278, 167] on span "Visi atbilžu varianti ir pareizi." at bounding box center [248, 170] width 61 height 6
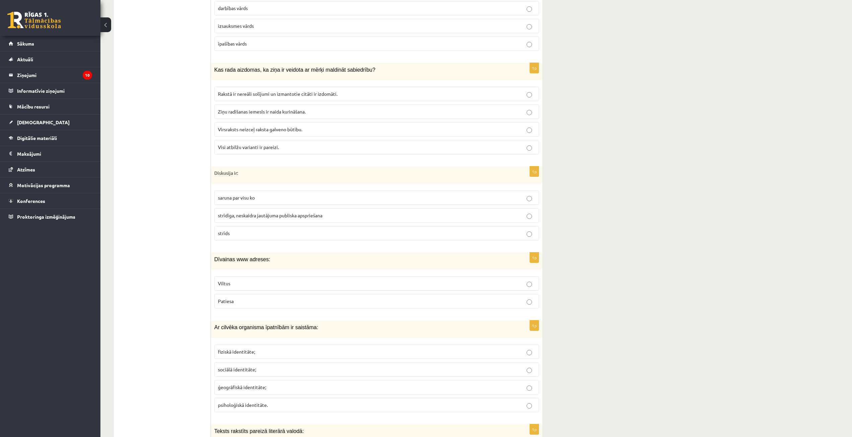
scroll to position [3033, 0]
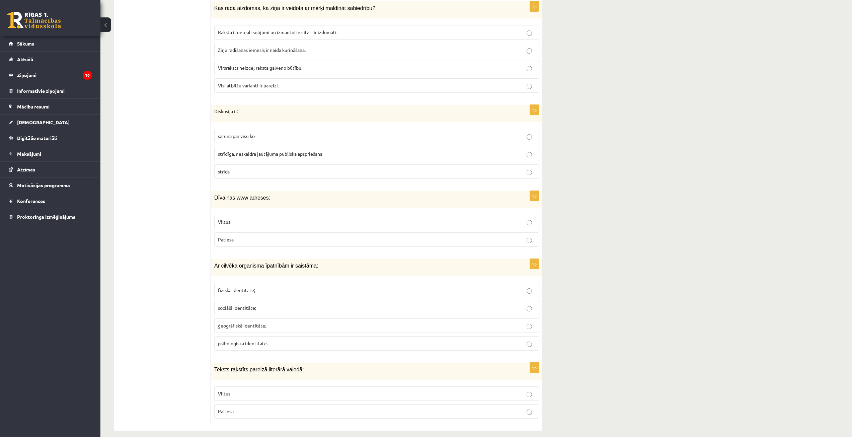
click at [277, 151] on span "strīdīga, neskaidra jautājuma publiska apspriešana" at bounding box center [270, 154] width 105 height 6
click at [246, 215] on label "Viltus" at bounding box center [376, 222] width 325 height 14
click at [235, 283] on label "fiziskā identitāte;" at bounding box center [376, 290] width 325 height 14
click at [289, 408] on p "Patiesa" at bounding box center [377, 411] width 318 height 7
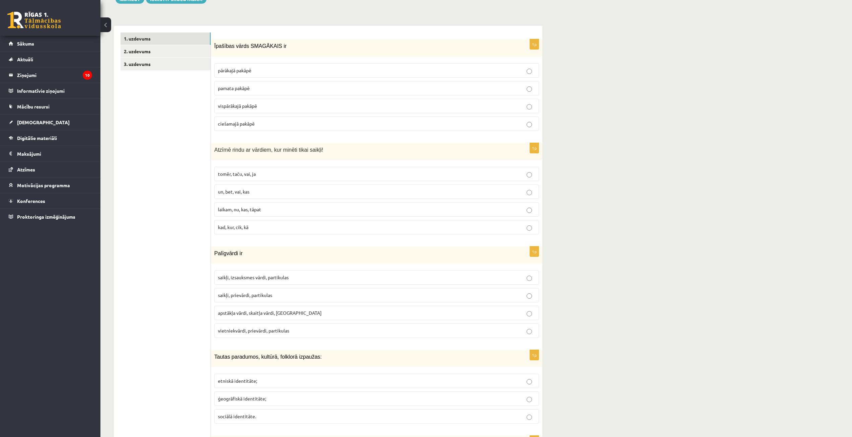
scroll to position [52, 0]
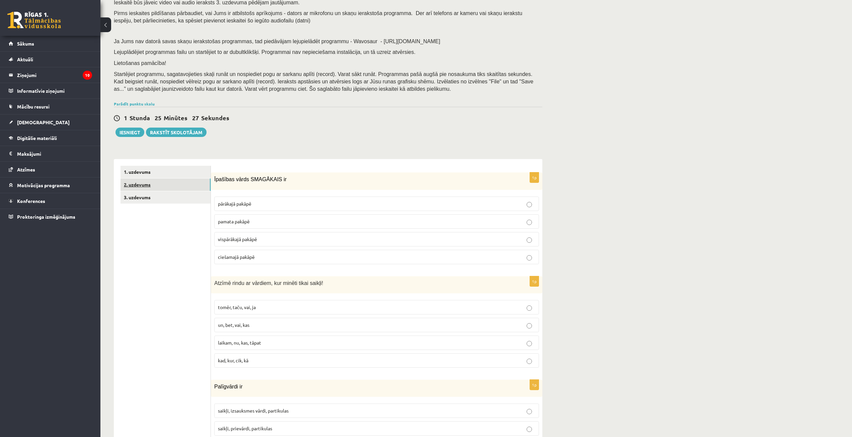
click at [165, 188] on link "2. uzdevums" at bounding box center [166, 185] width 90 height 12
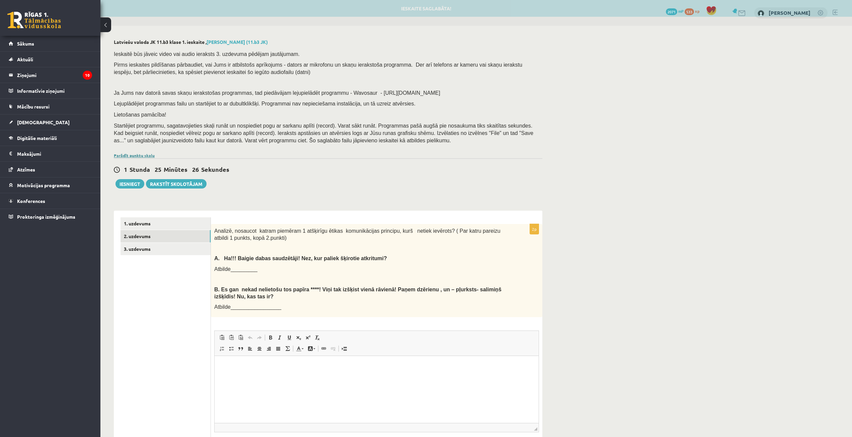
scroll to position [0, 0]
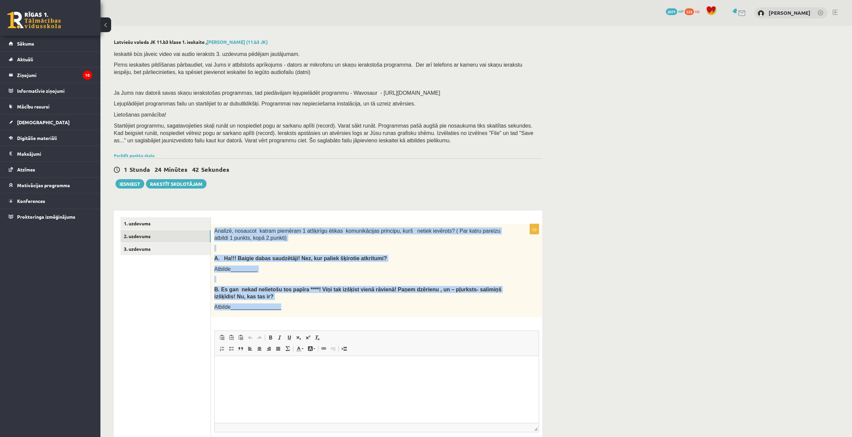
drag, startPoint x: 215, startPoint y: 232, endPoint x: 430, endPoint y: 309, distance: 228.7
click at [430, 309] on div "Analizē, nosaucot katram piemēram 1 atšķirīgu ētikas komunikācijas principu, ku…" at bounding box center [377, 270] width 332 height 93
copy div "Analizē, nosaucot katram piemēram 1 atšķirīgu ētikas komunikācijas principu, ku…"
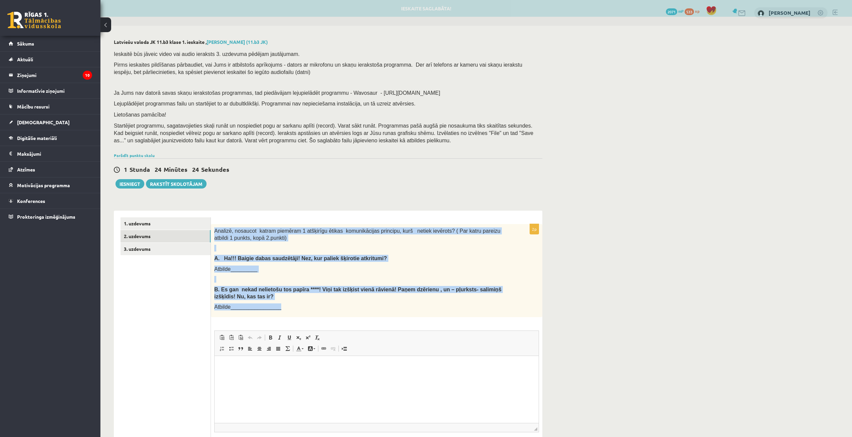
click at [280, 201] on div "Latviešu valoda JK 11.b3 klase 1. ieskaite , Viktorija Vanessa Radivilko (11.b3…" at bounding box center [328, 258] width 456 height 464
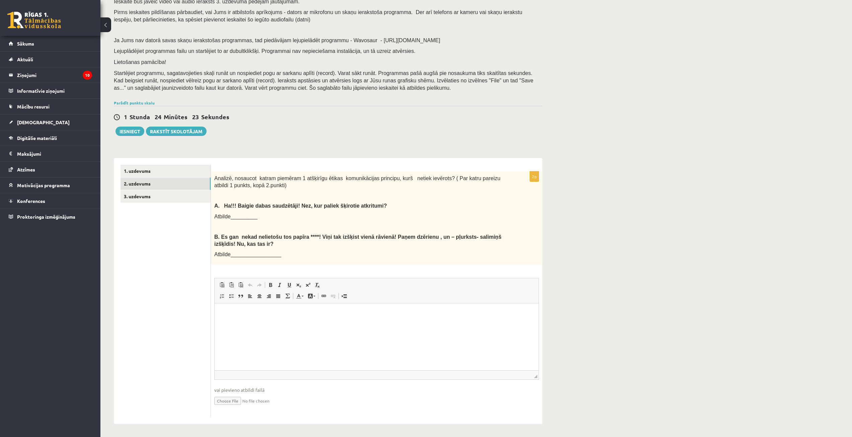
scroll to position [54, 0]
click at [242, 323] on html at bounding box center [377, 313] width 324 height 20
click at [247, 313] on p "**" at bounding box center [376, 312] width 311 height 7
drag, startPoint x: 334, startPoint y: 314, endPoint x: 439, endPoint y: 323, distance: 106.0
click at [439, 323] on html "**********" at bounding box center [377, 313] width 324 height 20
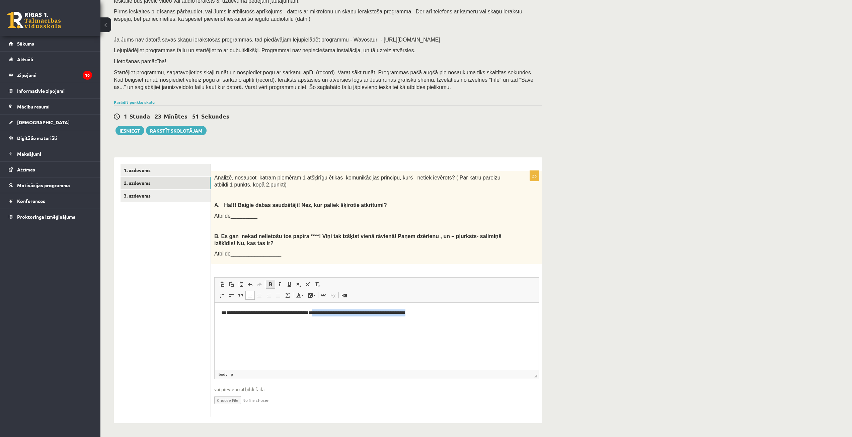
click at [270, 287] on link "Bold Keyboard shortcut Ctrl+B" at bounding box center [270, 284] width 9 height 9
click at [472, 319] on html "**********" at bounding box center [377, 313] width 324 height 20
click at [462, 318] on html "**********" at bounding box center [377, 313] width 324 height 20
drag, startPoint x: 344, startPoint y: 324, endPoint x: 441, endPoint y: 337, distance: 97.6
click at [441, 337] on html "**********" at bounding box center [377, 322] width 324 height 39
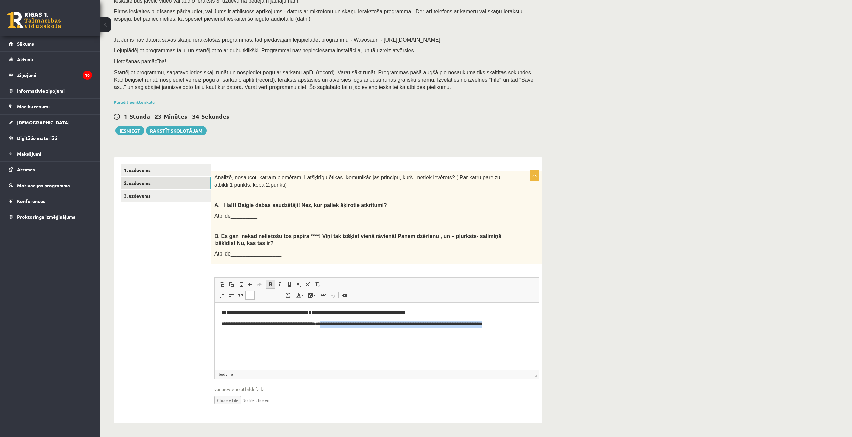
click at [272, 285] on span at bounding box center [270, 284] width 5 height 5
click at [160, 198] on link "3. uzdevums" at bounding box center [166, 196] width 90 height 12
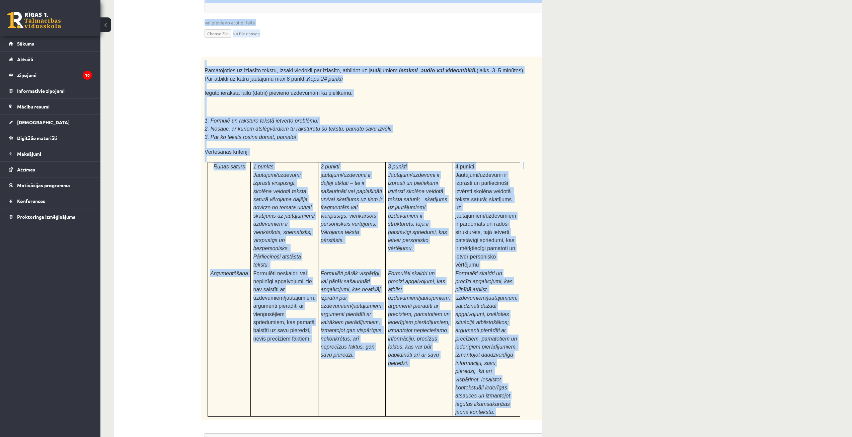
scroll to position [1928, 0]
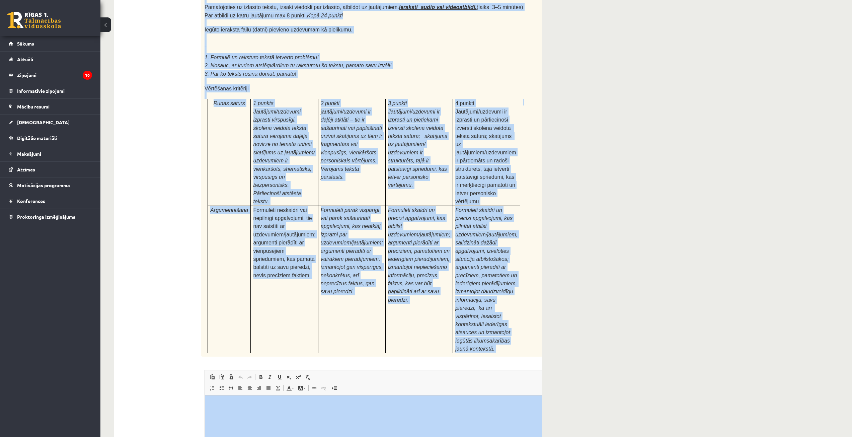
drag, startPoint x: 212, startPoint y: 98, endPoint x: 519, endPoint y: 407, distance: 435.3
copy form "Izlasi tekstu! Atbildi uz dotajiem jautājumiem! Kopā 51 punkts 0p Fragments no …"
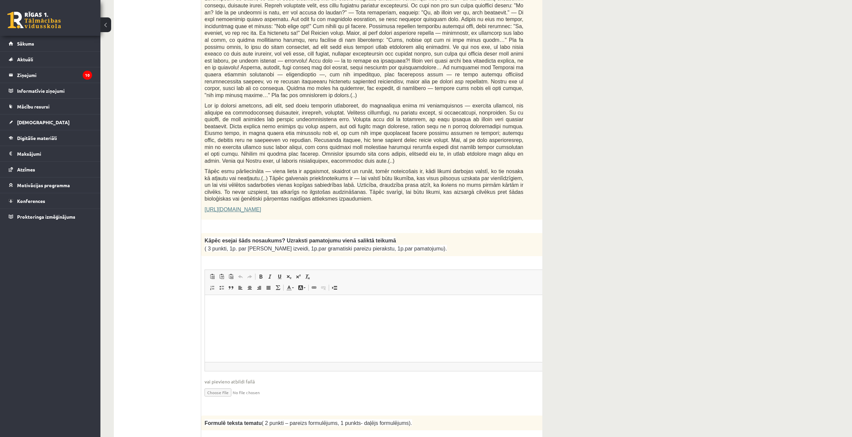
scroll to position [354, 0]
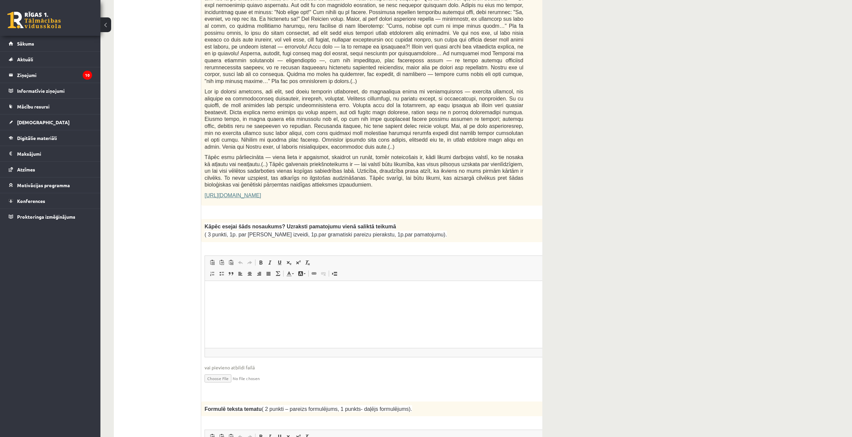
click at [332, 292] on p "Editor, wiswyg-editor-user-answer-47433919284500" at bounding box center [381, 290] width 338 height 7
click at [215, 290] on p "**********" at bounding box center [372, 294] width 321 height 14
click at [212, 290] on p "**********" at bounding box center [372, 294] width 321 height 14
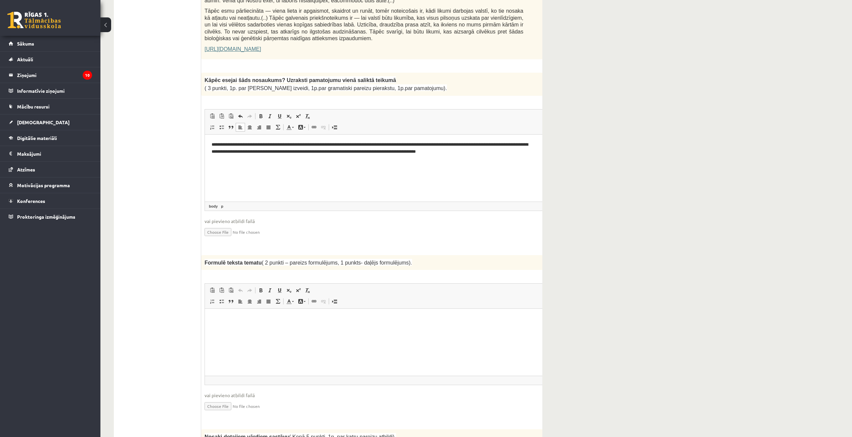
scroll to position [522, 0]
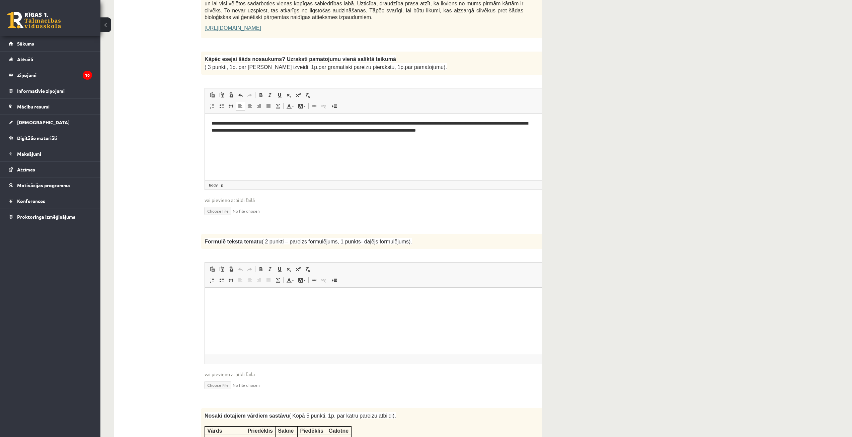
click at [249, 308] on html at bounding box center [381, 298] width 352 height 20
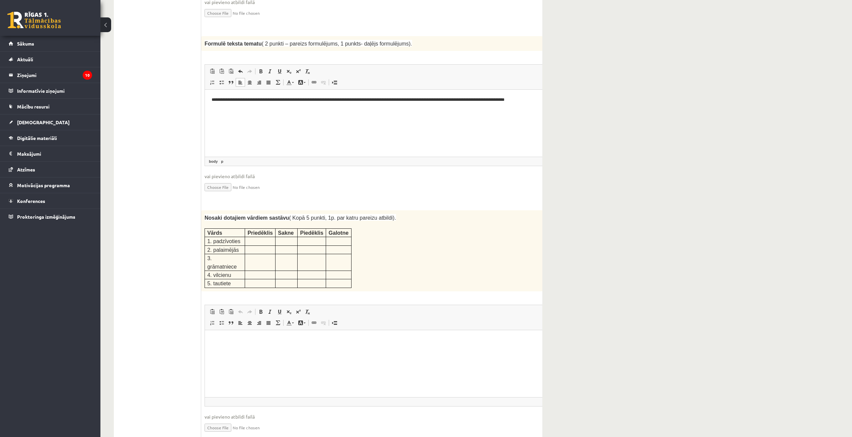
scroll to position [722, 0]
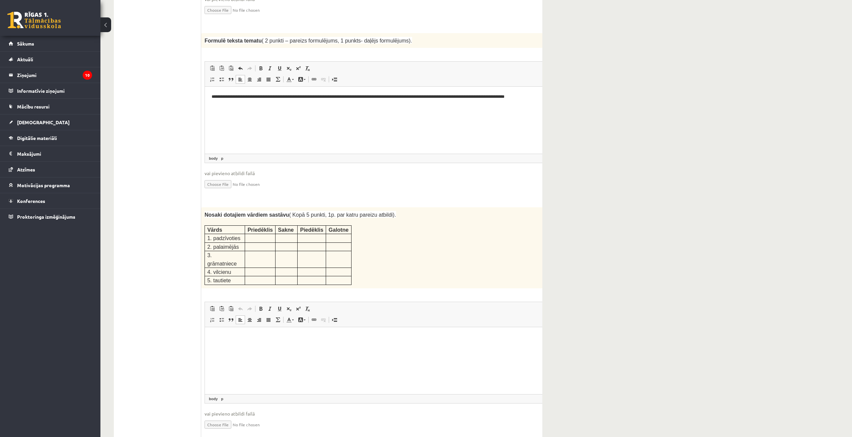
click at [222, 347] on html at bounding box center [381, 337] width 352 height 20
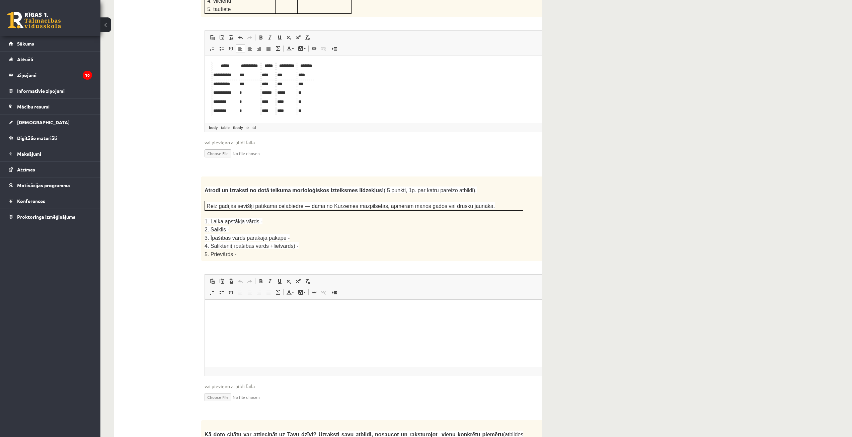
scroll to position [1024, 0]
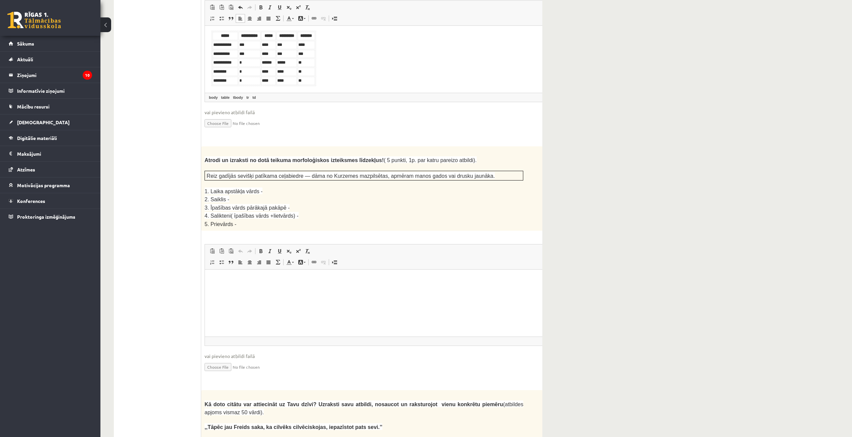
click at [229, 289] on html at bounding box center [381, 280] width 352 height 20
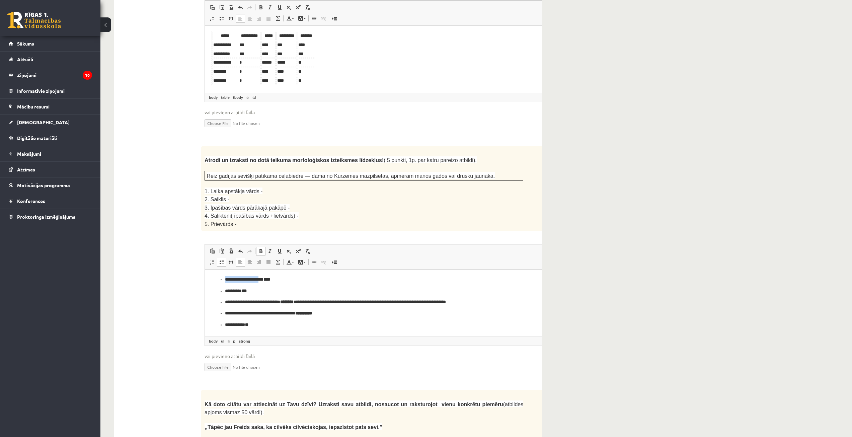
drag, startPoint x: 264, startPoint y: 280, endPoint x: 225, endPoint y: 281, distance: 38.5
click at [225, 281] on p "**********" at bounding box center [372, 279] width 294 height 7
click at [261, 249] on span at bounding box center [260, 251] width 5 height 5
drag, startPoint x: 238, startPoint y: 292, endPoint x: 226, endPoint y: 294, distance: 12.2
click at [226, 294] on p "********* ***" at bounding box center [372, 291] width 294 height 7
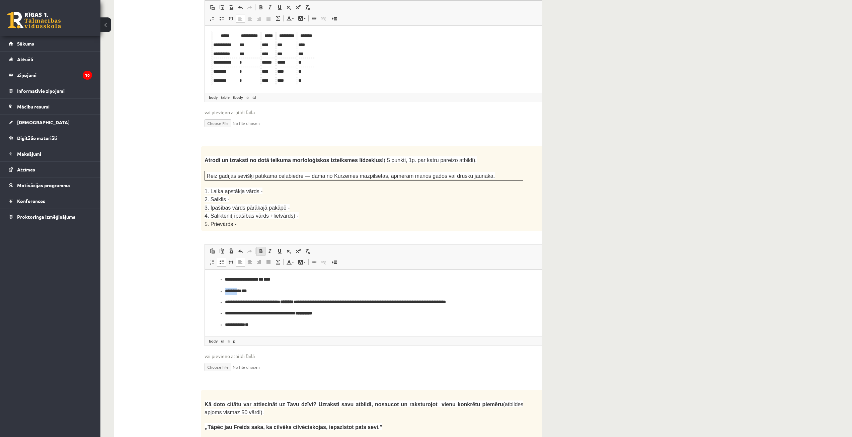
click at [264, 247] on link "Bold Keyboard shortcut Ctrl+B" at bounding box center [260, 251] width 9 height 9
drag, startPoint x: 284, startPoint y: 301, endPoint x: 222, endPoint y: 303, distance: 62.0
click at [222, 303] on ul "**********" at bounding box center [381, 302] width 338 height 52
click at [262, 249] on span at bounding box center [260, 251] width 5 height 5
click at [288, 304] on p "**********" at bounding box center [372, 302] width 294 height 7
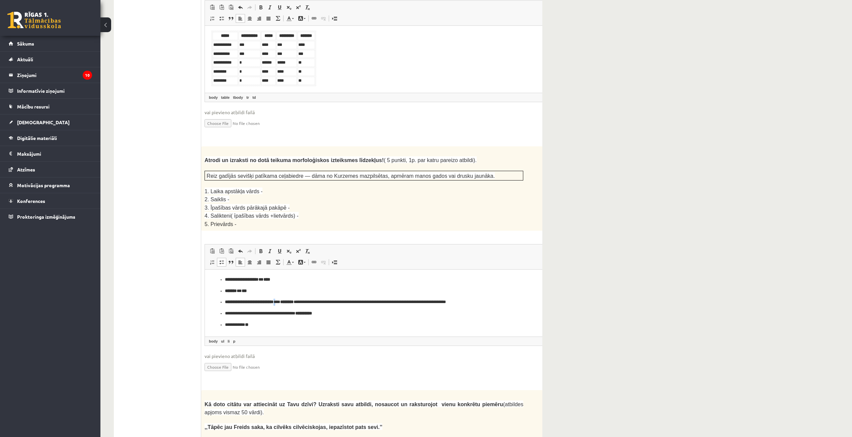
click at [256, 247] on span "Paste Keyboard shortcut Ctrl+V Paste as plain text Keyboard shortcut Ctrl+Shift…" at bounding box center [232, 252] width 49 height 11
click at [262, 249] on span at bounding box center [260, 251] width 5 height 5
click at [324, 297] on ul "**********" at bounding box center [381, 302] width 338 height 52
drag, startPoint x: 315, startPoint y: 302, endPoint x: 298, endPoint y: 311, distance: 18.6
click at [298, 311] on ul "**********" at bounding box center [381, 302] width 338 height 52
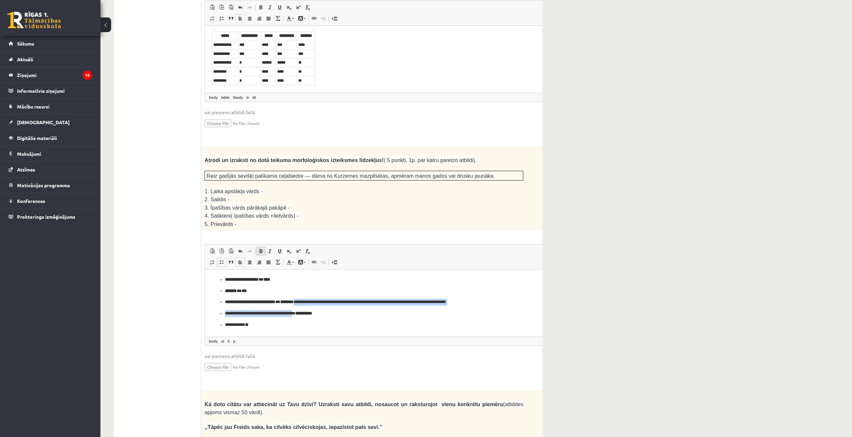
click at [265, 247] on link "Bold Keyboard shortcut Ctrl+B" at bounding box center [260, 251] width 9 height 9
drag, startPoint x: 244, startPoint y: 325, endPoint x: 226, endPoint y: 323, distance: 18.2
click at [226, 323] on p "**********" at bounding box center [372, 325] width 294 height 7
click at [259, 249] on span at bounding box center [260, 251] width 5 height 5
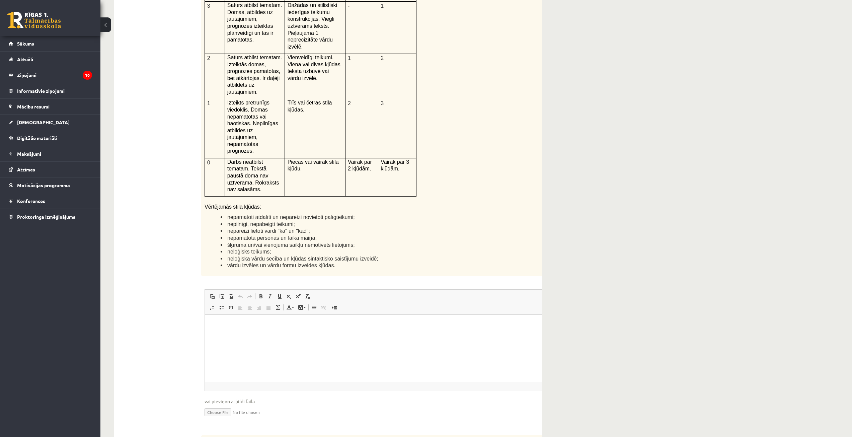
scroll to position [1493, 0]
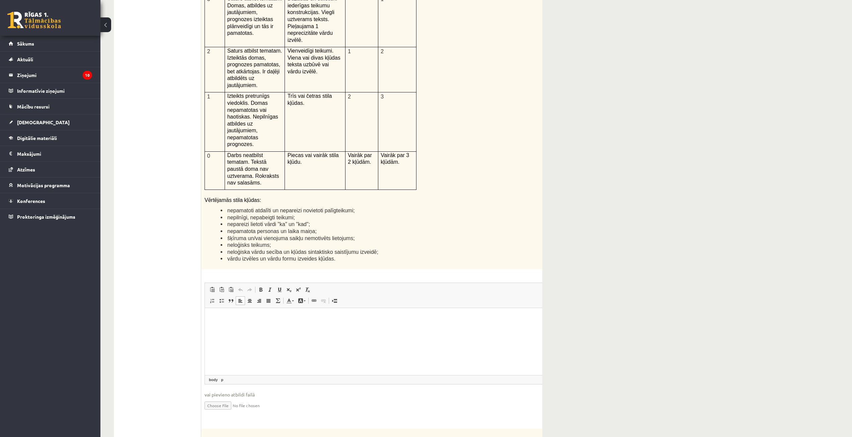
click at [236, 328] on html at bounding box center [381, 318] width 352 height 20
click at [264, 327] on html at bounding box center [381, 318] width 352 height 20
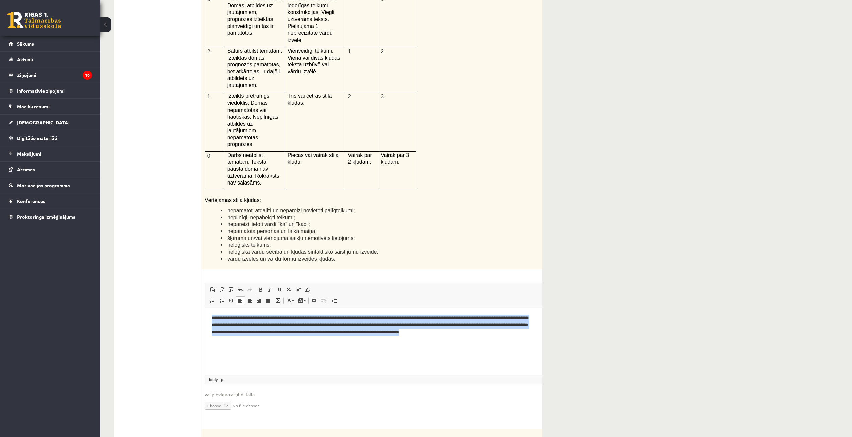
drag, startPoint x: 209, startPoint y: 316, endPoint x: 291, endPoint y: 353, distance: 89.8
click at [291, 349] on html "**********" at bounding box center [381, 328] width 352 height 41
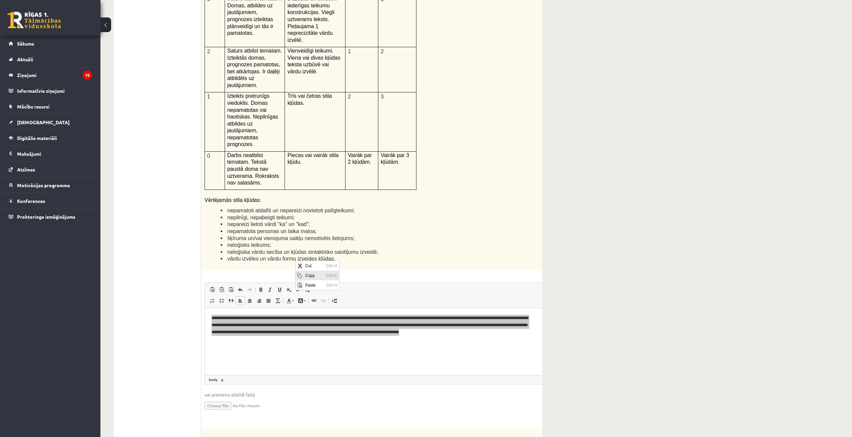
scroll to position [0, 0]
click at [321, 264] on span "Cut" at bounding box center [314, 266] width 21 height 10
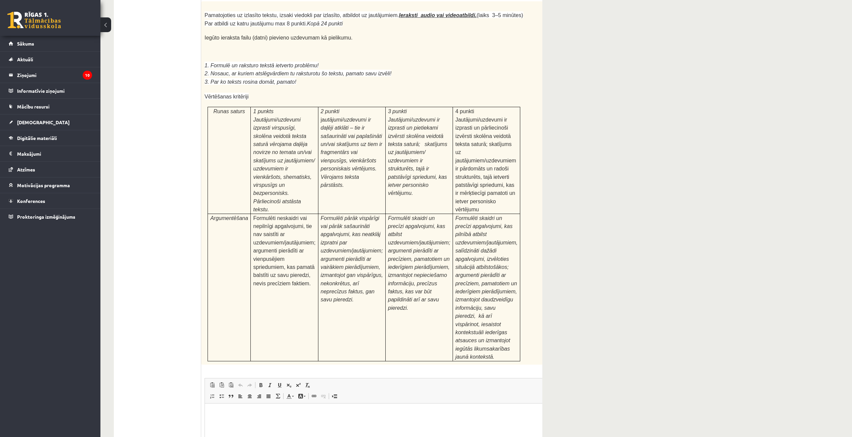
scroll to position [1928, 0]
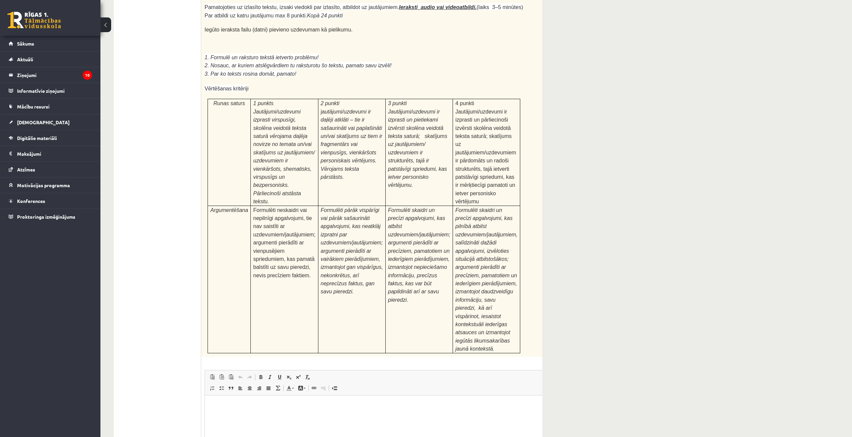
click at [265, 416] on html at bounding box center [381, 405] width 352 height 20
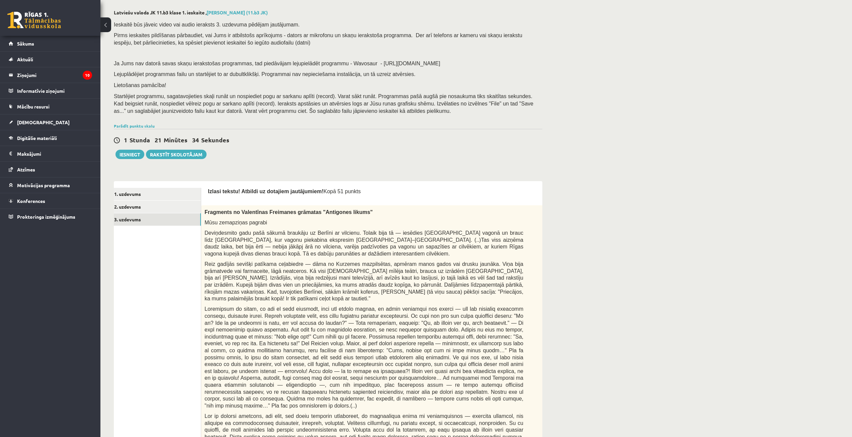
scroll to position [0, 0]
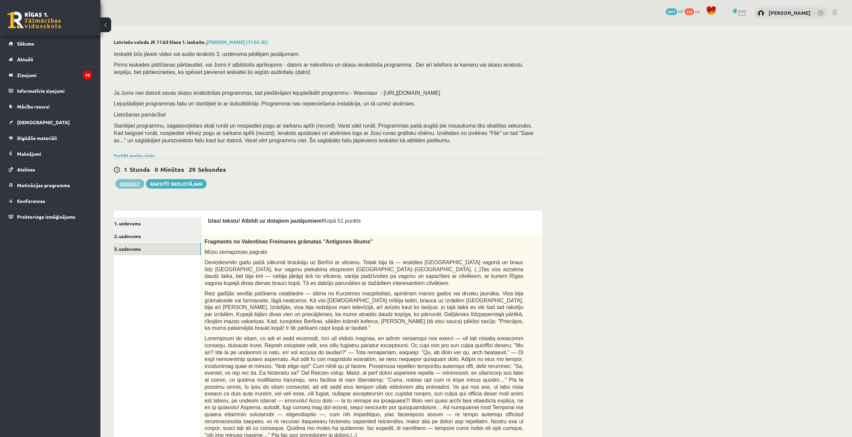
click at [130, 184] on button "Iesniegt" at bounding box center [130, 183] width 29 height 9
